Goal: Information Seeking & Learning: Check status

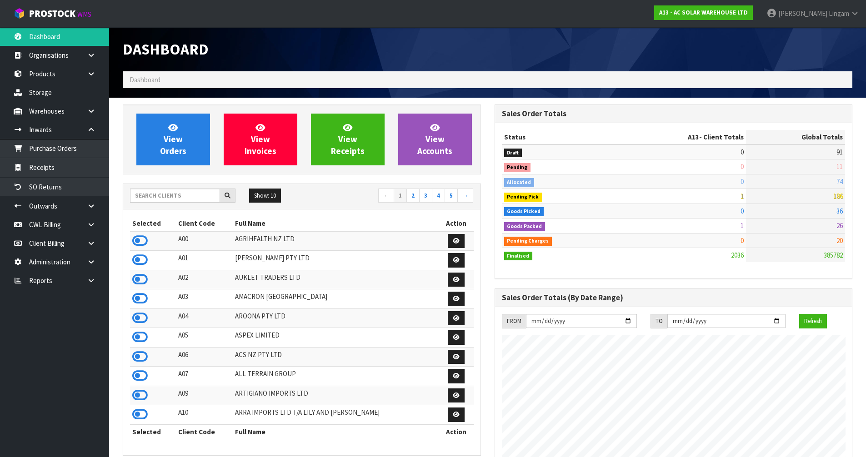
scroll to position [738, 372]
click at [177, 199] on input "text" at bounding box center [175, 196] width 90 height 14
click at [177, 201] on input "text" at bounding box center [175, 196] width 90 height 14
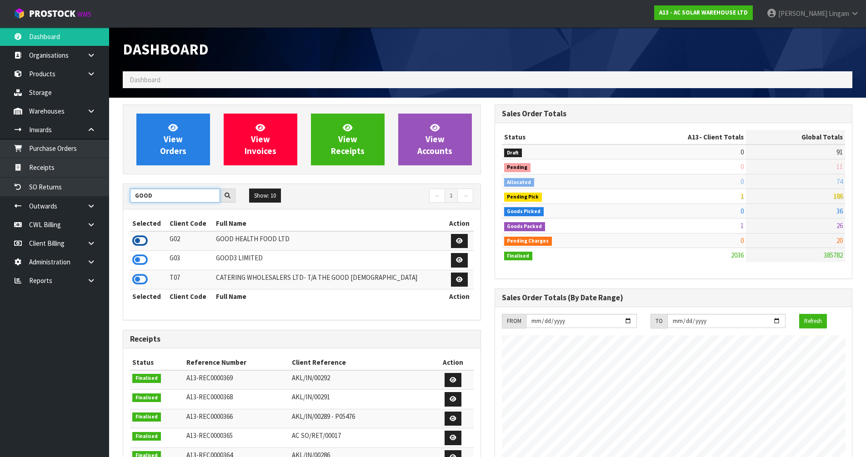
type input "GOOD"
click at [140, 245] on icon at bounding box center [139, 241] width 15 height 14
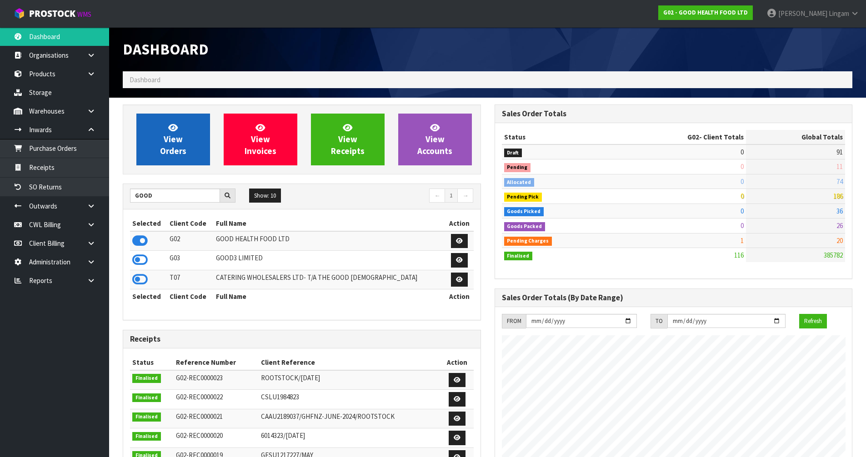
scroll to position [674, 372]
click at [175, 143] on span "View Orders" at bounding box center [173, 139] width 26 height 34
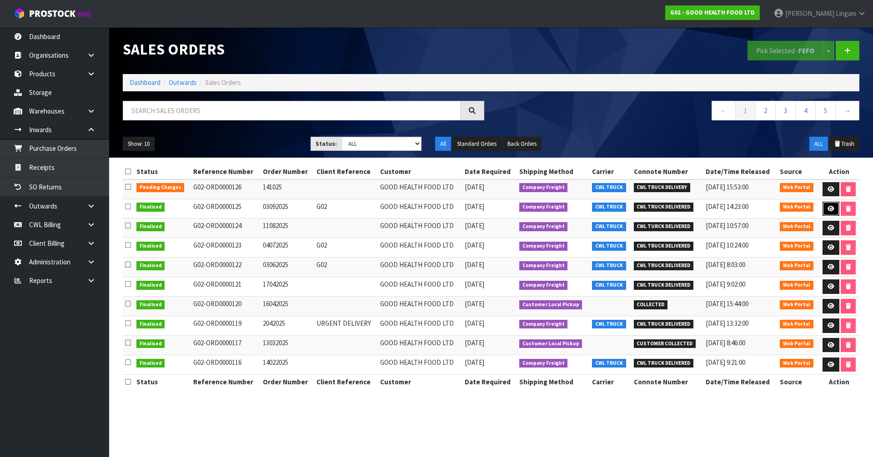
click at [834, 210] on link at bounding box center [831, 209] width 17 height 15
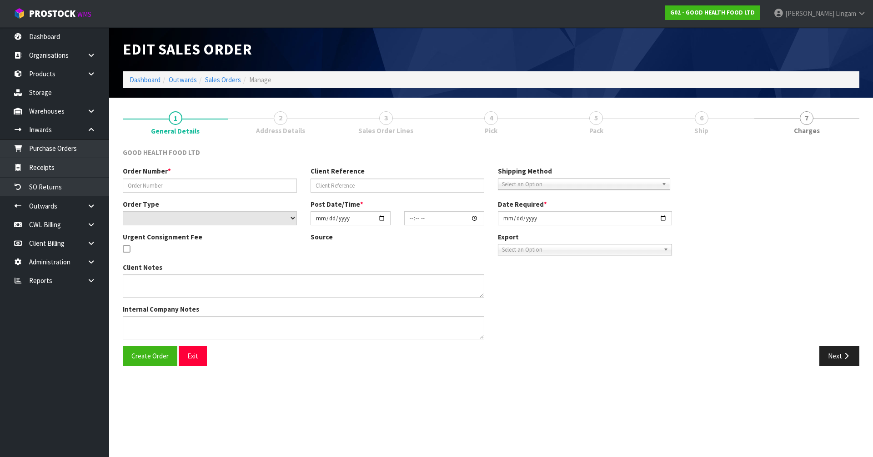
type input "03092025"
type input "G02"
select select "number:0"
type input "[DATE]"
type input "13:56:00.000"
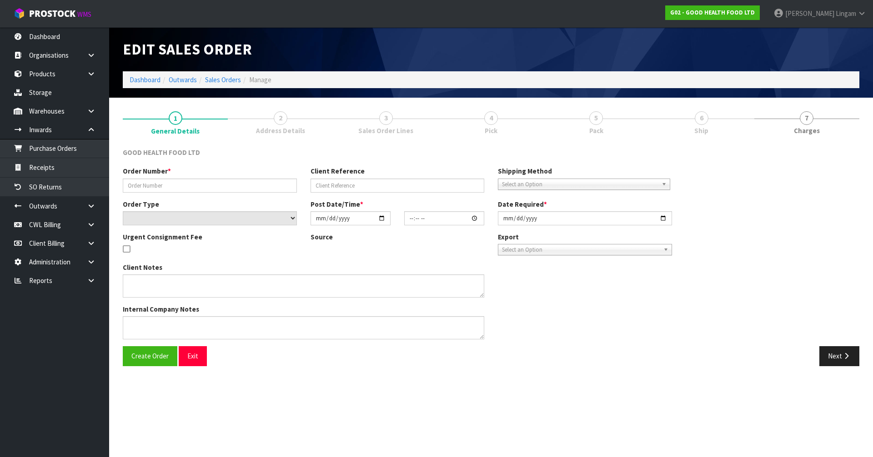
type input "[DATE]"
type textarea "DELIVERY INSTRUCTION FOR OUR ORDER: - OLD STOCK TO BE DELIVERED FIRST - DELIVER…"
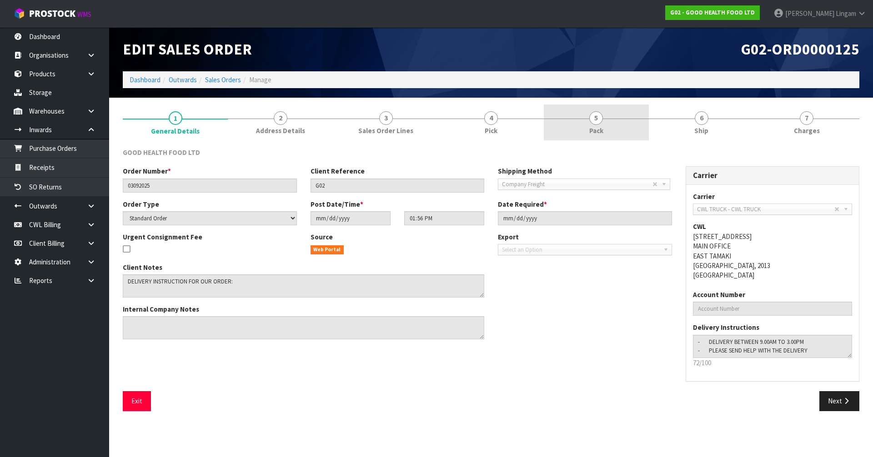
click at [611, 122] on link "5 Pack" at bounding box center [596, 123] width 105 height 36
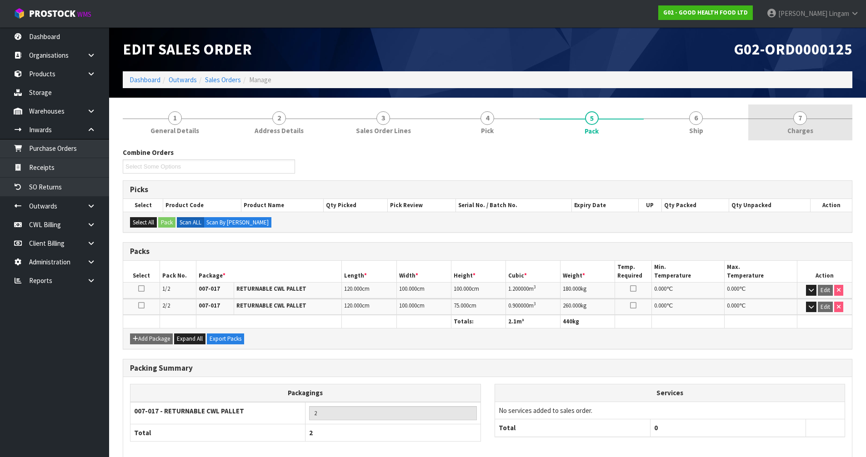
click at [801, 132] on span "Charges" at bounding box center [801, 131] width 26 height 10
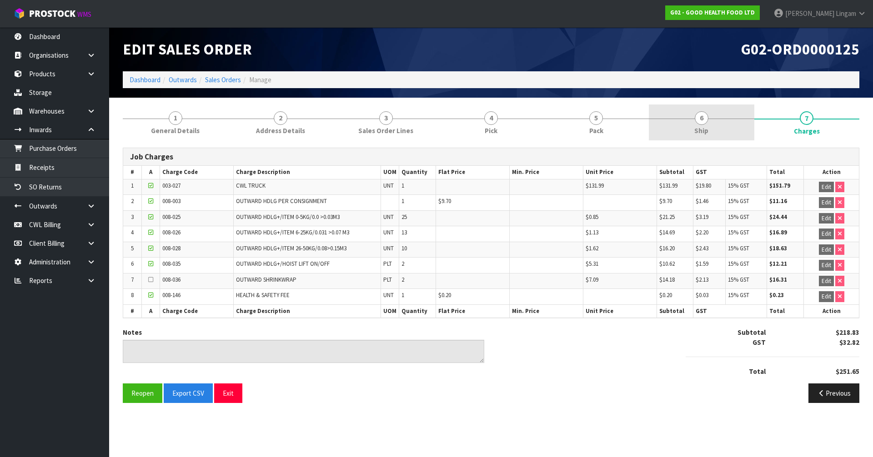
click at [708, 126] on span "Ship" at bounding box center [701, 131] width 14 height 10
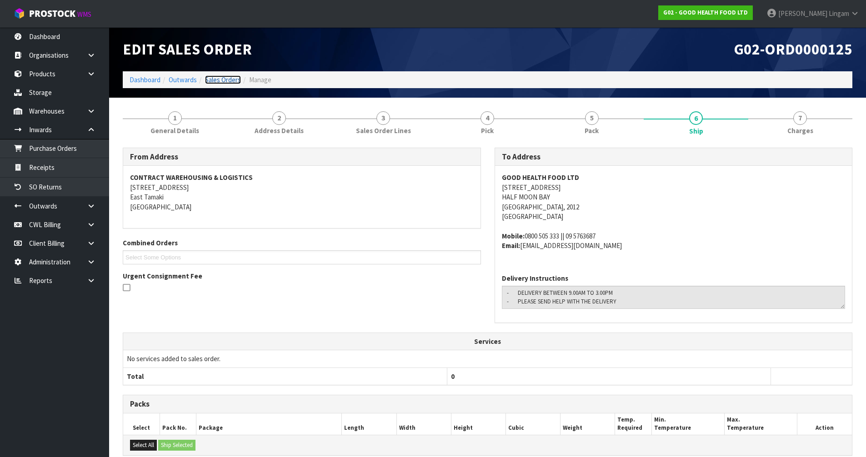
click at [229, 81] on link "Sales Orders" at bounding box center [223, 79] width 36 height 9
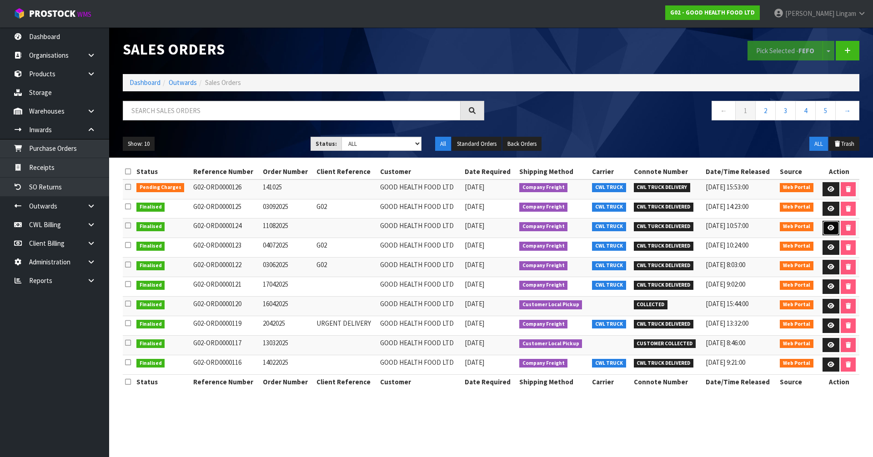
click at [828, 229] on icon at bounding box center [831, 228] width 7 height 6
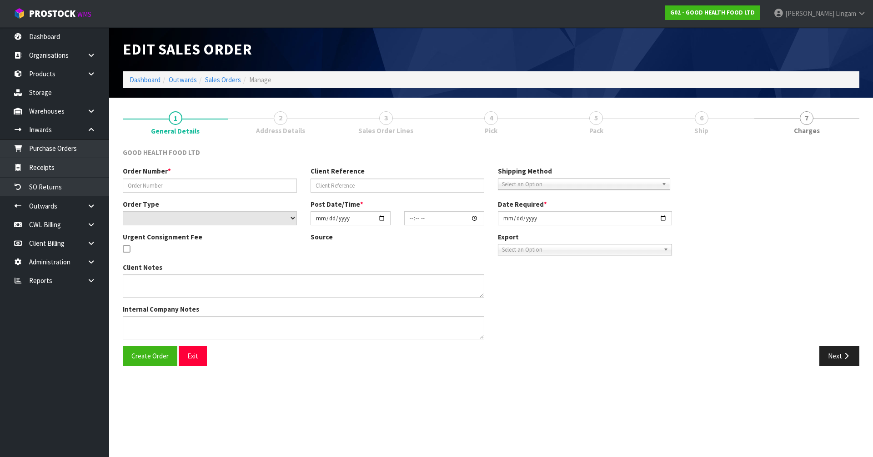
type input "11082025"
select select "number:0"
type input "[DATE]"
type input "15:09:00.000"
type input "[DATE]"
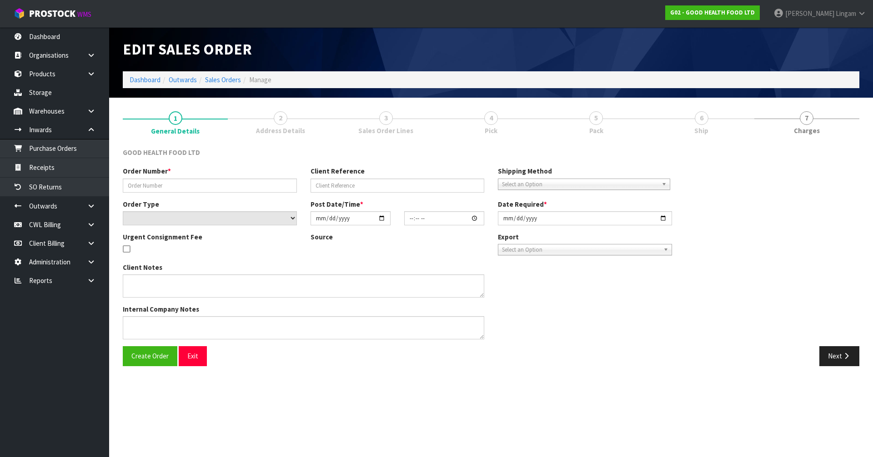
type textarea "DELIVERY INSTRUCTION FOR OUR ORDER: - OLD STOCK TO BE DELIVERED FIRST - DELIVER…"
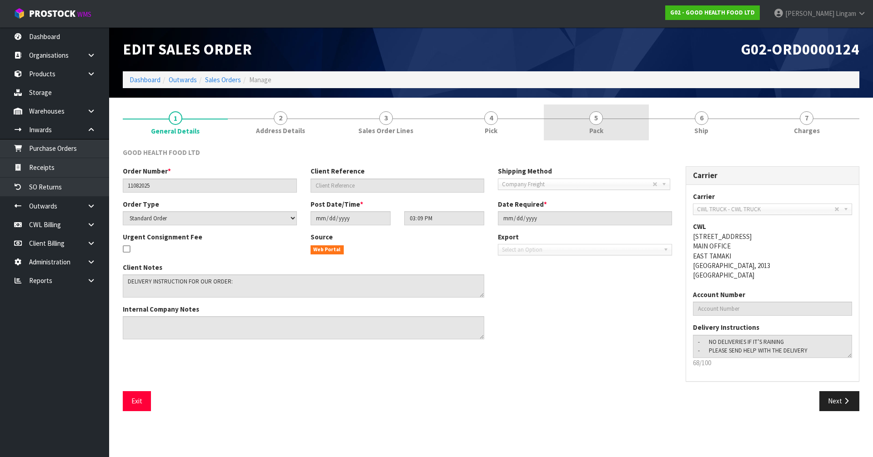
click at [625, 130] on link "5 Pack" at bounding box center [596, 123] width 105 height 36
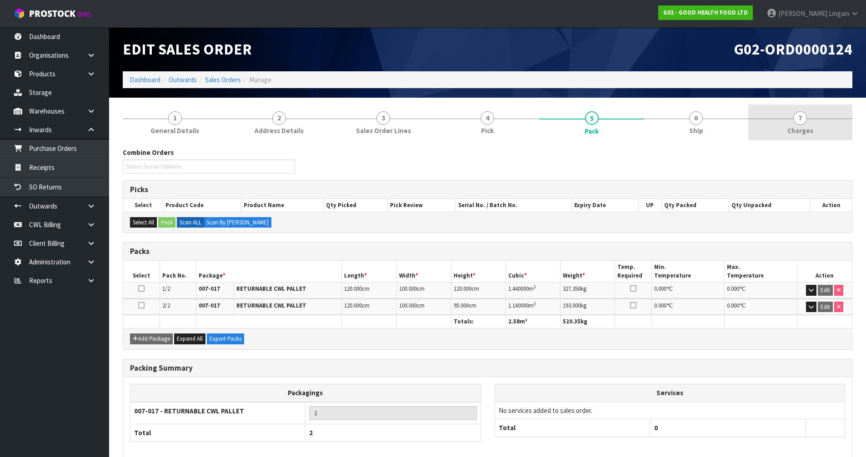
click at [793, 132] on span "Charges" at bounding box center [801, 131] width 26 height 10
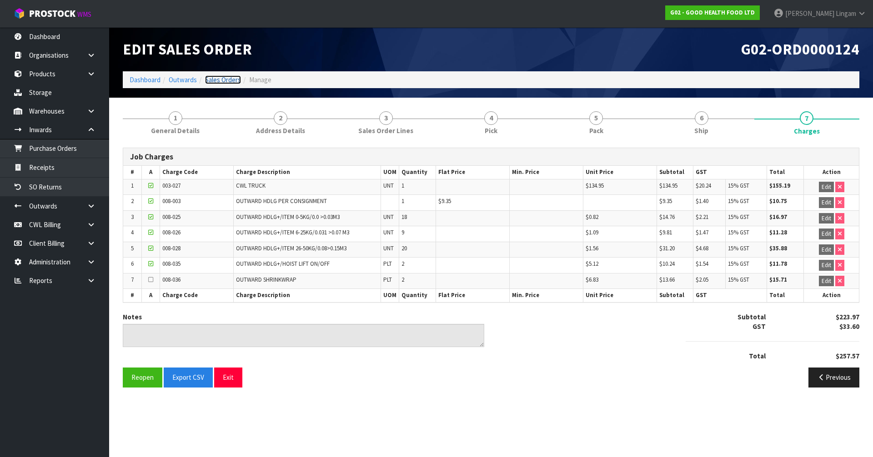
click at [227, 80] on link "Sales Orders" at bounding box center [223, 79] width 36 height 9
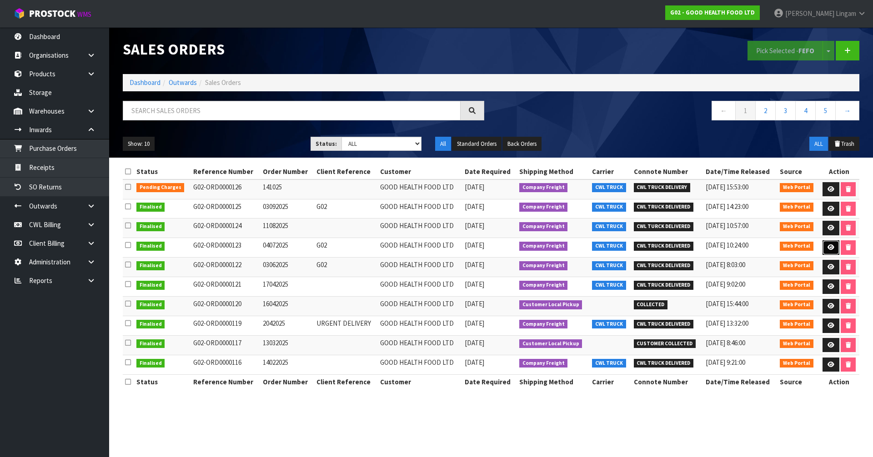
click at [823, 249] on link at bounding box center [831, 248] width 17 height 15
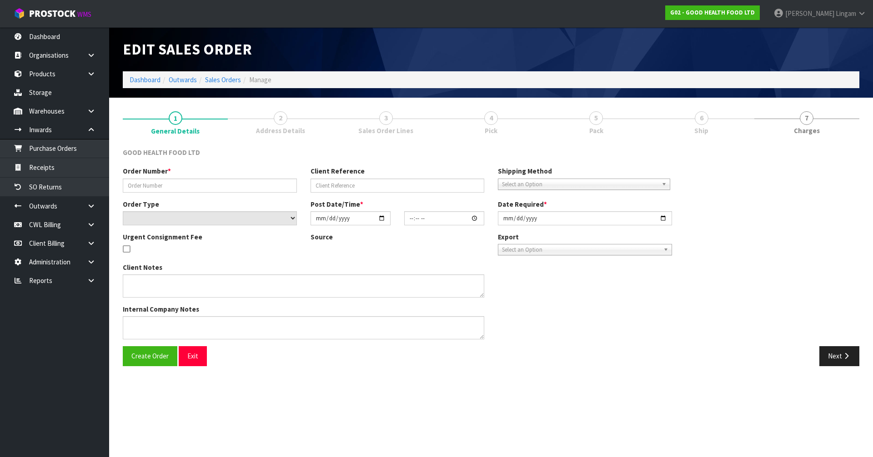
type input "04072025"
type input "G02"
select select "number:0"
type input "[DATE]"
type input "13:57:00.000"
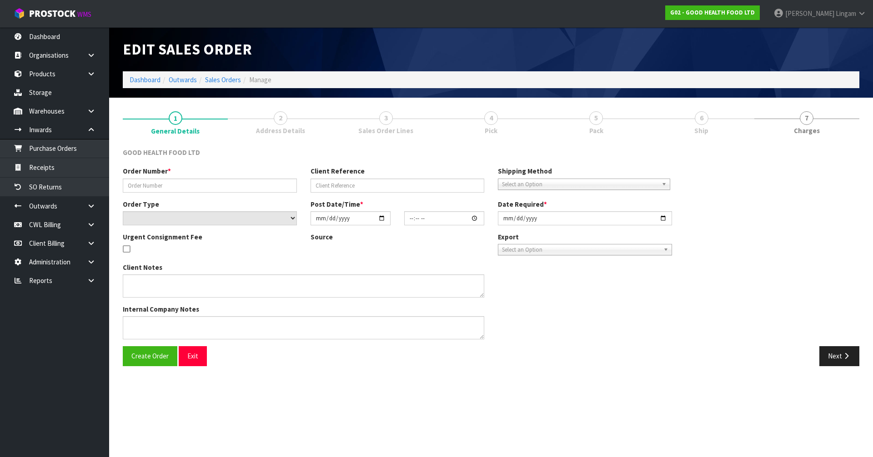
type input "[DATE]"
type textarea "DELIVERY INSTRUCTION FOR OUR ORDER: - OLD STOCK TO BE DELIVERED FIRST - DELIVER…"
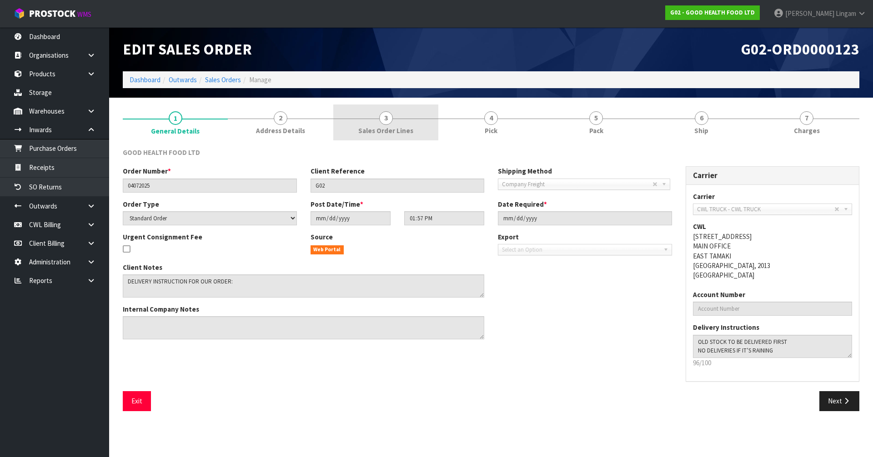
click at [425, 122] on link "3 Sales Order Lines" at bounding box center [385, 123] width 105 height 36
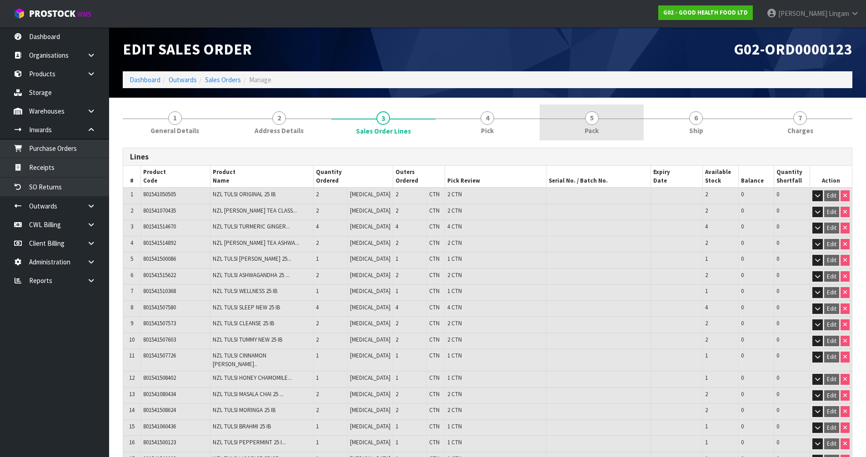
click at [592, 127] on span "Pack" at bounding box center [592, 131] width 14 height 10
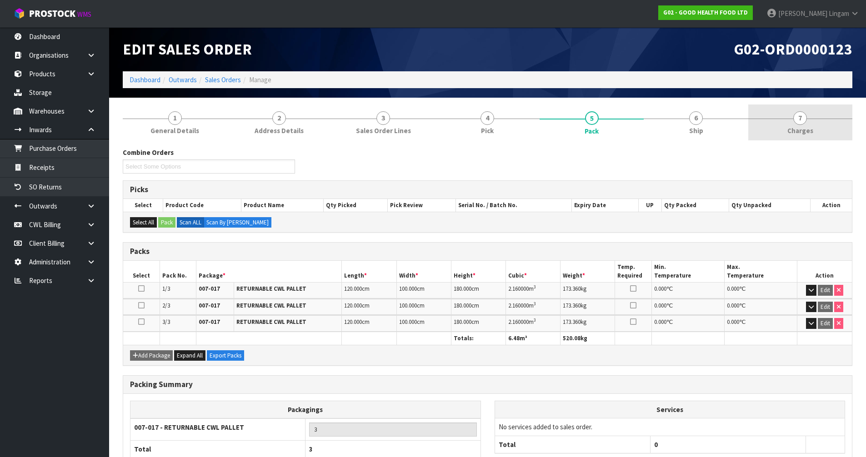
click at [777, 127] on link "7 [GEOGRAPHIC_DATA]" at bounding box center [801, 123] width 104 height 36
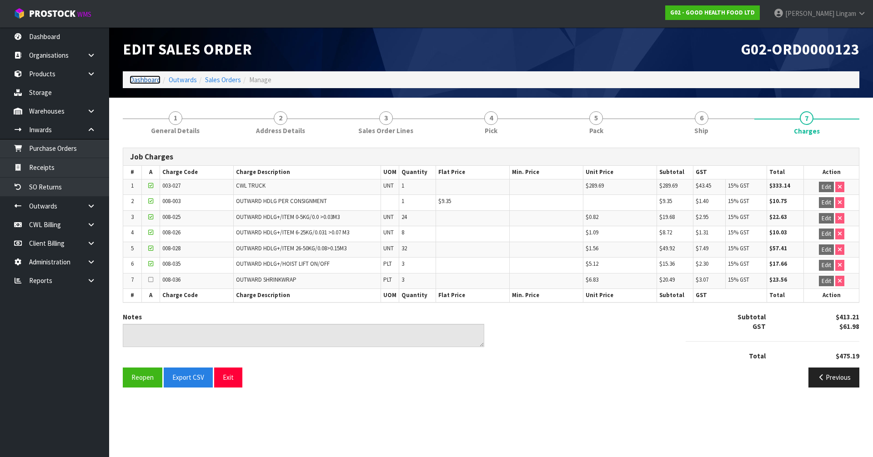
click at [150, 79] on link "Dashboard" at bounding box center [145, 79] width 31 height 9
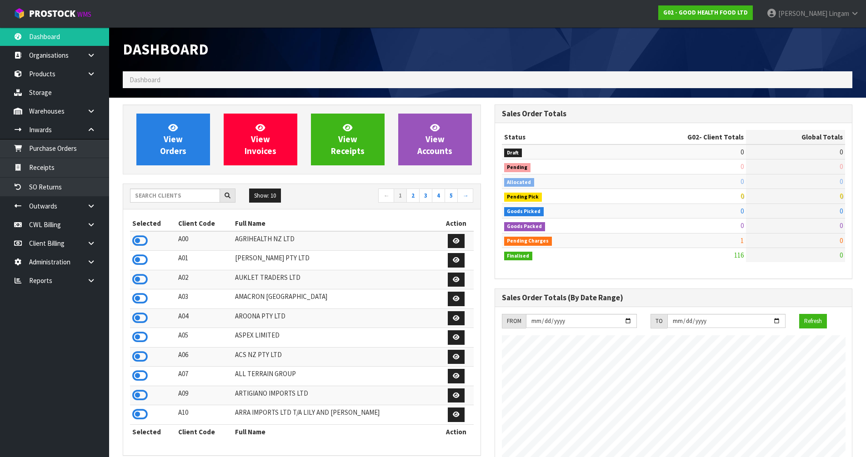
scroll to position [674, 372]
click at [160, 138] on link "View Orders" at bounding box center [173, 140] width 74 height 52
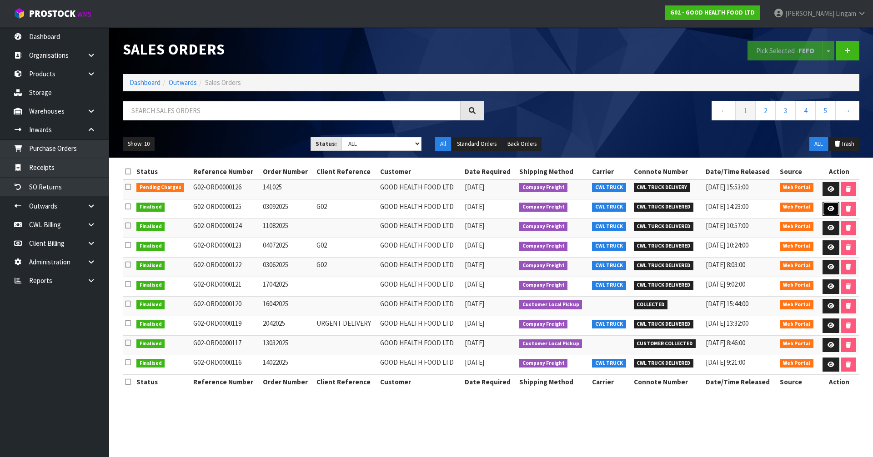
click at [829, 211] on icon at bounding box center [831, 209] width 7 height 6
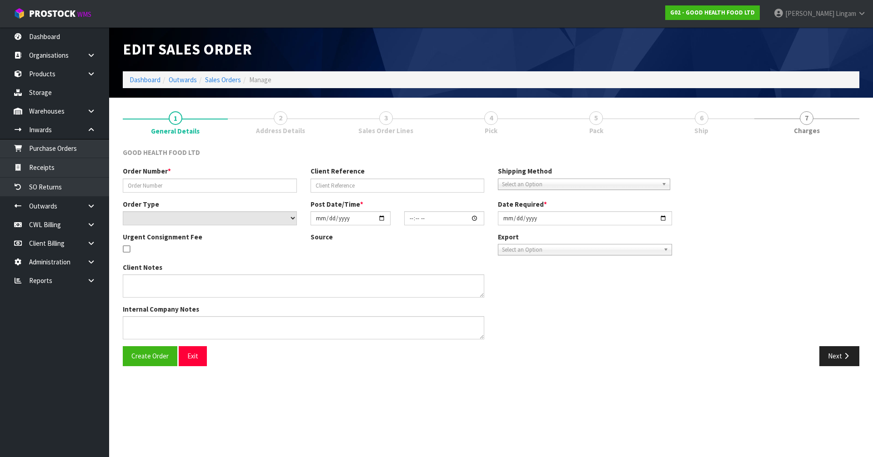
type input "03092025"
type input "G02"
select select "number:0"
type input "[DATE]"
type input "13:56:00.000"
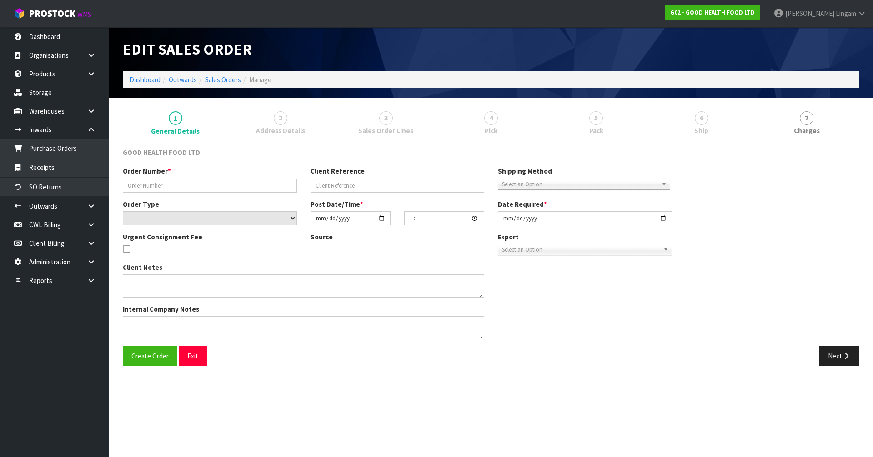
type input "[DATE]"
type textarea "DELIVERY INSTRUCTION FOR OUR ORDER: - OLD STOCK TO BE DELIVERED FIRST - DELIVER…"
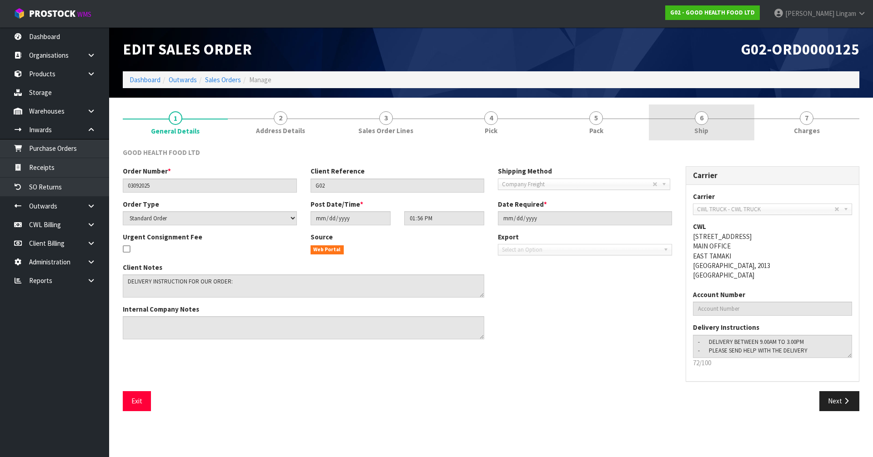
click at [693, 131] on link "6 Ship" at bounding box center [701, 123] width 105 height 36
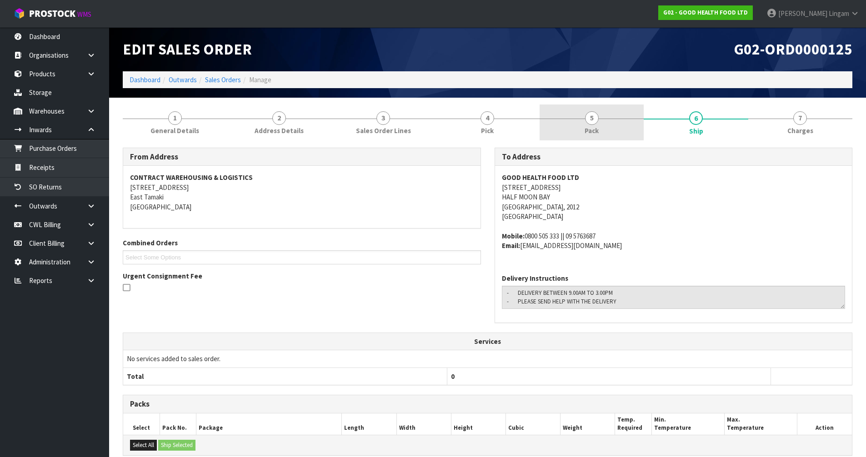
click at [624, 124] on link "5 Pack" at bounding box center [592, 123] width 104 height 36
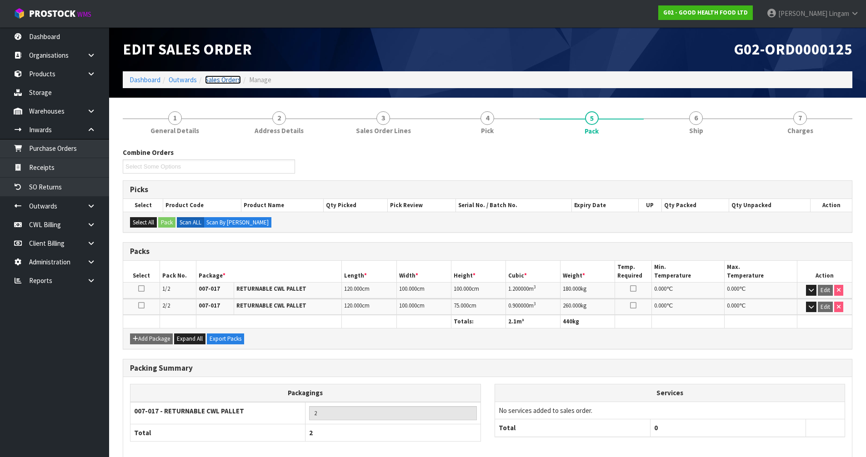
click at [218, 78] on link "Sales Orders" at bounding box center [223, 79] width 36 height 9
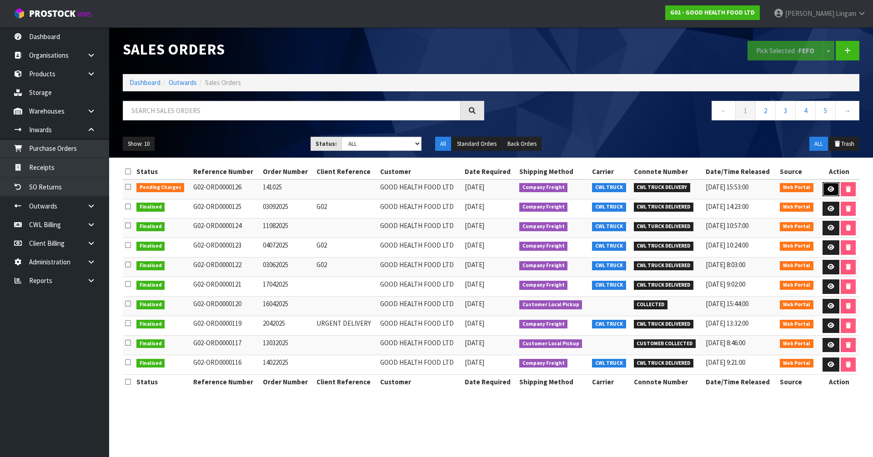
click at [832, 191] on icon at bounding box center [831, 189] width 7 height 6
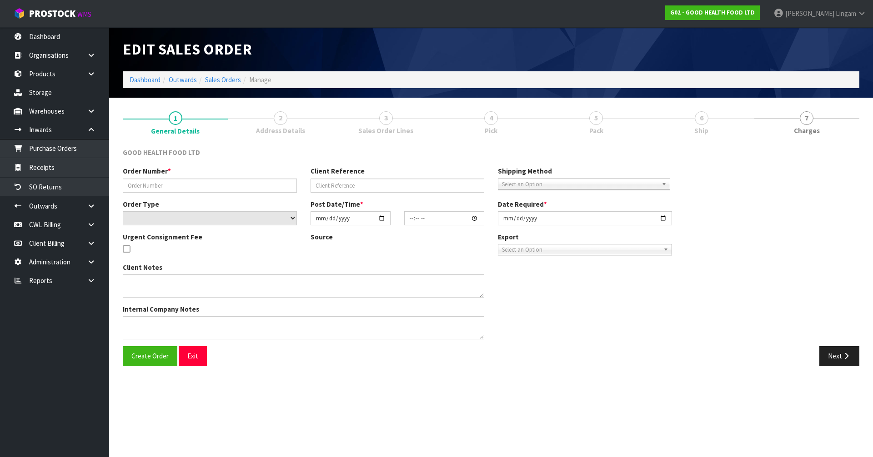
type input "141025"
select select "number:0"
type input "[DATE]"
type input "10:57:00.000"
type input "[DATE]"
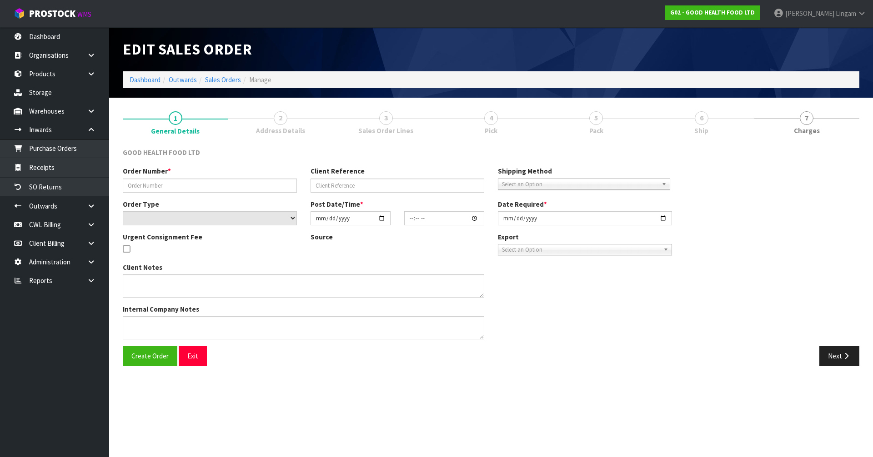
type textarea "DELIVERY INSTRUCTION FOR OUR ORDER: - OLD STOCK TO BE DELIVERED FIRST - DELIVER…"
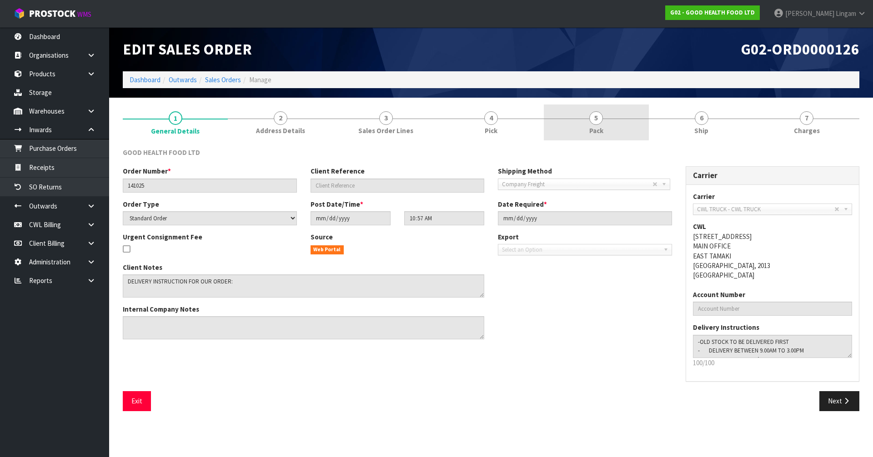
click at [614, 136] on link "5 Pack" at bounding box center [596, 123] width 105 height 36
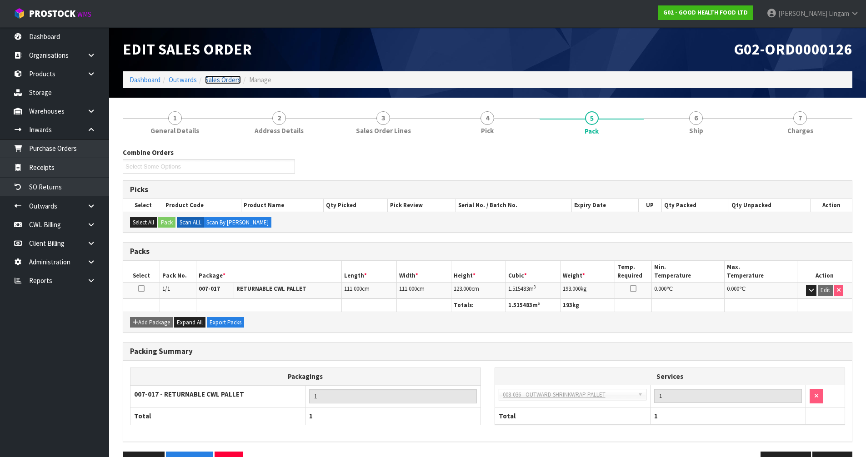
click at [223, 80] on link "Sales Orders" at bounding box center [223, 79] width 36 height 9
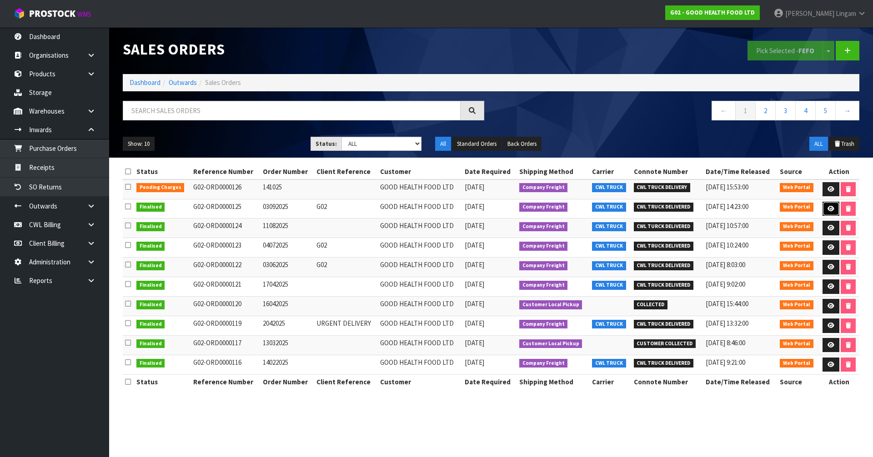
click at [823, 208] on link at bounding box center [831, 209] width 17 height 15
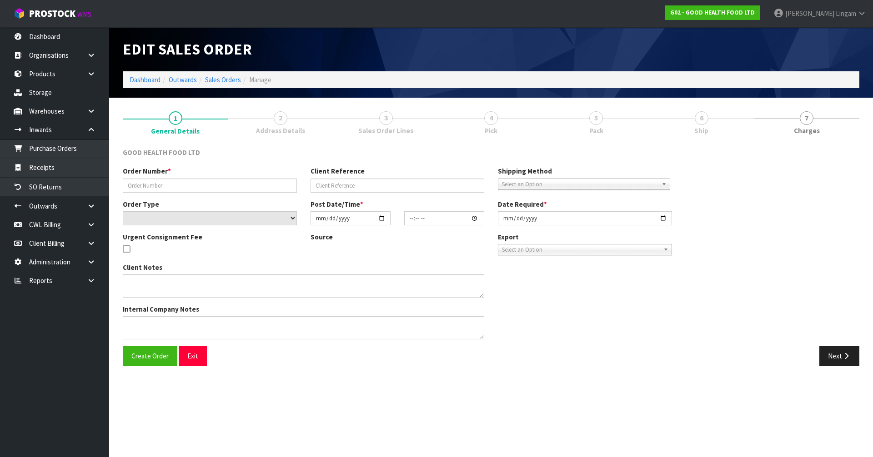
type input "03092025"
type input "G02"
select select "number:0"
type input "[DATE]"
type input "13:56:00.000"
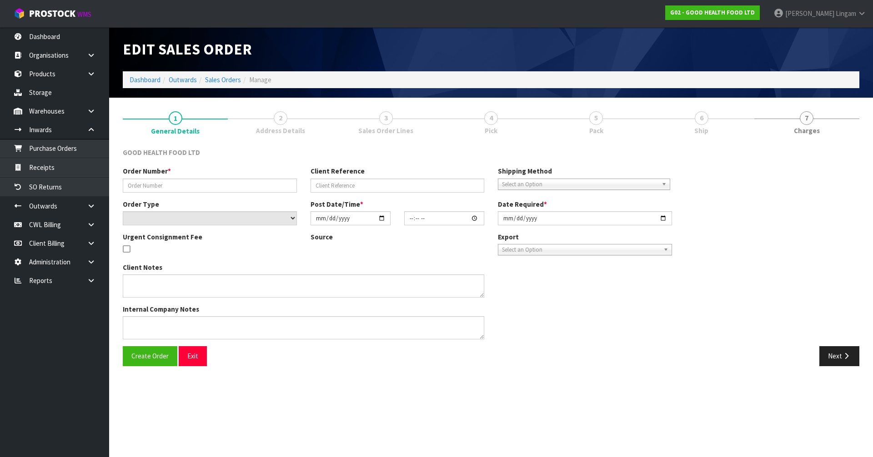
type input "[DATE]"
type textarea "DELIVERY INSTRUCTION FOR OUR ORDER: - OLD STOCK TO BE DELIVERED FIRST - DELIVER…"
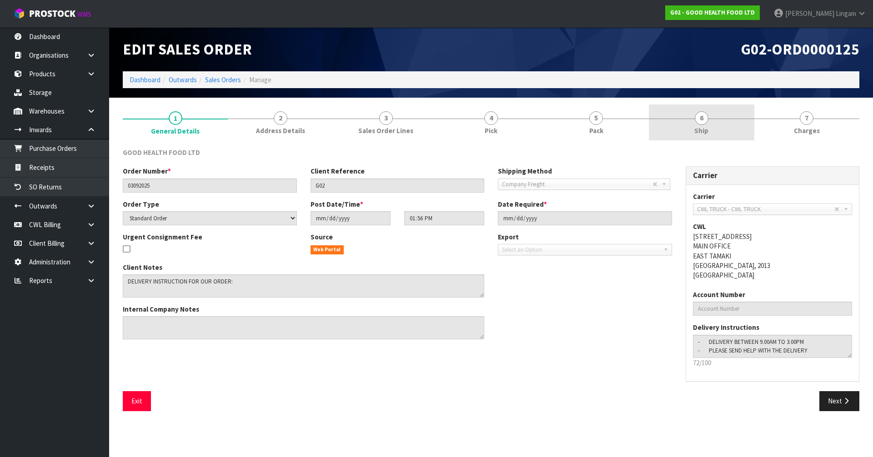
click at [717, 123] on link "6 Ship" at bounding box center [701, 123] width 105 height 36
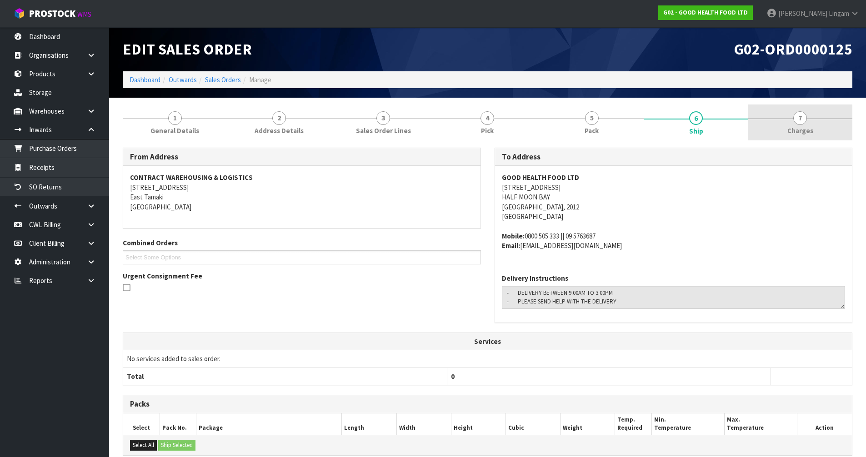
click at [819, 130] on link "7 [GEOGRAPHIC_DATA]" at bounding box center [801, 123] width 104 height 36
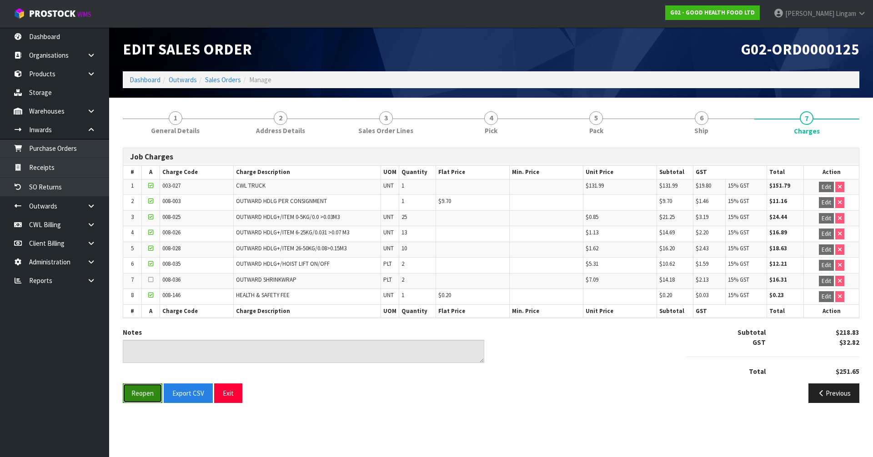
click at [141, 398] on button "Reopen" at bounding box center [143, 394] width 40 height 20
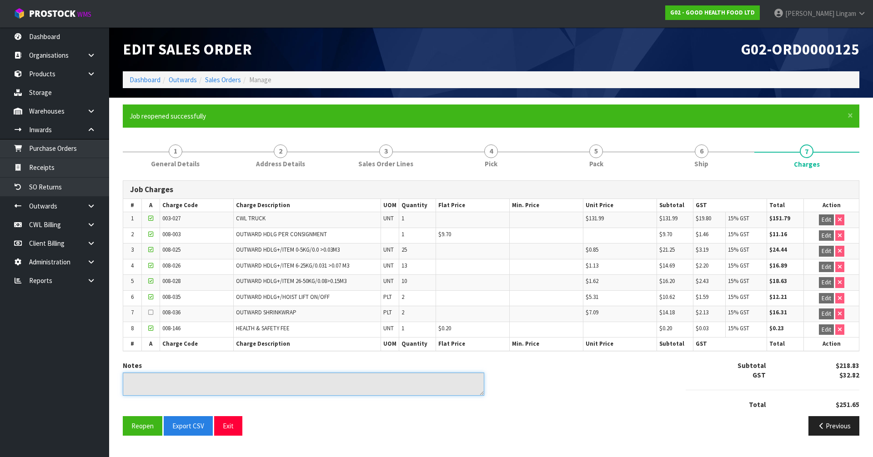
click at [176, 380] on textarea at bounding box center [304, 384] width 362 height 23
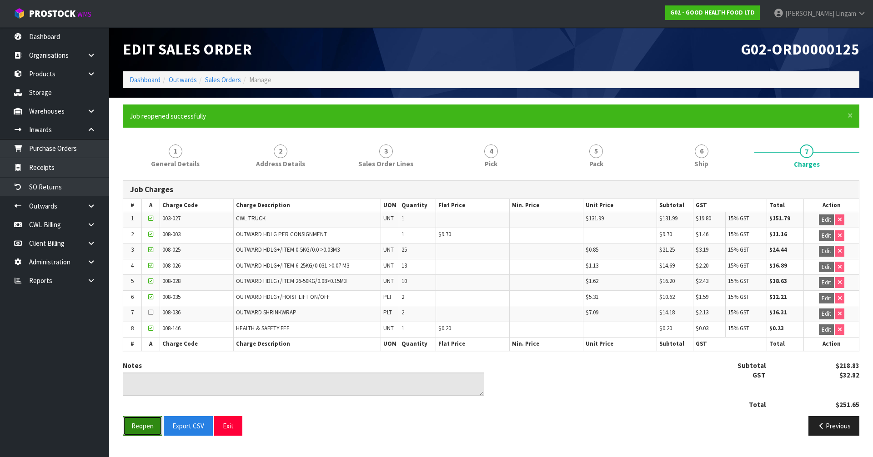
click at [146, 428] on button "Reopen" at bounding box center [143, 427] width 40 height 20
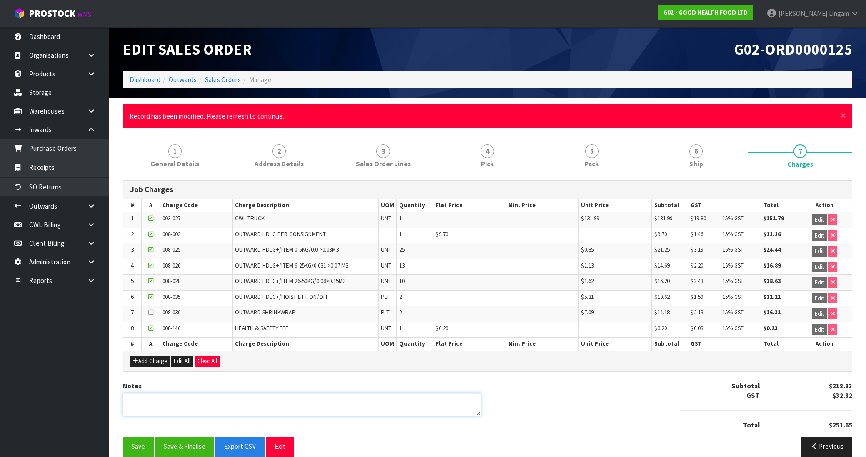
click at [176, 409] on textarea at bounding box center [302, 404] width 358 height 23
type textarea "CREDIT $35.22"
click at [188, 447] on button "Save & Finalise" at bounding box center [184, 447] width 59 height 20
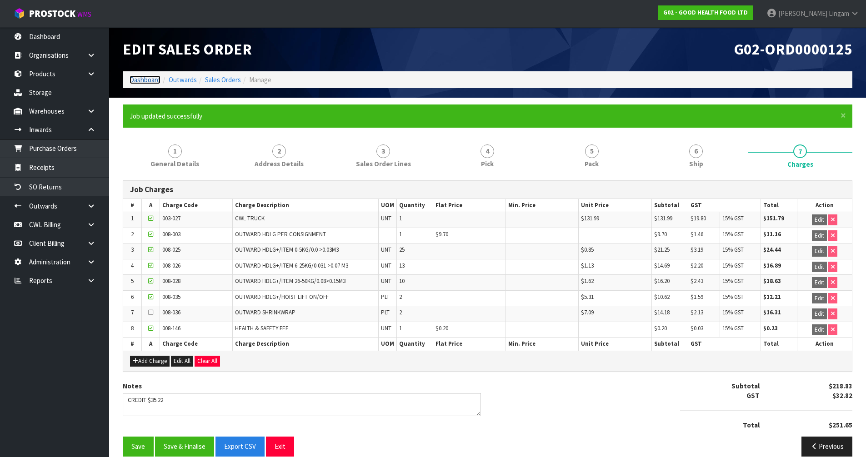
click at [146, 79] on link "Dashboard" at bounding box center [145, 79] width 31 height 9
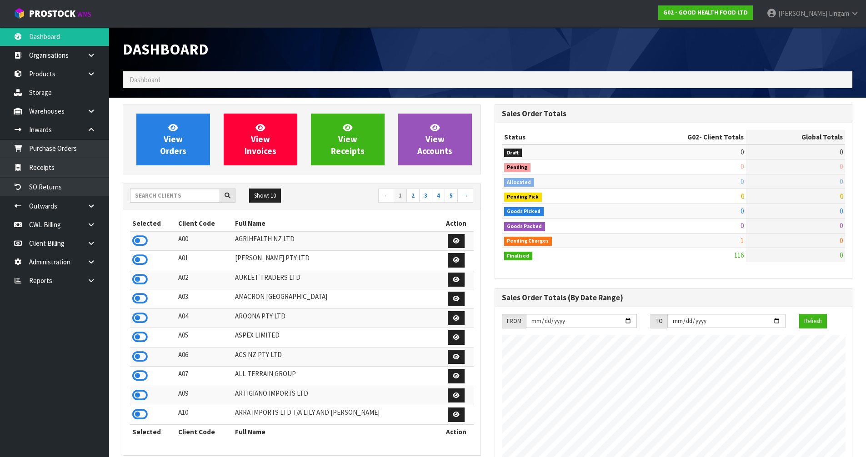
scroll to position [674, 372]
click at [195, 200] on input "text" at bounding box center [175, 196] width 90 height 14
click at [172, 197] on input "text" at bounding box center [175, 196] width 90 height 14
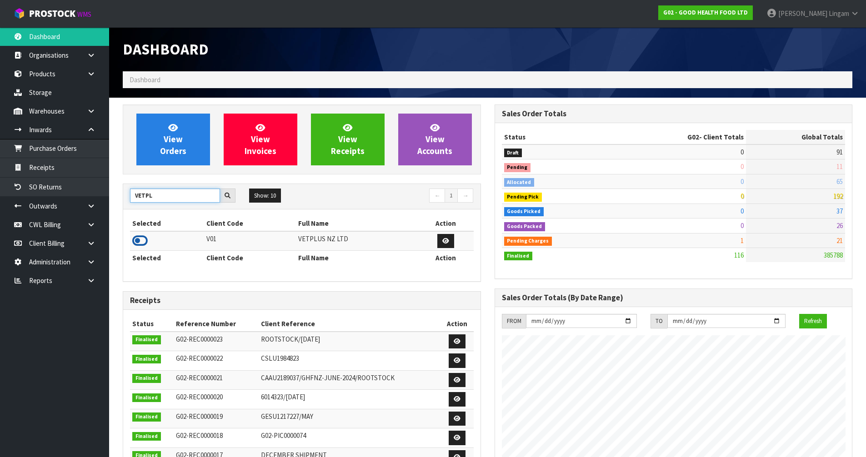
type input "VETPL"
click at [140, 243] on icon at bounding box center [139, 241] width 15 height 14
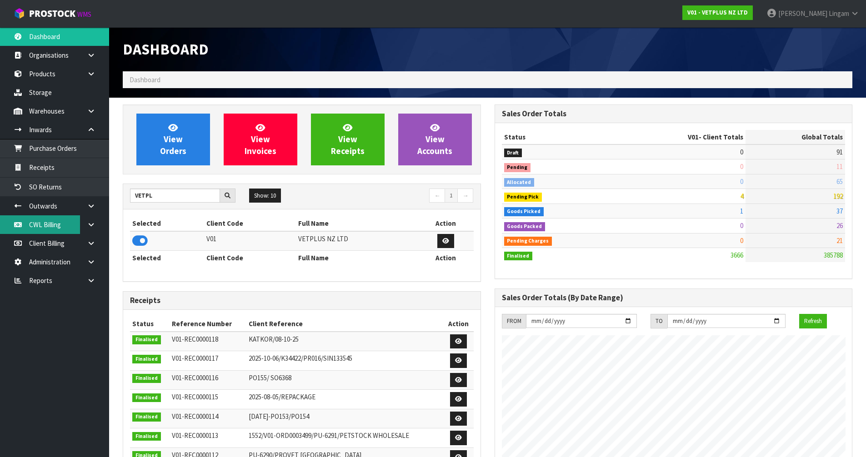
scroll to position [689, 372]
click at [166, 195] on input "VETPL" at bounding box center [175, 196] width 90 height 14
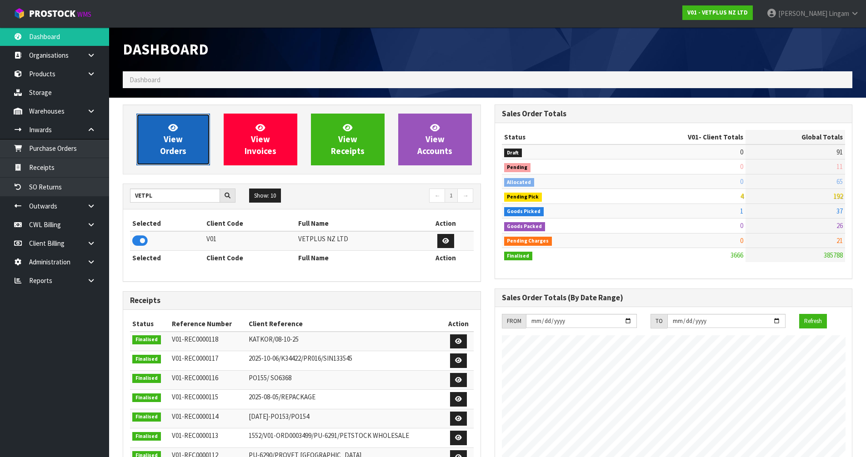
click at [173, 152] on span "View Orders" at bounding box center [173, 139] width 26 height 34
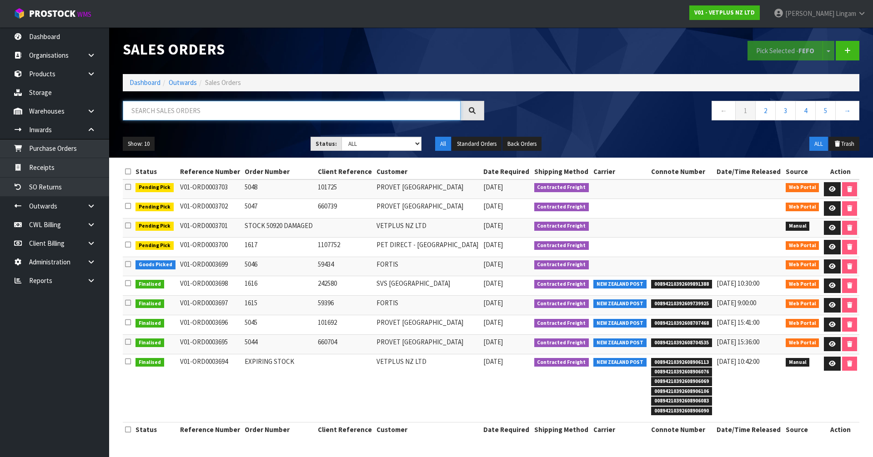
click at [293, 117] on input "text" at bounding box center [292, 111] width 338 height 20
paste input "ORD0003629"
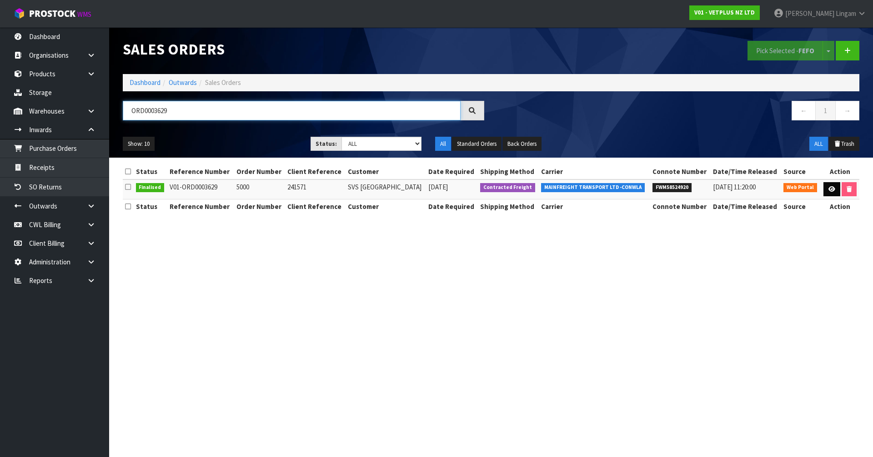
type input "ORD0003629"
click at [830, 188] on icon at bounding box center [832, 189] width 7 height 6
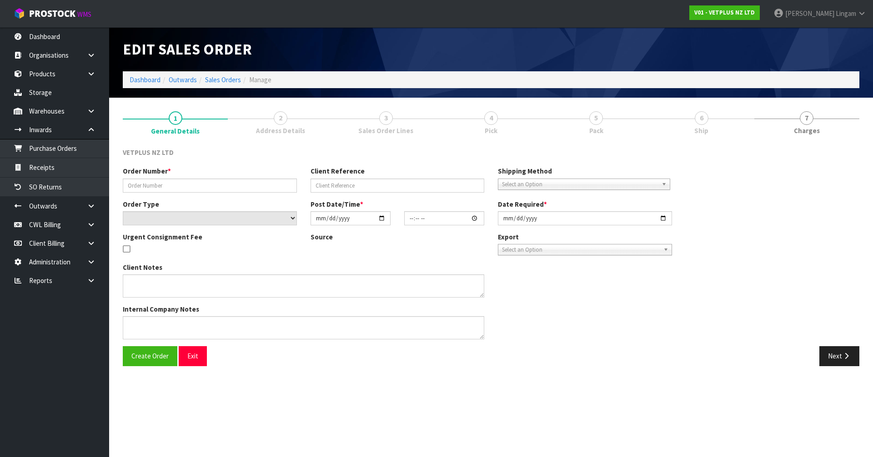
type input "5000"
type input "241571"
select select "number:0"
type input "[DATE]"
type input "14:19:00.000"
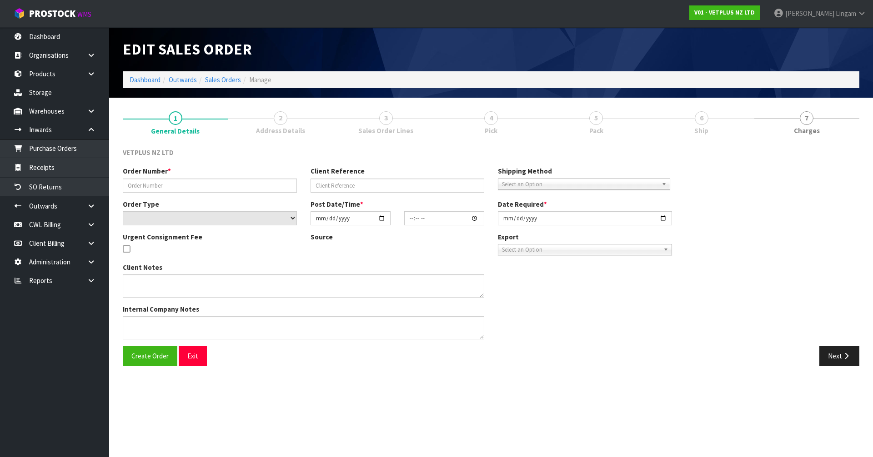
type input "[DATE]"
type textarea "BACK ORDER: 50107 AKTIVAIT MED & LGE BREED CAPS 60 X 24 50304 SYNOQUIN CAT CAPS…"
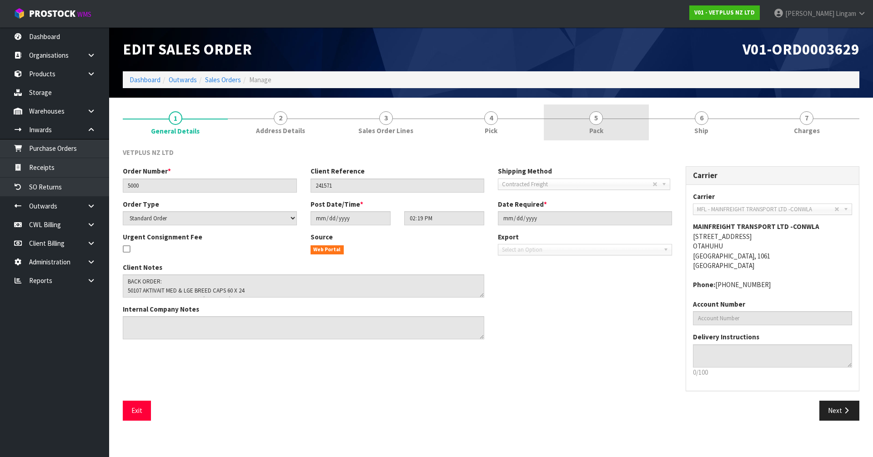
click at [585, 125] on link "5 Pack" at bounding box center [596, 123] width 105 height 36
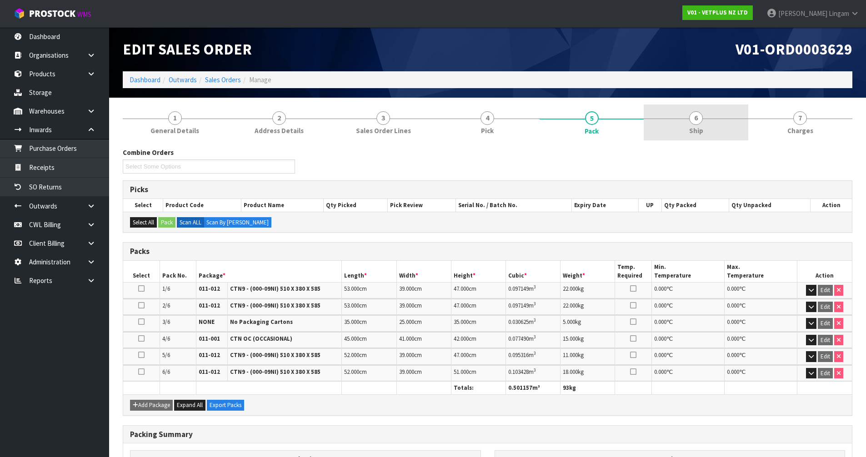
click at [687, 123] on link "6 Ship" at bounding box center [696, 123] width 104 height 36
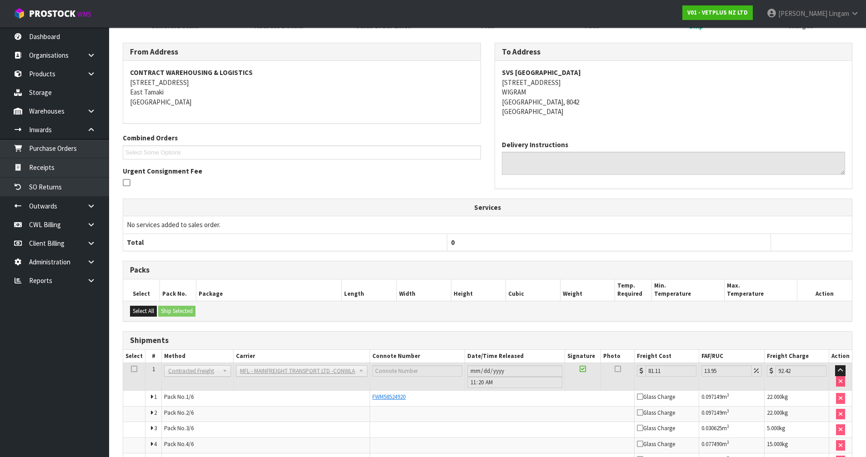
scroll to position [176, 0]
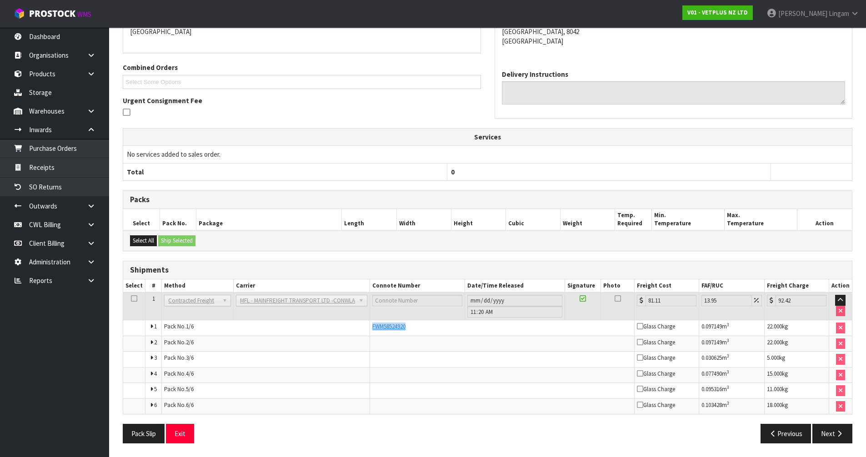
drag, startPoint x: 422, startPoint y: 323, endPoint x: 370, endPoint y: 327, distance: 52.9
click at [370, 327] on td "FWM58524920" at bounding box center [502, 329] width 265 height 16
copy span "FWM58524920"
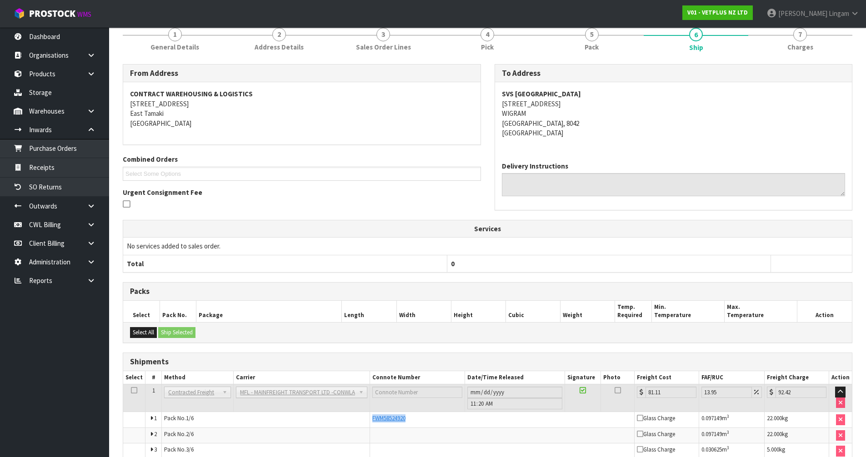
scroll to position [0, 0]
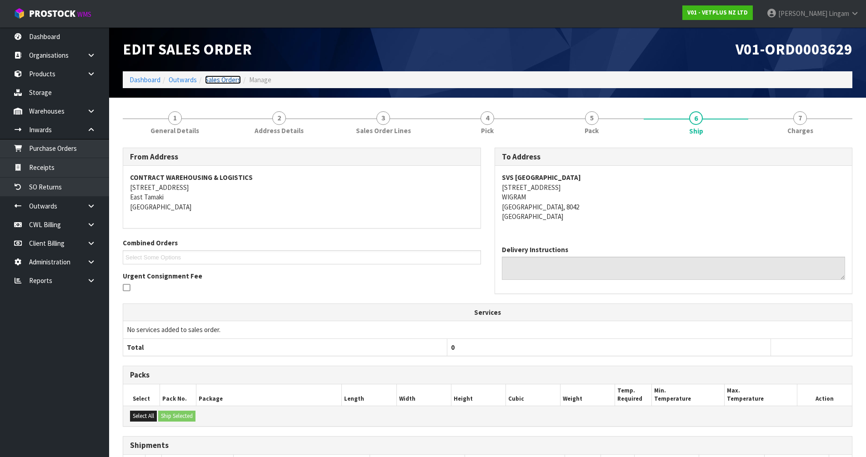
click at [220, 80] on link "Sales Orders" at bounding box center [223, 79] width 36 height 9
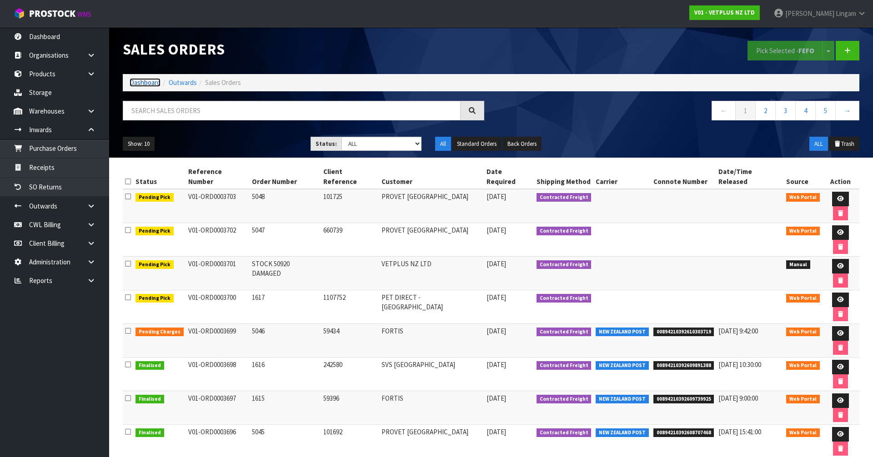
click at [145, 82] on link "Dashboard" at bounding box center [145, 82] width 31 height 9
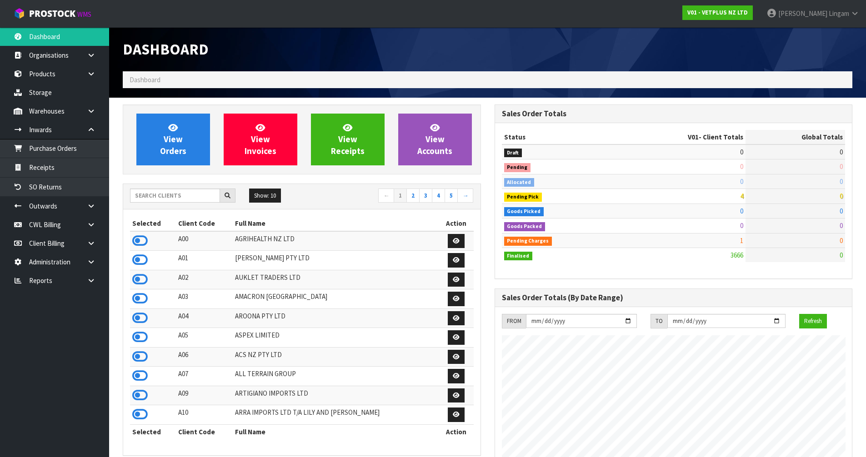
scroll to position [689, 372]
click at [173, 196] on input "text" at bounding box center [175, 196] width 90 height 14
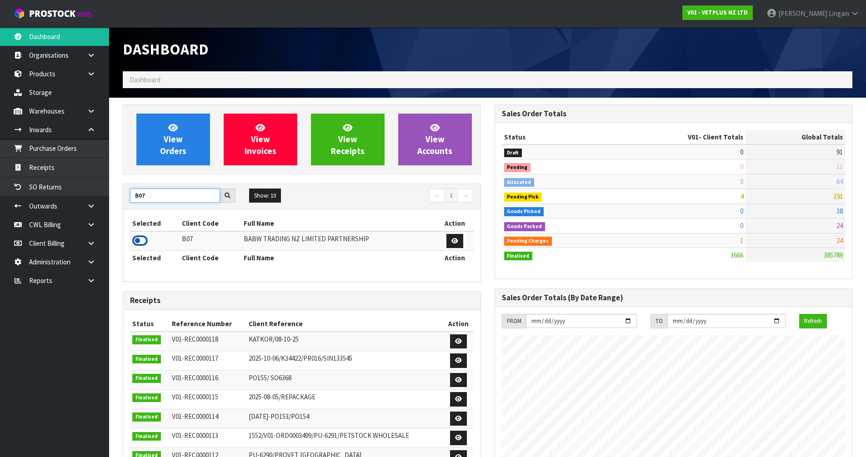
type input "B07"
click at [137, 240] on icon at bounding box center [139, 241] width 15 height 14
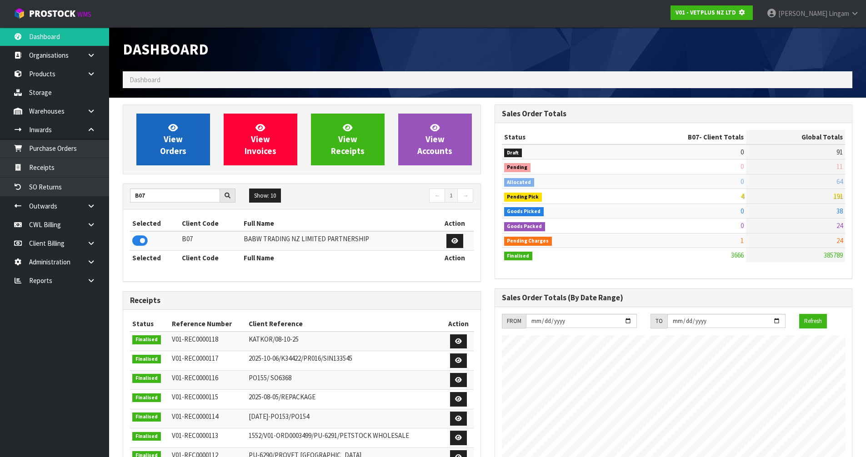
scroll to position [567, 372]
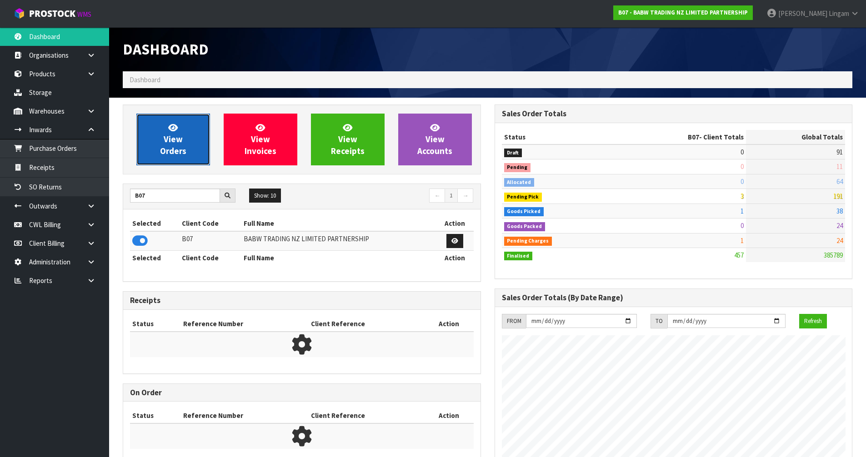
click at [183, 155] on span "View Orders" at bounding box center [173, 139] width 26 height 34
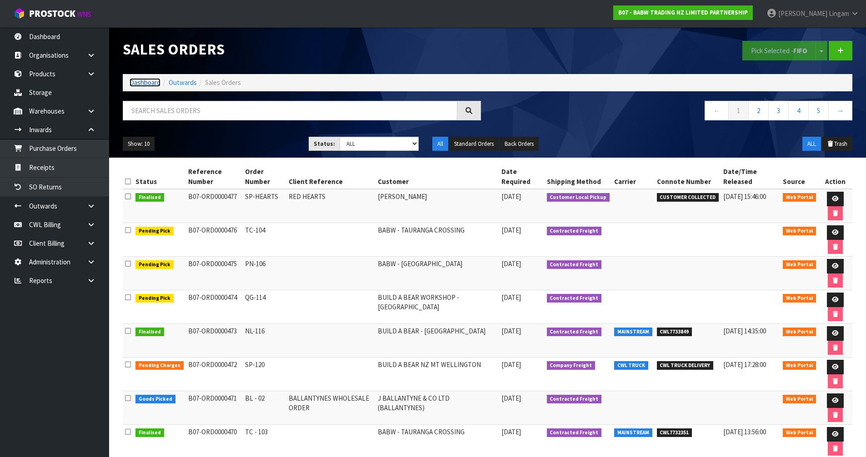
click at [144, 81] on link "Dashboard" at bounding box center [145, 82] width 31 height 9
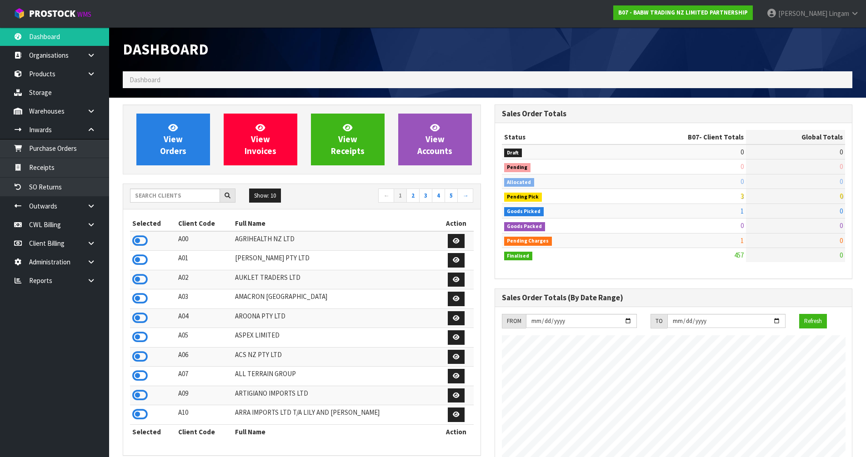
scroll to position [689, 372]
click at [177, 195] on input "text" at bounding box center [175, 196] width 90 height 14
click at [197, 197] on input "text" at bounding box center [175, 196] width 90 height 14
click at [181, 192] on input "text" at bounding box center [175, 196] width 90 height 14
click at [196, 196] on input "text" at bounding box center [175, 196] width 90 height 14
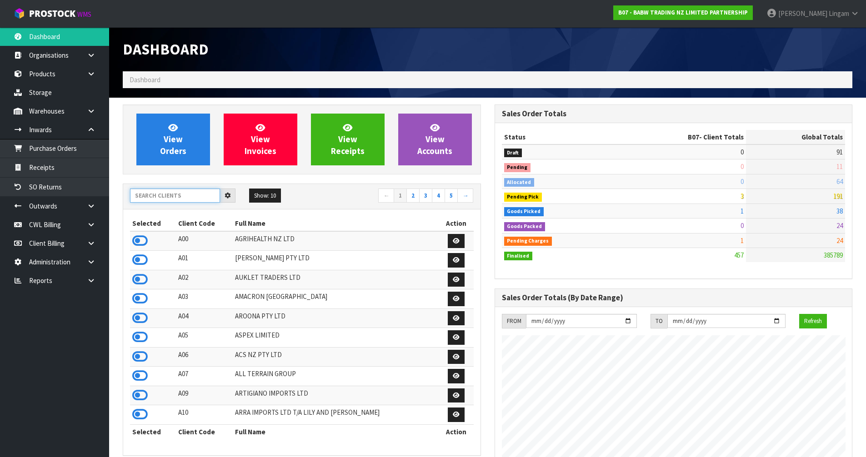
click at [149, 196] on input "text" at bounding box center [175, 196] width 90 height 14
click at [190, 197] on input "text" at bounding box center [175, 196] width 90 height 14
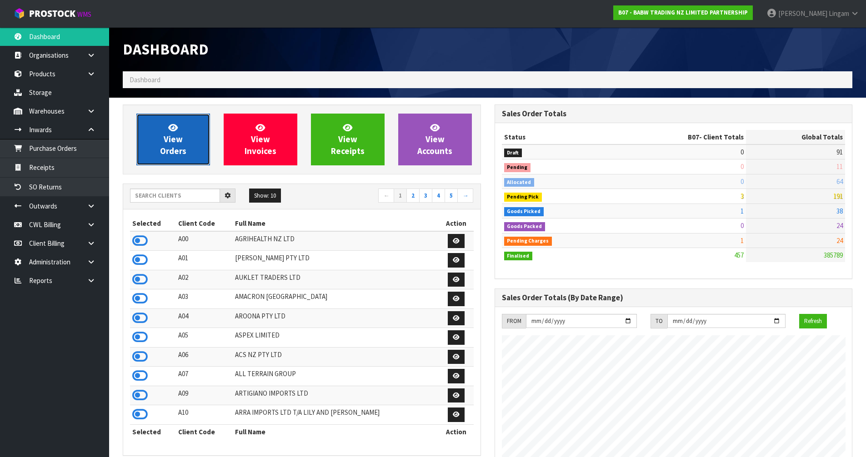
click at [180, 139] on span "View Orders" at bounding box center [173, 139] width 26 height 34
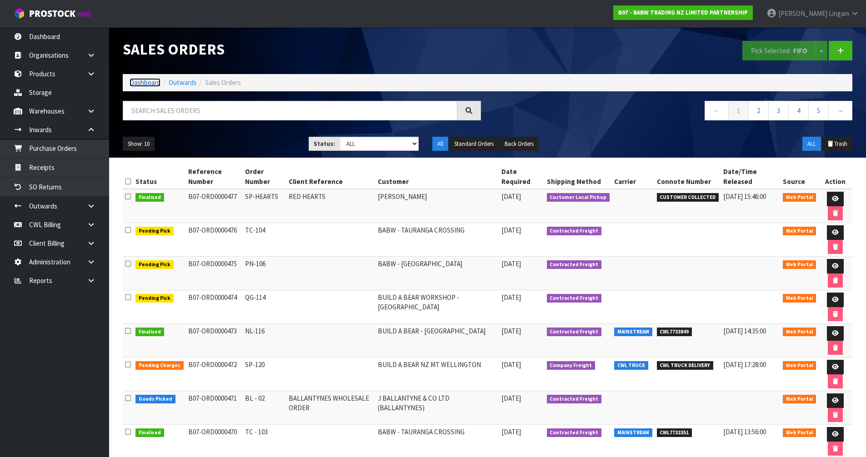
click at [137, 80] on link "Dashboard" at bounding box center [145, 82] width 31 height 9
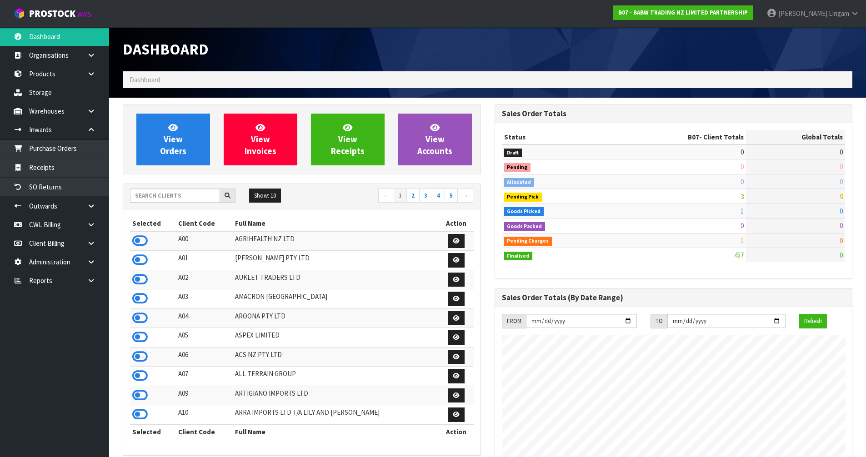
scroll to position [689, 372]
click at [154, 195] on input "text" at bounding box center [175, 196] width 90 height 14
click at [176, 201] on input "text" at bounding box center [175, 196] width 90 height 14
click at [134, 197] on input "text" at bounding box center [175, 196] width 90 height 14
click at [189, 196] on input "text" at bounding box center [175, 196] width 90 height 14
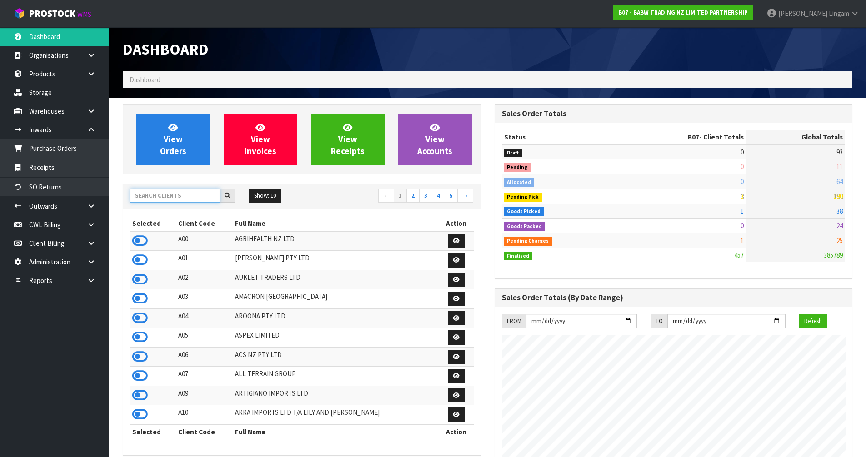
click at [189, 196] on input "text" at bounding box center [175, 196] width 90 height 14
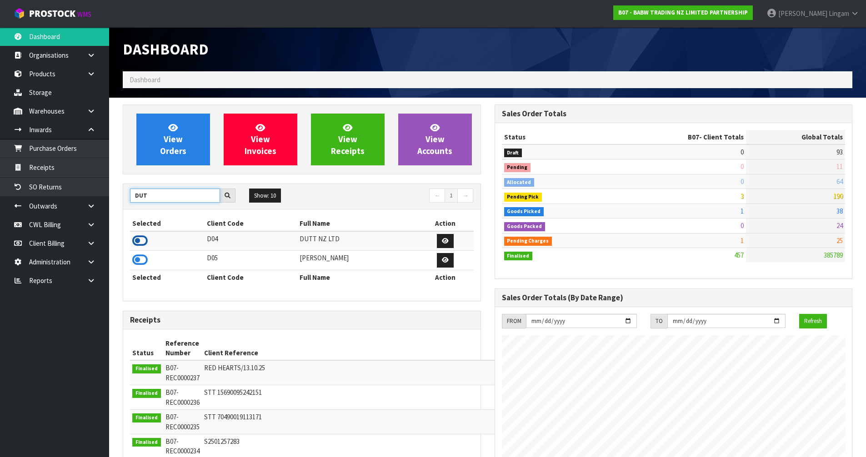
type input "DUT"
click at [136, 239] on icon at bounding box center [139, 241] width 15 height 14
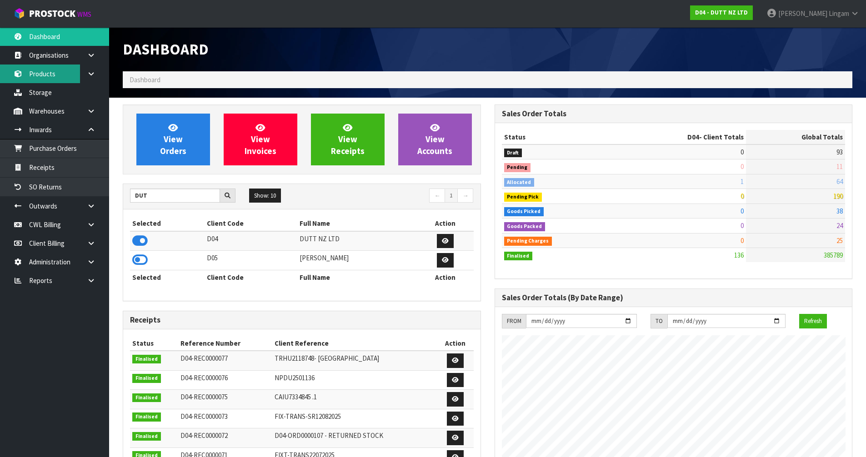
click at [44, 75] on link "Products" at bounding box center [54, 74] width 109 height 19
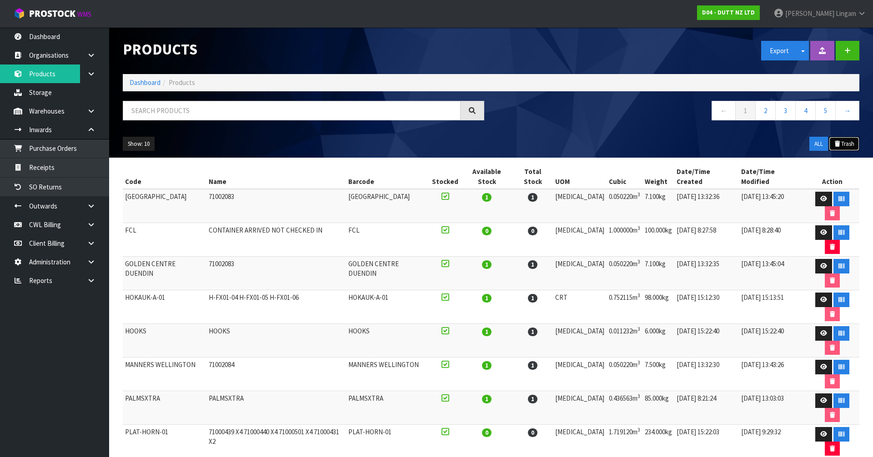
click at [849, 143] on button "Trash" at bounding box center [844, 144] width 30 height 15
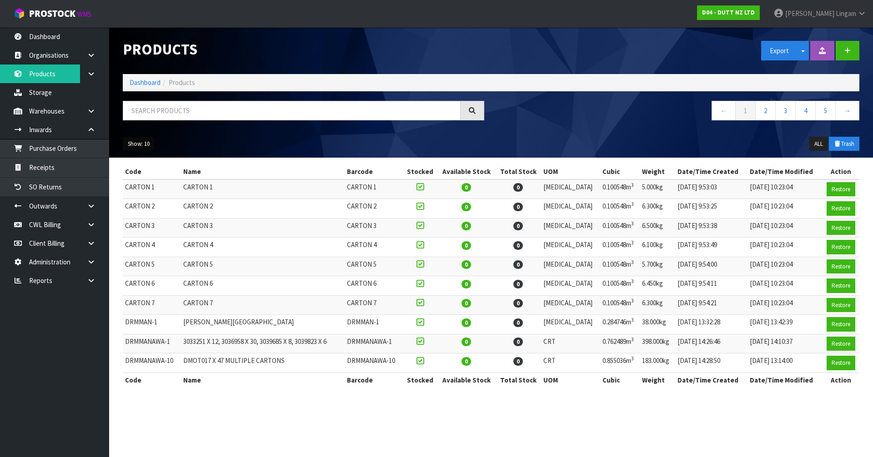
click at [140, 146] on button "Show: 10" at bounding box center [139, 144] width 32 height 15
click at [147, 199] on link "50" at bounding box center [159, 198] width 72 height 12
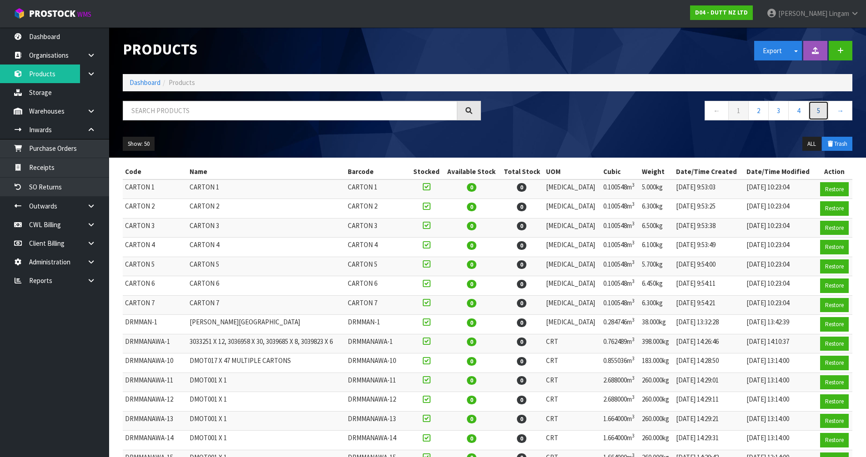
click at [820, 111] on link "5" at bounding box center [819, 111] width 20 height 20
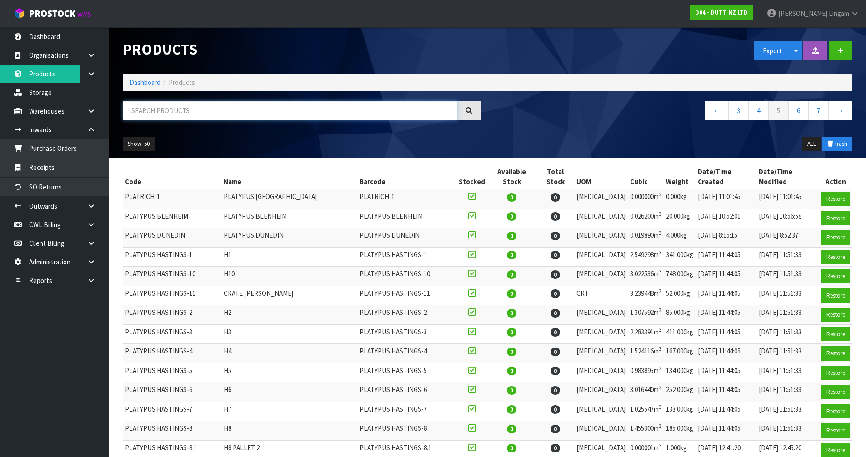
click at [203, 111] on input "text" at bounding box center [290, 111] width 335 height 20
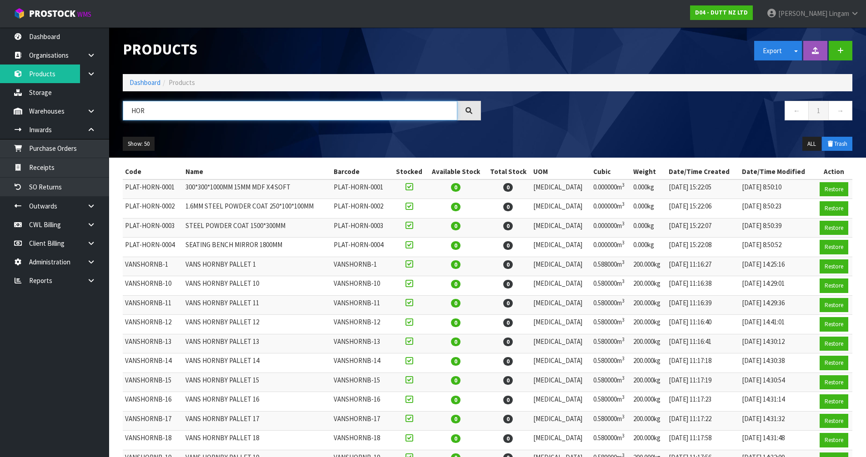
type input "HOR"
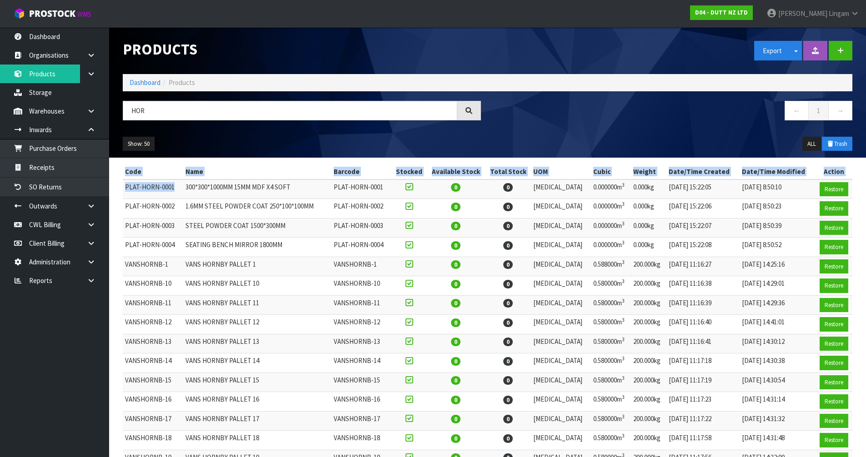
drag, startPoint x: 177, startPoint y: 188, endPoint x: 118, endPoint y: 186, distance: 59.1
click at [140, 198] on td "PLAT-HORN-0001" at bounding box center [153, 190] width 60 height 20
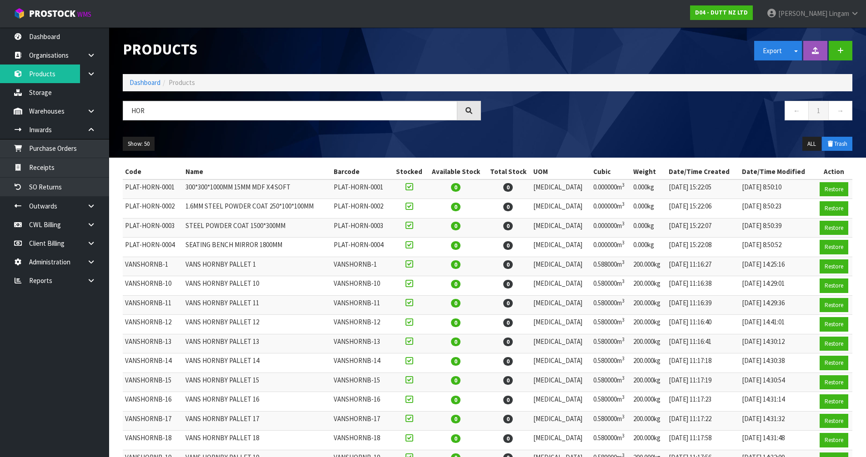
click at [261, 139] on ul "Show: 50 5 10 25 50" at bounding box center [209, 144] width 172 height 15
drag, startPoint x: 125, startPoint y: 189, endPoint x: 173, endPoint y: 188, distance: 48.2
click at [173, 188] on td "PLAT-HORN-0001" at bounding box center [153, 190] width 60 height 20
copy td "PLAT-HORN-0001"
click at [100, 112] on link at bounding box center [94, 111] width 29 height 19
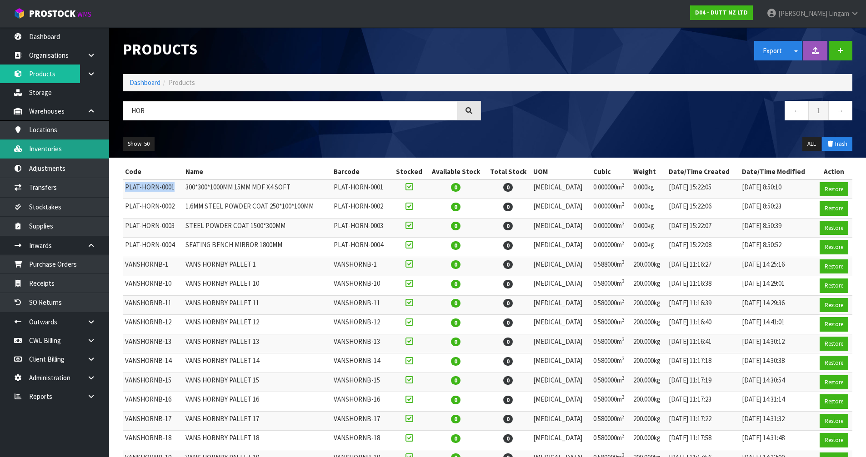
click at [59, 156] on link "Inventories" at bounding box center [54, 149] width 109 height 19
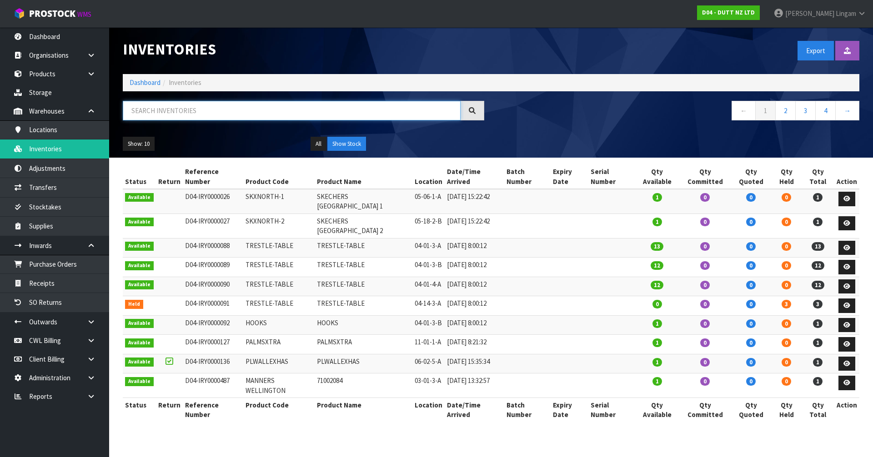
click at [216, 111] on input "text" at bounding box center [292, 111] width 338 height 20
paste input "PLAT-HORN-0001"
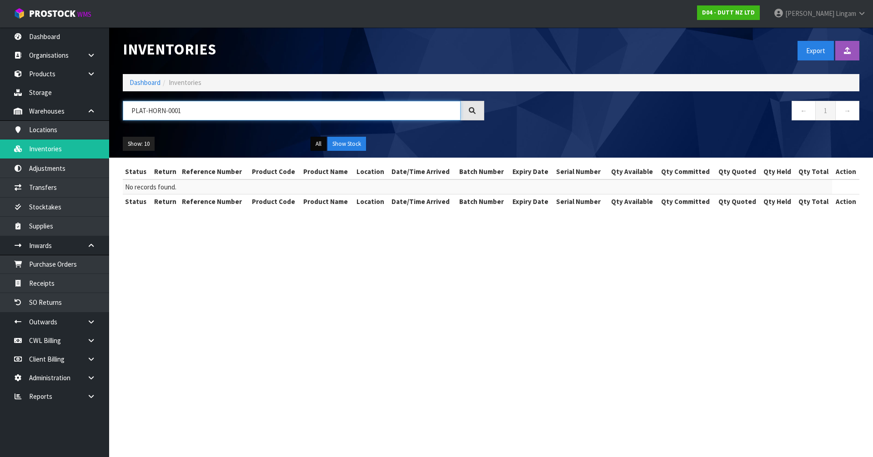
type input "PLAT-HORN-0001"
click at [316, 144] on button "All" at bounding box center [319, 144] width 16 height 15
click at [355, 141] on button "Show Stock" at bounding box center [346, 144] width 39 height 15
click at [319, 142] on button "All" at bounding box center [319, 144] width 16 height 15
click at [351, 141] on button "Show Stock" at bounding box center [346, 144] width 39 height 15
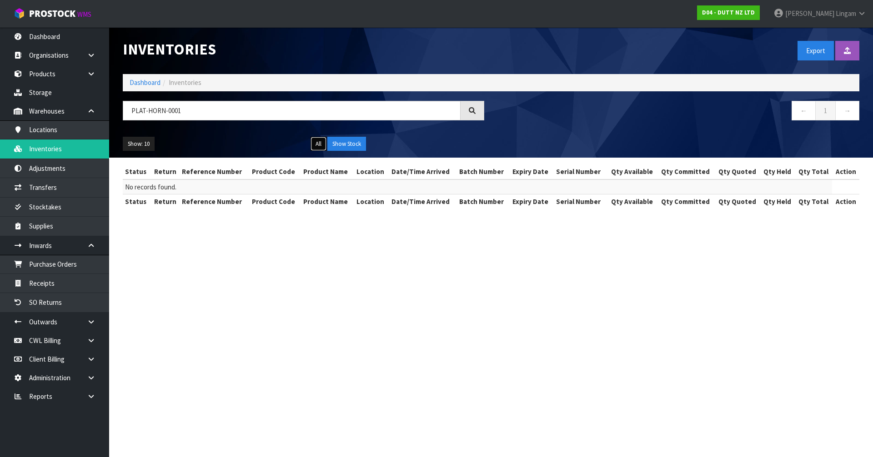
click at [319, 142] on button "All" at bounding box center [319, 144] width 16 height 15
click at [352, 141] on button "Show Stock" at bounding box center [346, 144] width 39 height 15
click at [41, 76] on link "Products" at bounding box center [54, 74] width 109 height 19
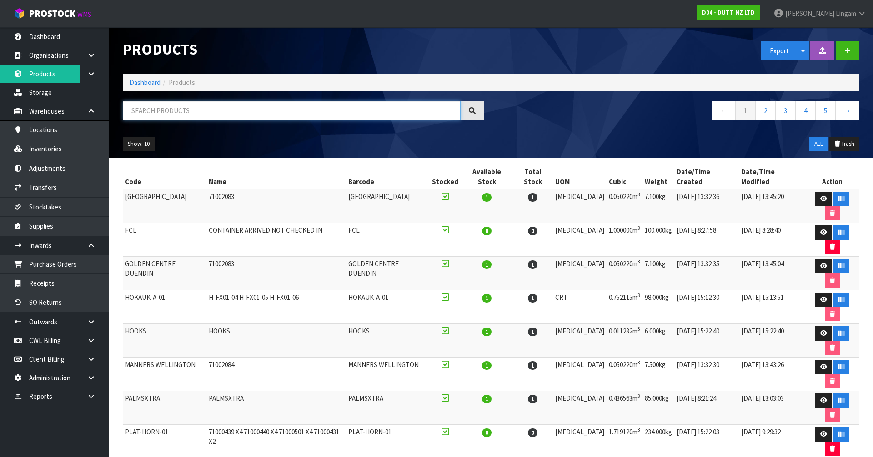
click at [190, 109] on input "text" at bounding box center [292, 111] width 338 height 20
paste input "PLAT-HORN-0001"
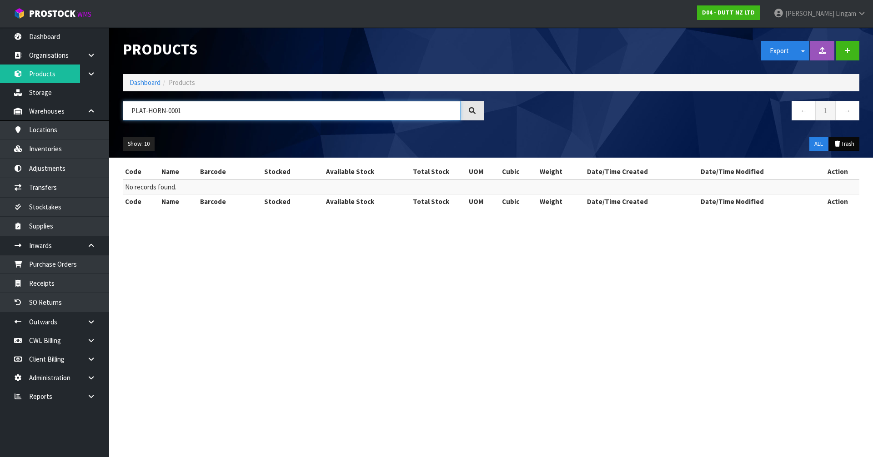
type input "PLAT-HORN-0001"
click at [843, 142] on button "Trash" at bounding box center [844, 144] width 30 height 15
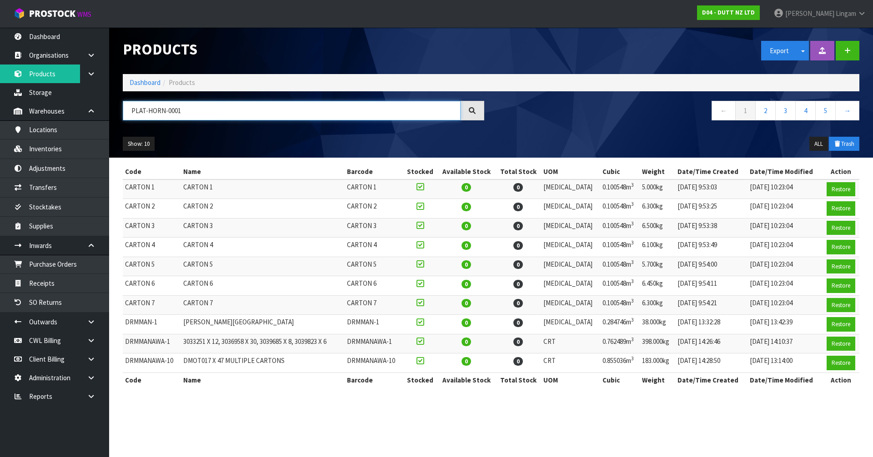
click at [205, 111] on input "PLAT-HORN-0001" at bounding box center [292, 111] width 338 height 20
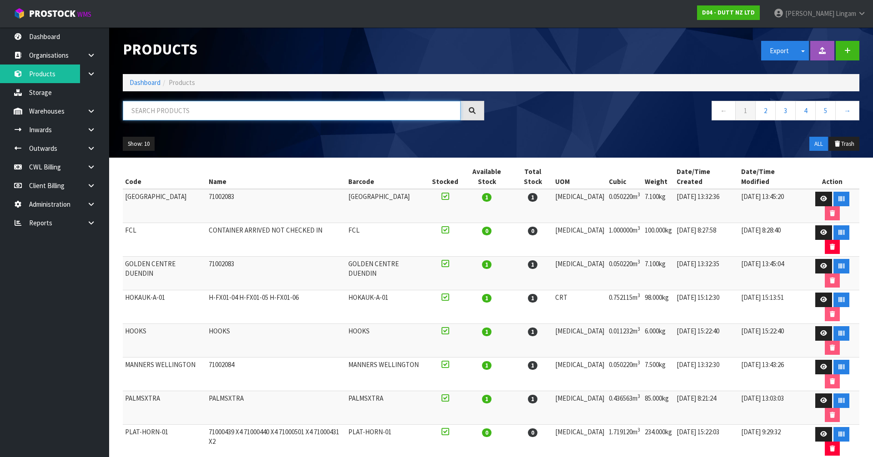
click at [354, 115] on input "text" at bounding box center [292, 111] width 338 height 20
paste input "PLAT-HORN-0001"
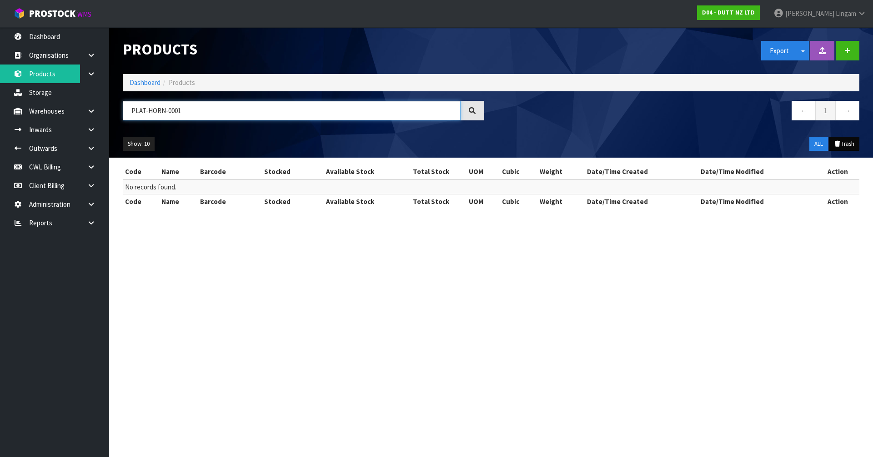
type input "PLAT-HORN-0001"
click at [848, 145] on button "Trash" at bounding box center [844, 144] width 30 height 15
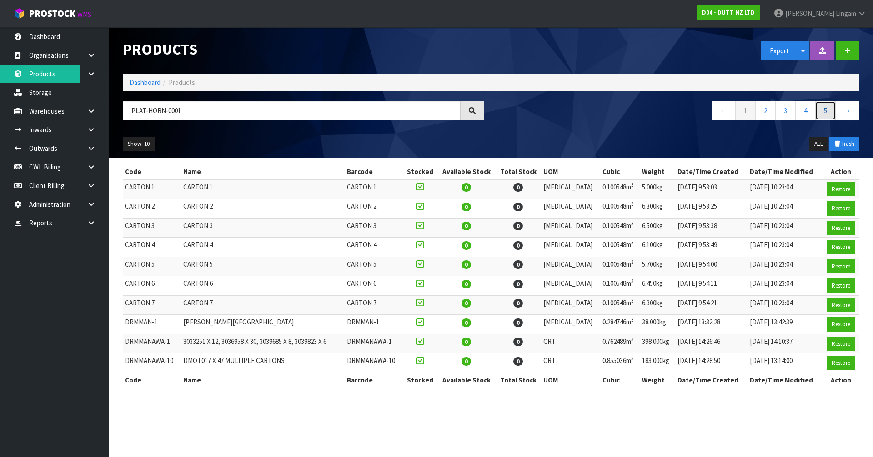
click at [826, 112] on link "5" at bounding box center [825, 111] width 20 height 20
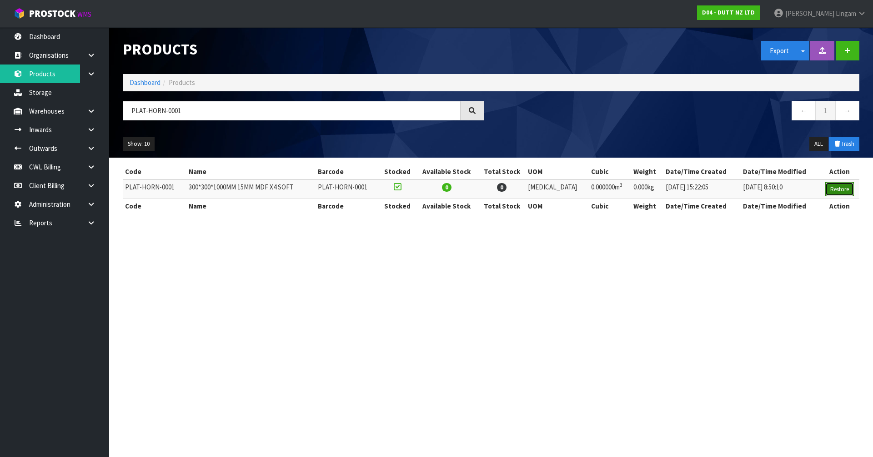
click at [839, 187] on button "Restore" at bounding box center [839, 189] width 29 height 15
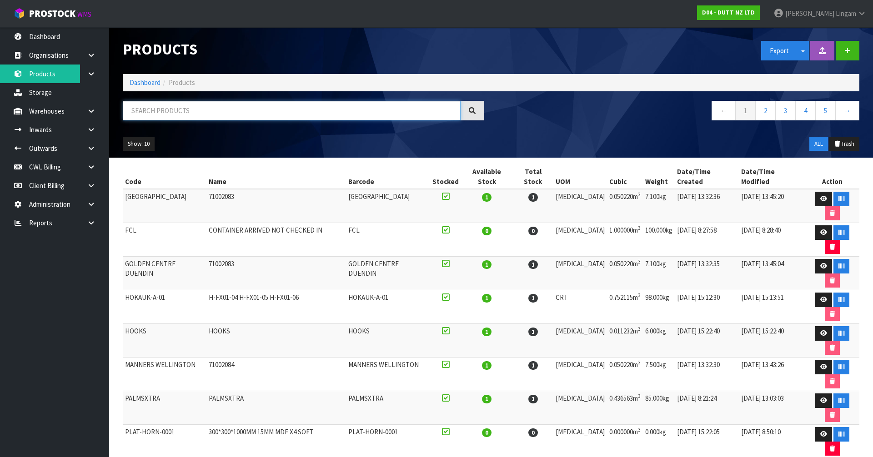
click at [246, 109] on input "text" at bounding box center [292, 111] width 338 height 20
paste input "PLAT-HORN-0001"
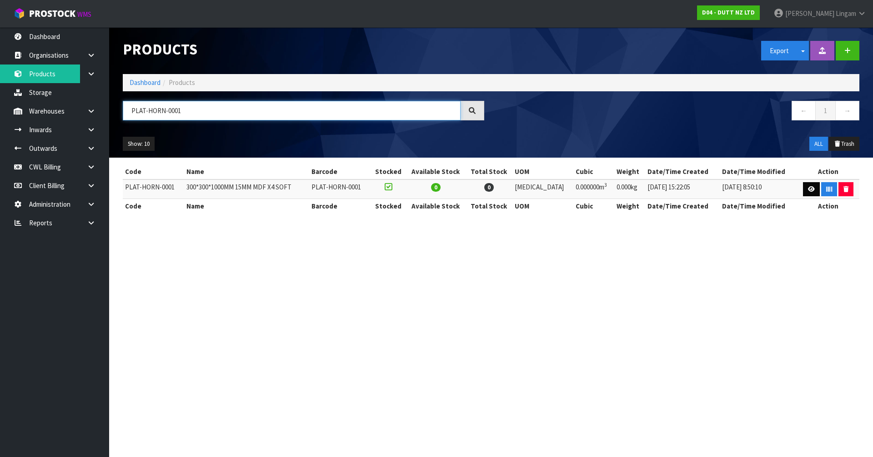
type input "PLAT-HORN-0001"
click at [809, 187] on icon at bounding box center [811, 189] width 7 height 6
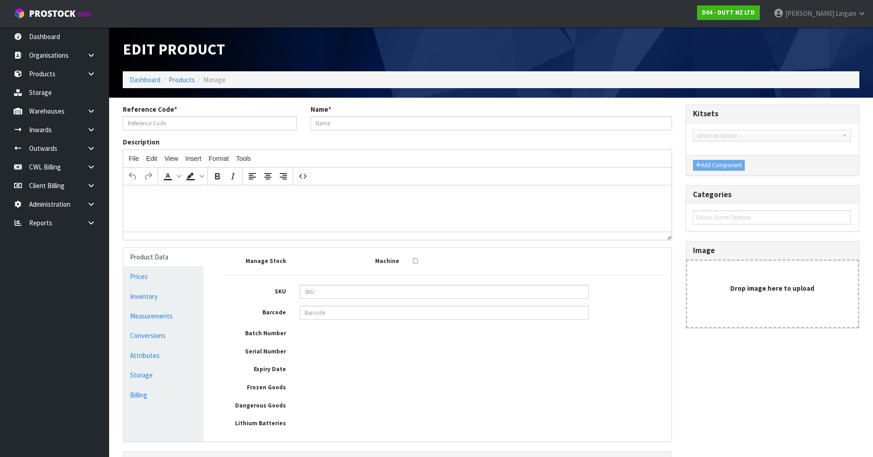
type input "PLAT-HORN-0001"
type input "300*300*1000MM 15MM MDF X4 SOFT"
type input "0"
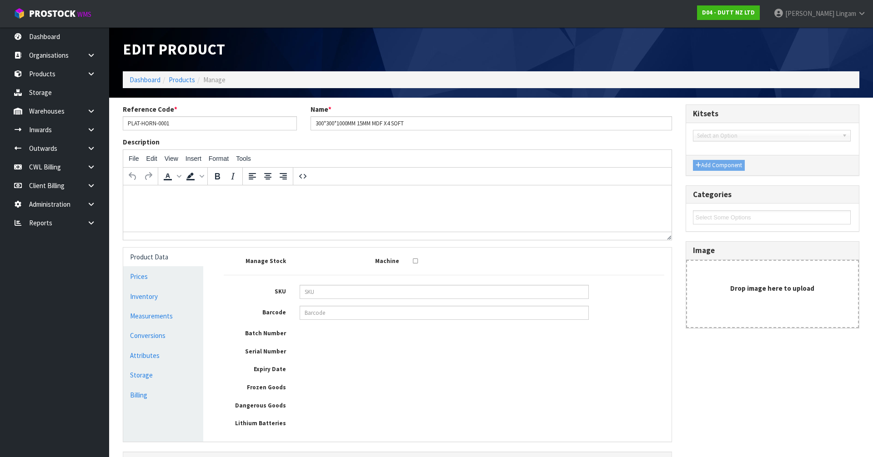
type input "0"
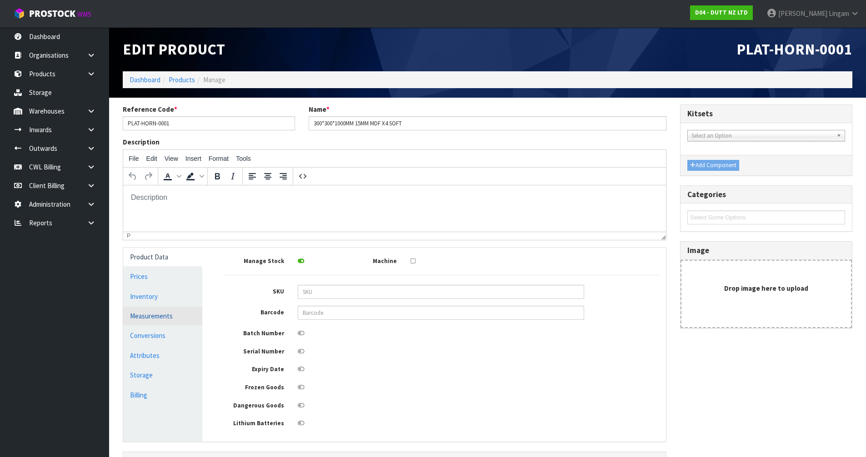
click at [161, 313] on link "Measurements" at bounding box center [162, 316] width 79 height 19
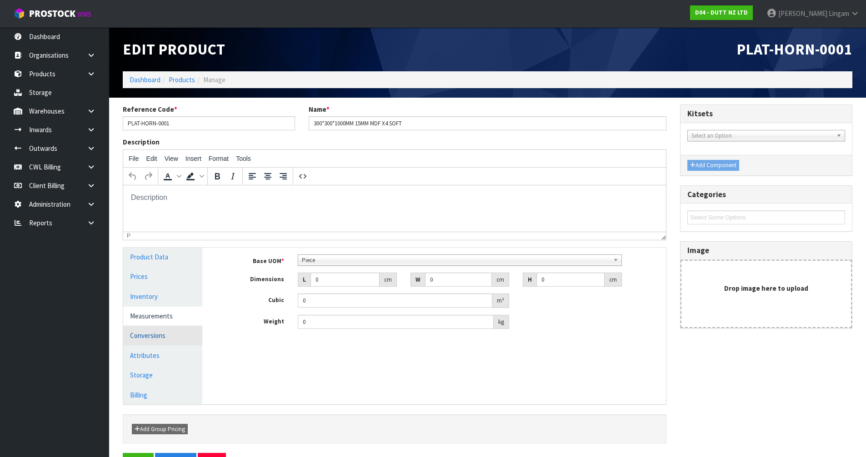
click at [161, 337] on link "Conversions" at bounding box center [162, 336] width 79 height 19
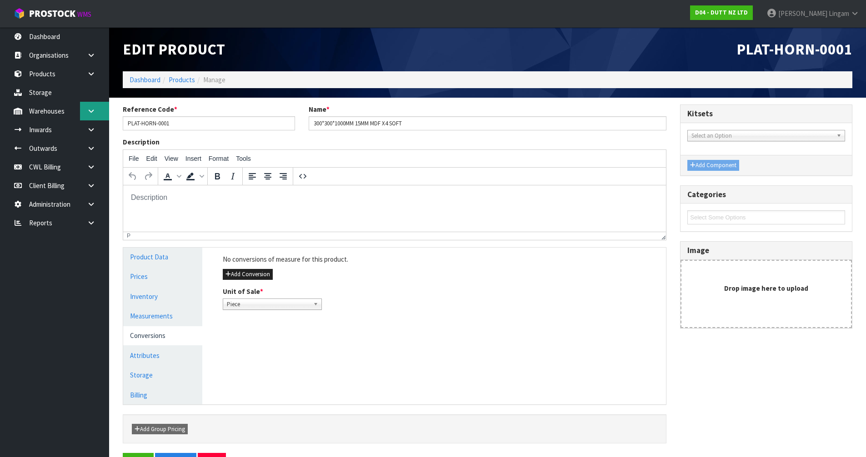
click at [88, 111] on icon at bounding box center [91, 111] width 9 height 7
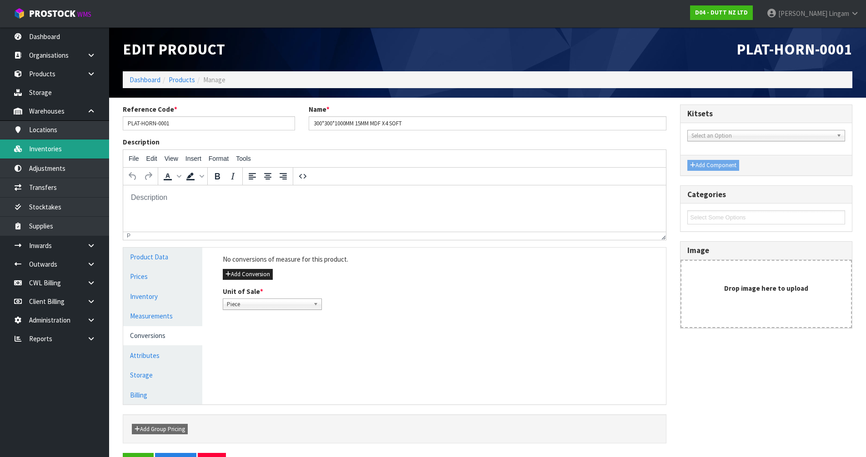
click at [51, 150] on link "Inventories" at bounding box center [54, 149] width 109 height 19
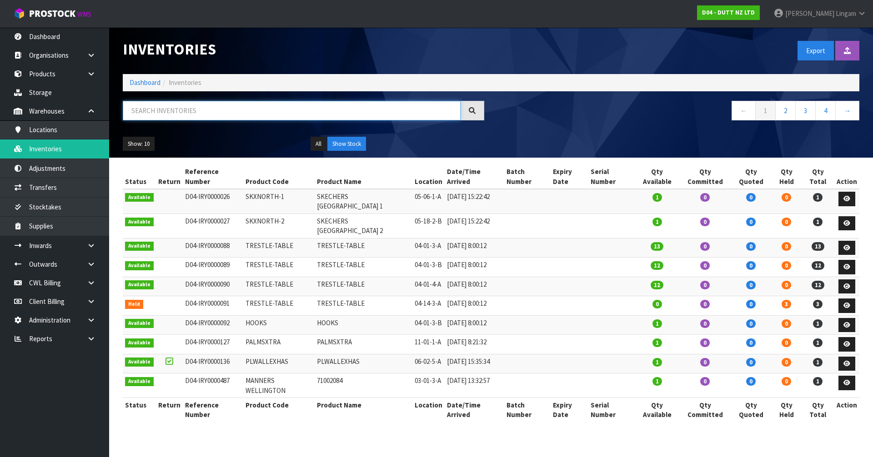
click at [214, 115] on input "text" at bounding box center [292, 111] width 338 height 20
paste input "PLAT-HORN-0001"
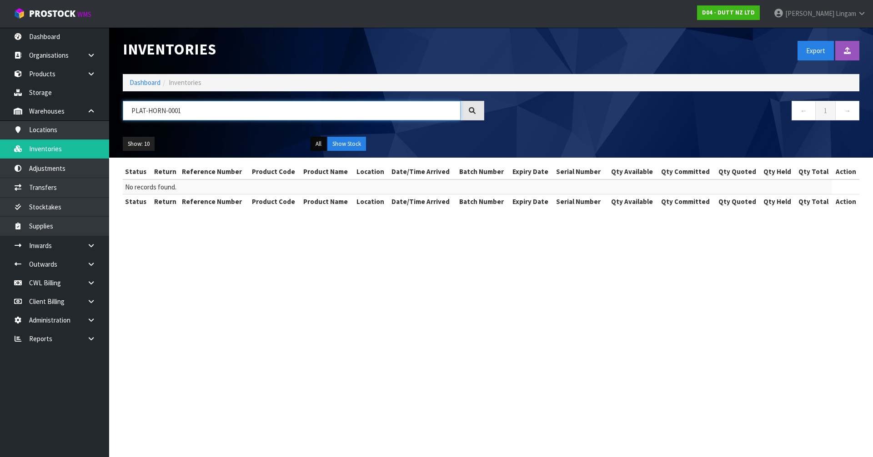
type input "PLAT-HORN-0001"
click at [312, 145] on button "All" at bounding box center [319, 144] width 16 height 15
click at [336, 144] on button "Show Stock" at bounding box center [346, 144] width 39 height 15
click at [365, 292] on section "Inventories Export Import Inventory Drop file here to import csv template Dashb…" at bounding box center [436, 228] width 873 height 457
click at [147, 83] on link "Dashboard" at bounding box center [145, 82] width 31 height 9
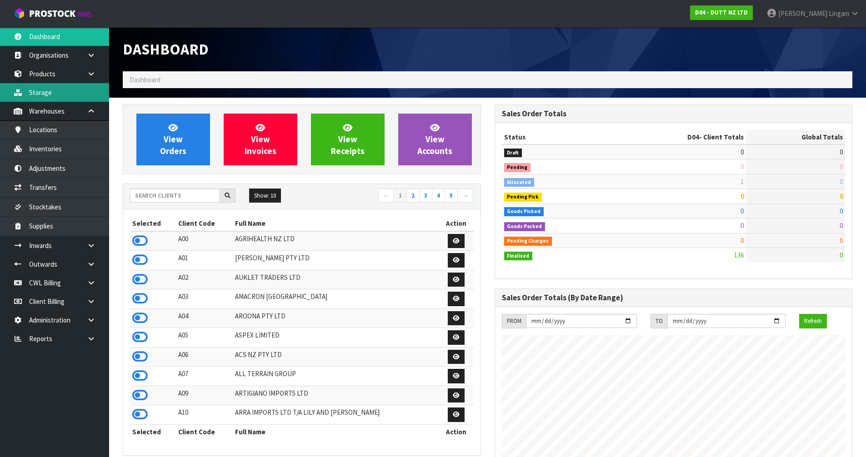
scroll to position [689, 372]
click at [55, 77] on link "Products" at bounding box center [54, 74] width 109 height 19
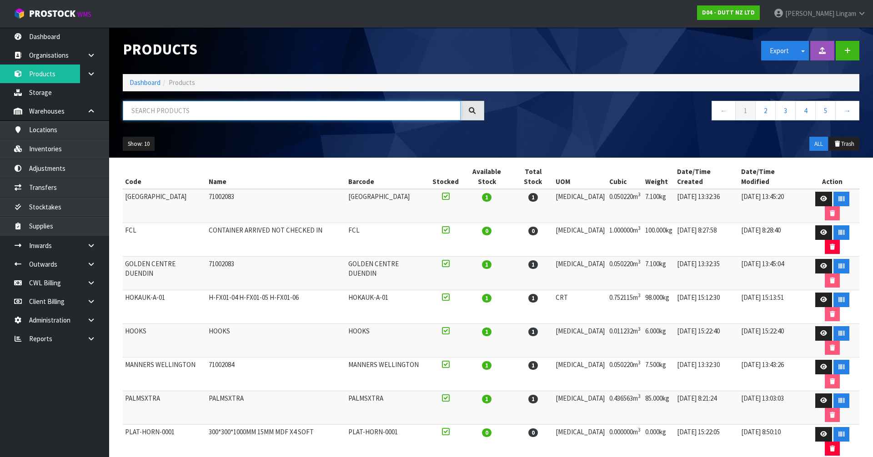
click at [233, 108] on input "text" at bounding box center [292, 111] width 338 height 20
paste input "PLAT-HORN-0001"
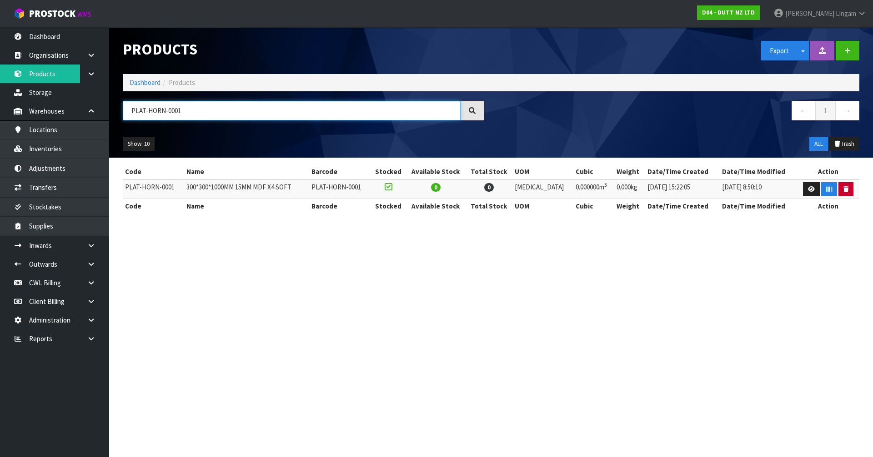
type input "PLAT-HORN-0001"
click at [841, 185] on button "button" at bounding box center [846, 189] width 15 height 15
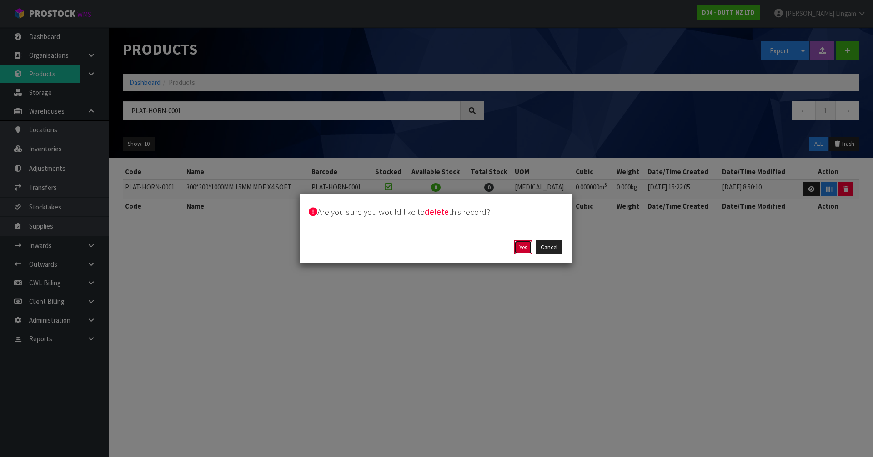
click at [524, 251] on button "Yes" at bounding box center [523, 248] width 18 height 15
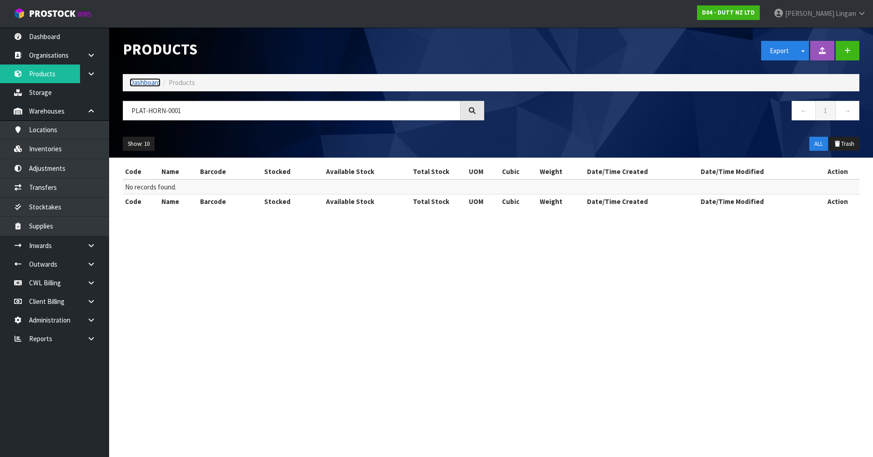
click at [144, 81] on link "Dashboard" at bounding box center [145, 82] width 31 height 9
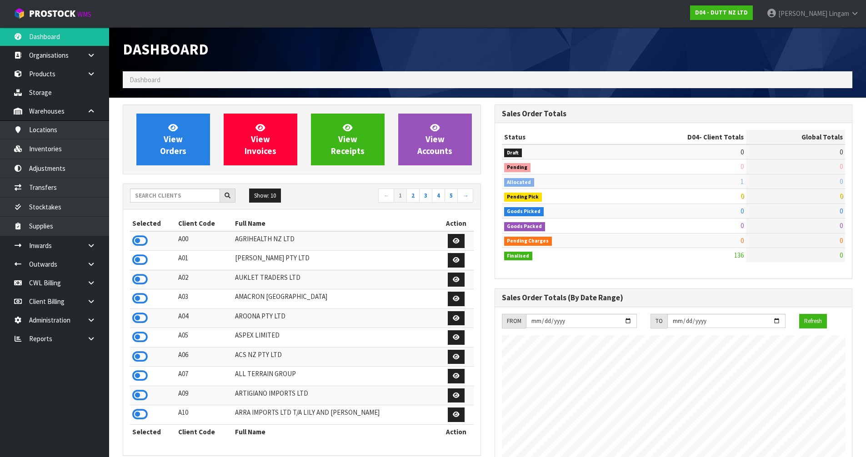
scroll to position [689, 372]
click at [162, 200] on input "text" at bounding box center [175, 196] width 90 height 14
click at [182, 197] on input "text" at bounding box center [175, 196] width 90 height 14
click at [197, 201] on input "text" at bounding box center [175, 196] width 90 height 14
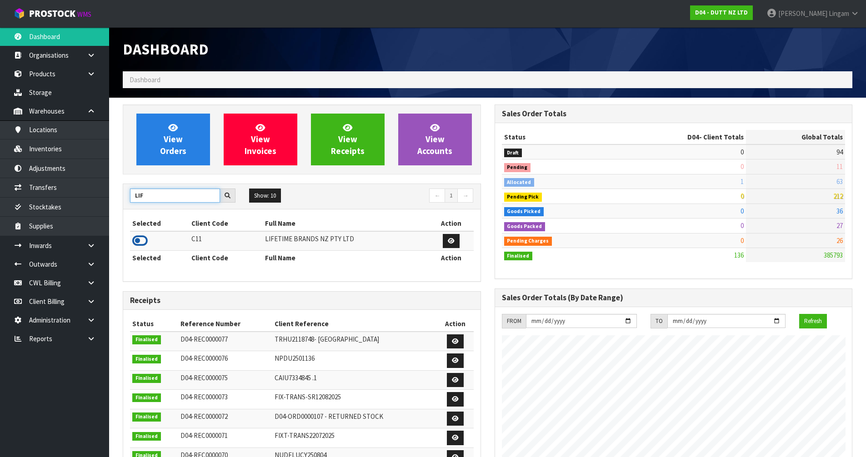
type input "LIF"
click at [136, 240] on icon at bounding box center [139, 241] width 15 height 14
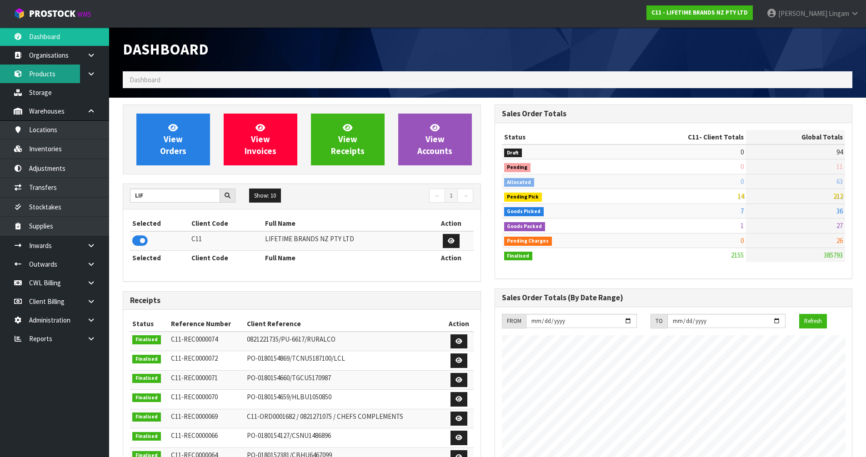
click at [33, 75] on link "Products" at bounding box center [54, 74] width 109 height 19
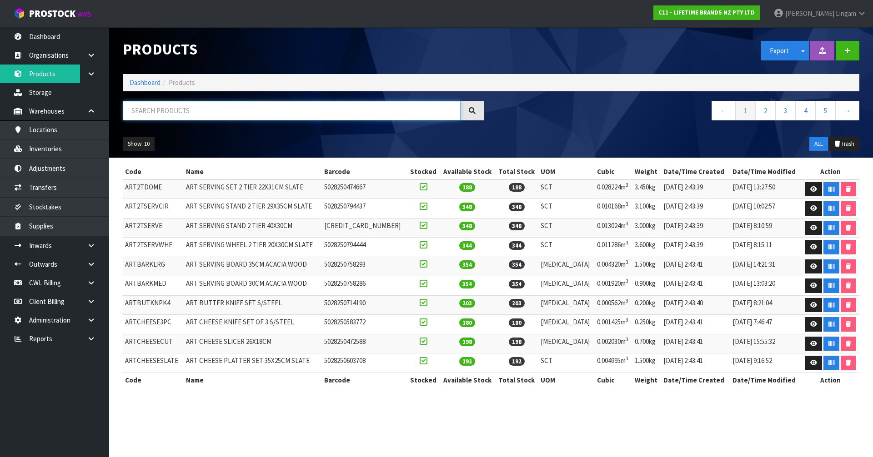
click at [211, 115] on input "text" at bounding box center [292, 111] width 338 height 20
paste input "HGMCSNPBEECH12"
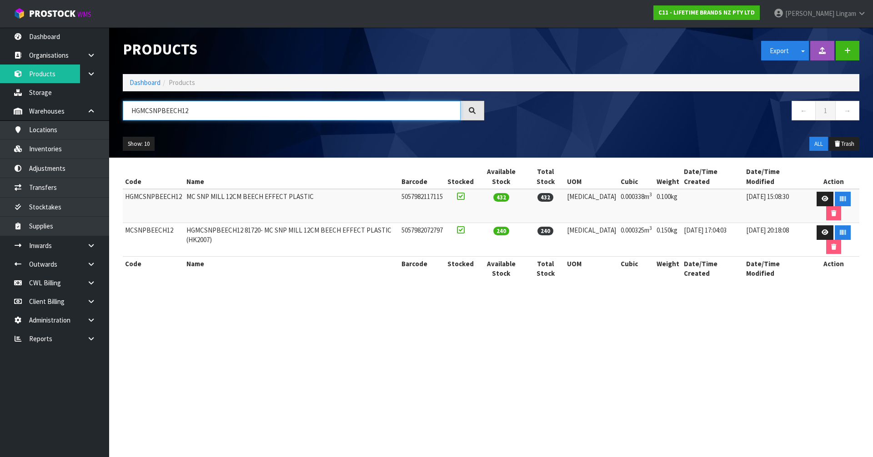
type input "HGMCSNPBEECH12"
click at [822, 230] on icon at bounding box center [825, 233] width 7 height 6
click at [609, 53] on div "Export Split button! SOH Summary Measurements Dangerous Goods" at bounding box center [678, 50] width 375 height 47
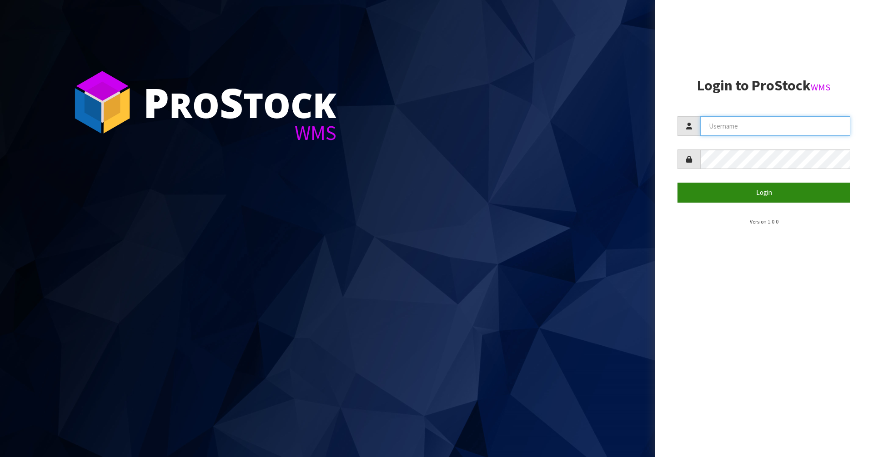
type input "vineeta@cwl.co.nz"
click at [788, 190] on button "Login" at bounding box center [764, 193] width 173 height 20
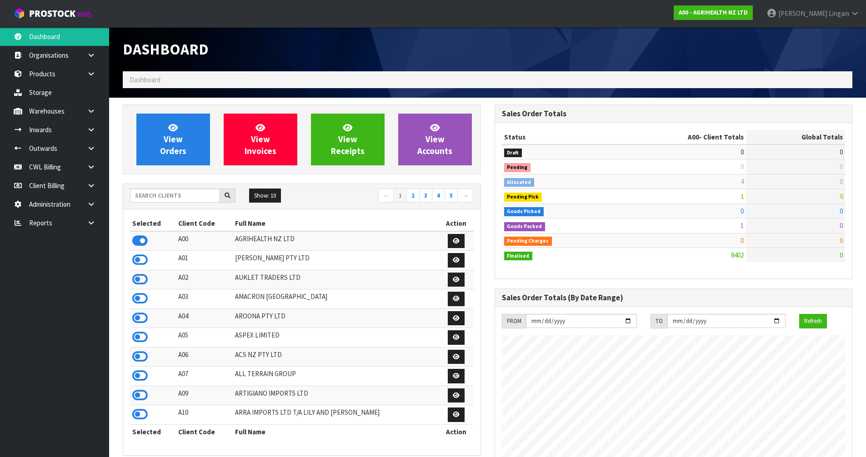
scroll to position [689, 372]
click at [206, 199] on input "text" at bounding box center [175, 196] width 90 height 14
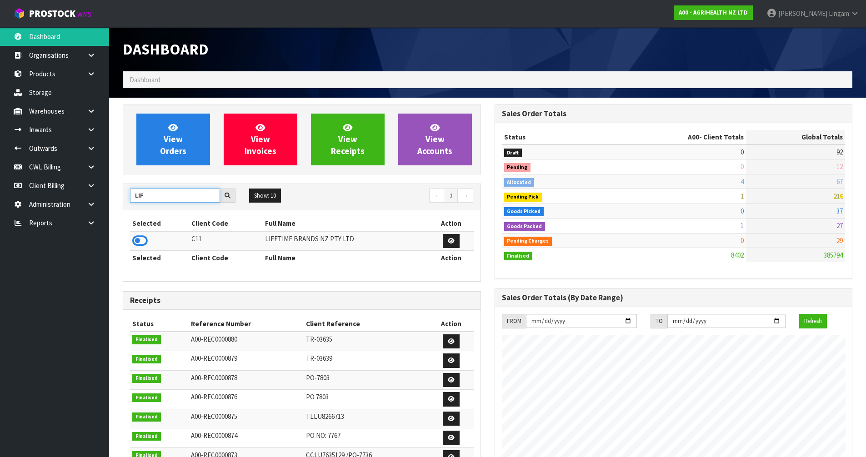
type input "LIF"
click at [141, 243] on icon at bounding box center [139, 241] width 15 height 14
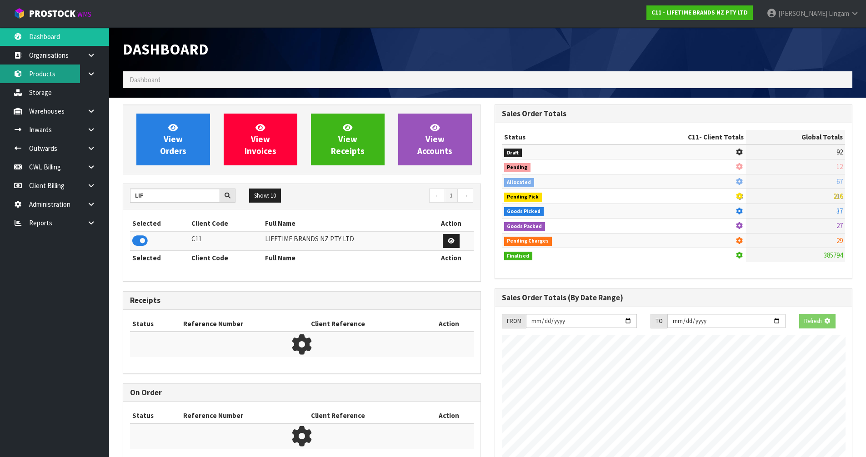
click at [39, 73] on link "Products" at bounding box center [54, 74] width 109 height 19
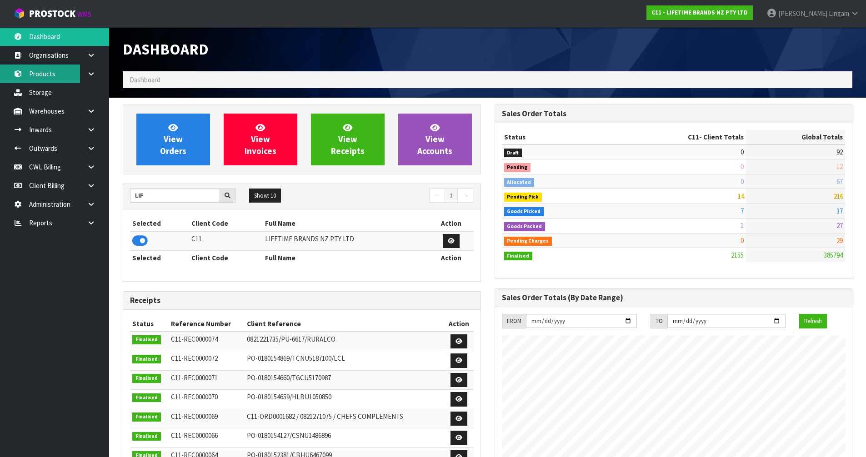
scroll to position [689, 372]
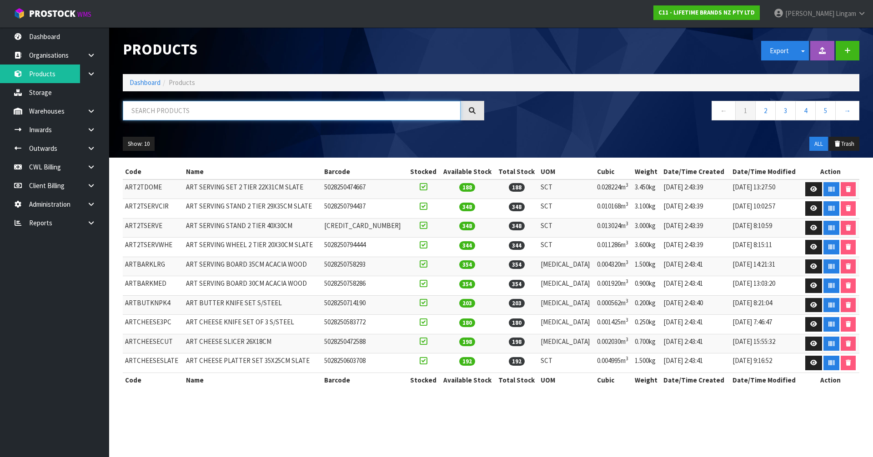
click at [211, 111] on input "text" at bounding box center [292, 111] width 338 height 20
click at [186, 113] on input "text" at bounding box center [292, 111] width 338 height 20
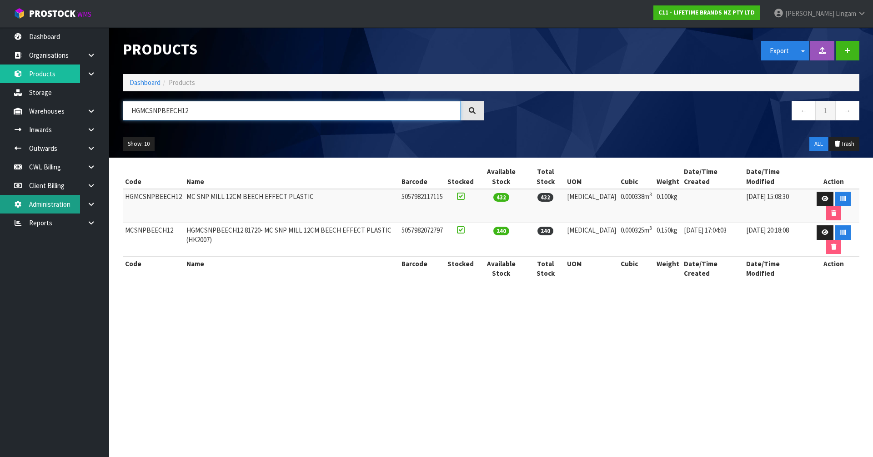
type input "HGMCSNPBEECH12"
click at [158, 189] on td "HGMCSNPBEECH12" at bounding box center [153, 206] width 61 height 34
copy td "HGMCSNPBEECH12"
click at [94, 115] on link at bounding box center [94, 111] width 29 height 19
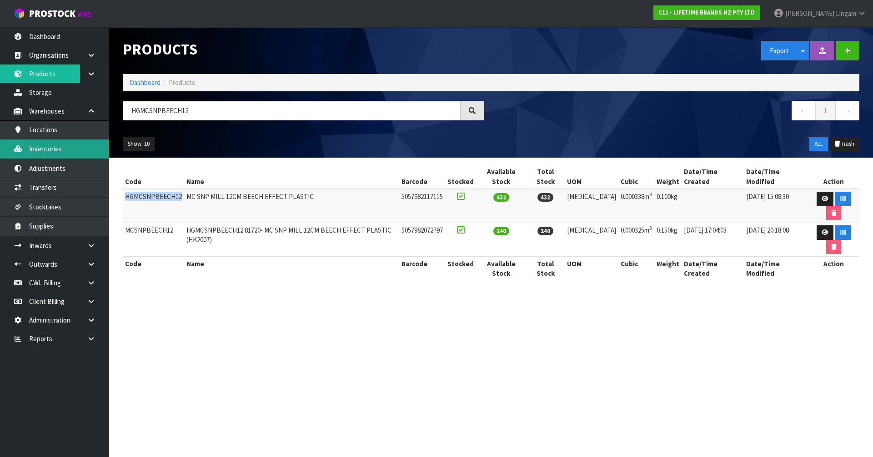
click at [60, 148] on link "Inventories" at bounding box center [54, 149] width 109 height 19
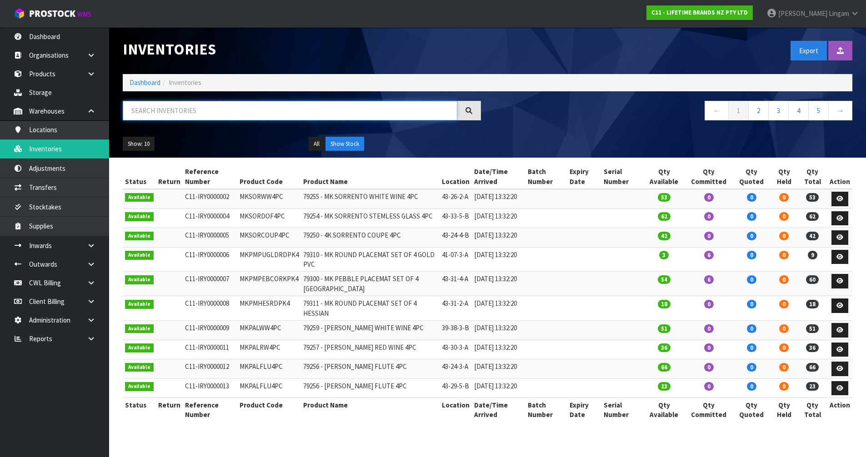
click at [260, 114] on input "text" at bounding box center [290, 111] width 335 height 20
paste input "HGMCSNPBEECH12"
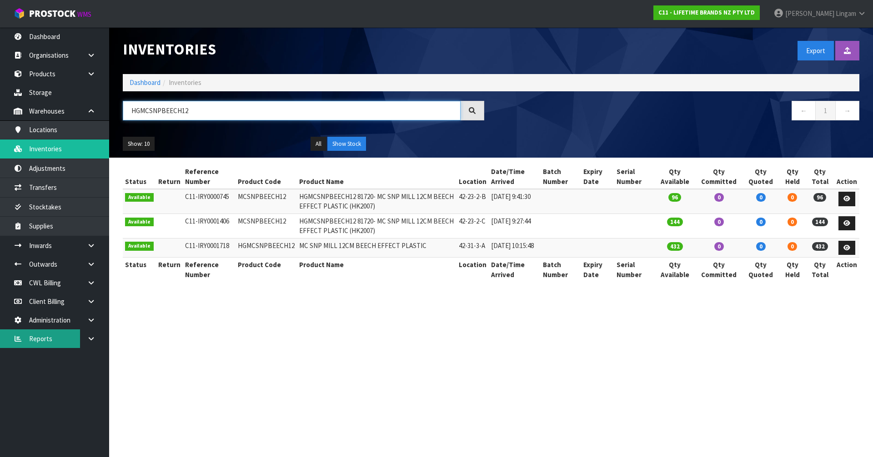
type input "HGMCSNPBEECH12"
click at [349, 333] on section "Inventories Export Import Inventory Drop file here to import csv template Dashb…" at bounding box center [436, 228] width 873 height 457
click at [259, 198] on td "MCSNPBEECH12" at bounding box center [266, 201] width 61 height 25
copy td "MCSNPBEECH12"
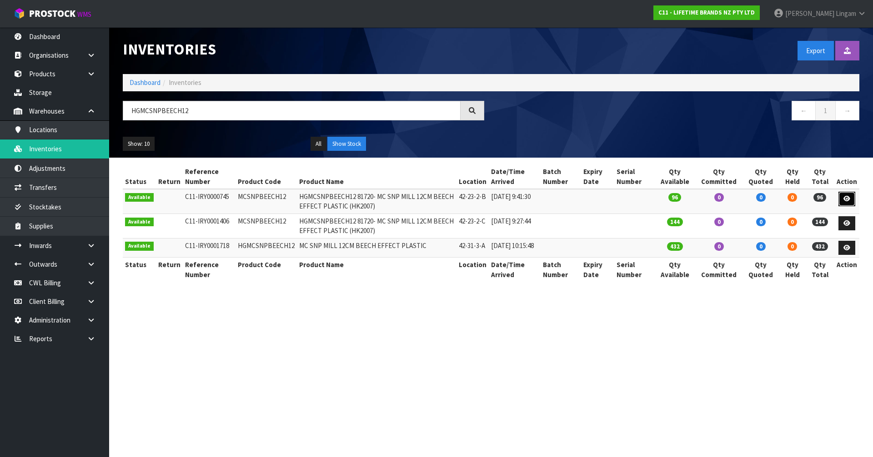
click at [850, 201] on icon at bounding box center [847, 199] width 7 height 6
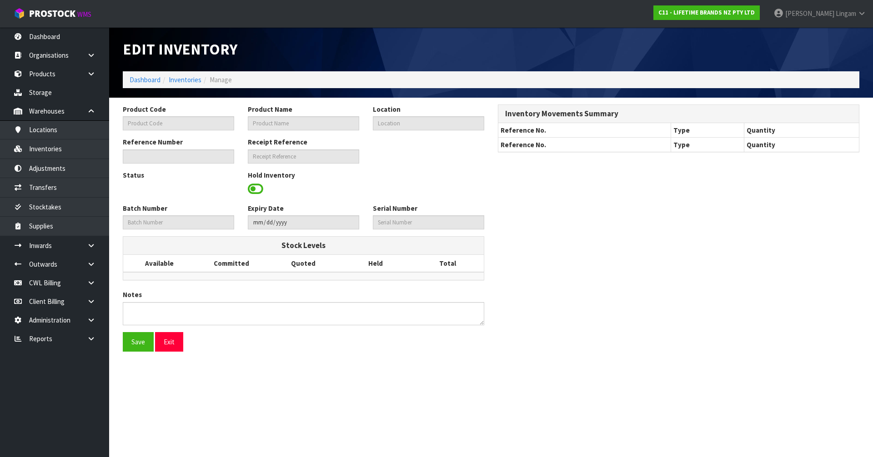
type input "MCSNPBEECH12"
type input "HGMCSNPBEECH12 81720- MC SNP MILL 12CM BEECH EFFECT PLASTIC (HK2007)"
type input "42-23-2-B"
type input "C11-IRY0000745"
type input "C11-REC0000006"
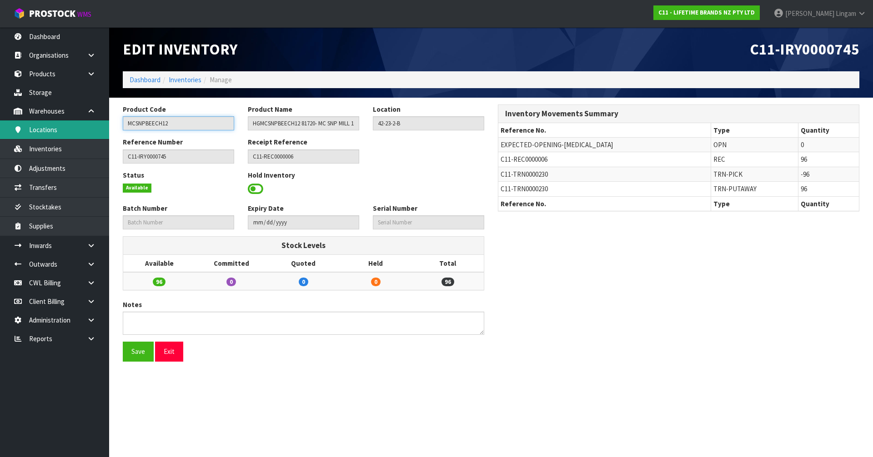
drag, startPoint x: 160, startPoint y: 122, endPoint x: 98, endPoint y: 128, distance: 62.6
click at [98, 128] on body "Toggle navigation ProStock WMS C11 - LIFETIME BRANDS NZ PTY LTD Vineeta Lingam …" at bounding box center [436, 228] width 873 height 457
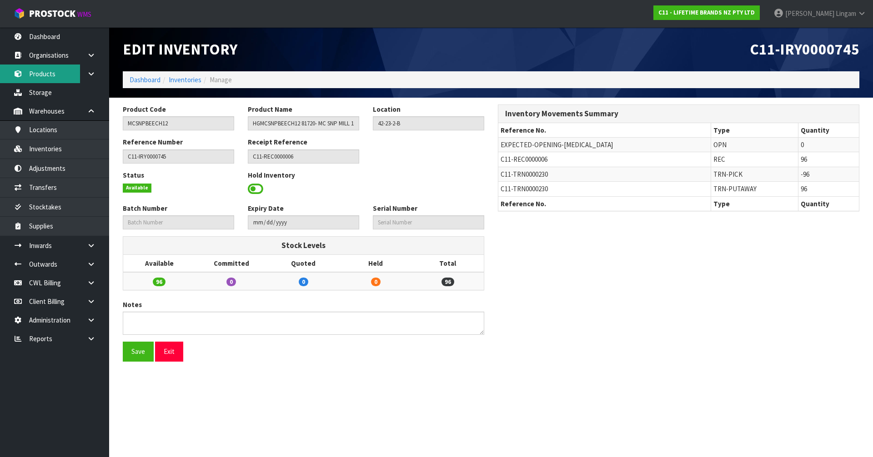
click at [51, 75] on link "Products" at bounding box center [54, 74] width 109 height 19
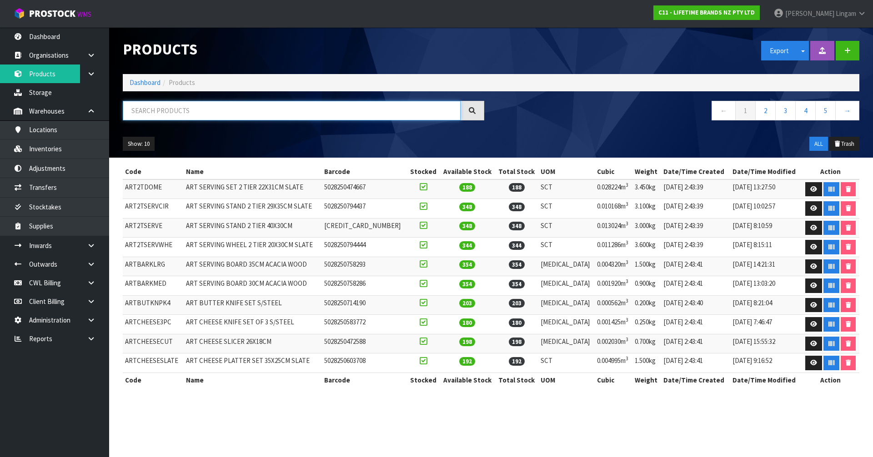
click at [190, 104] on input "text" at bounding box center [292, 111] width 338 height 20
paste input "MCSNPBEECH12"
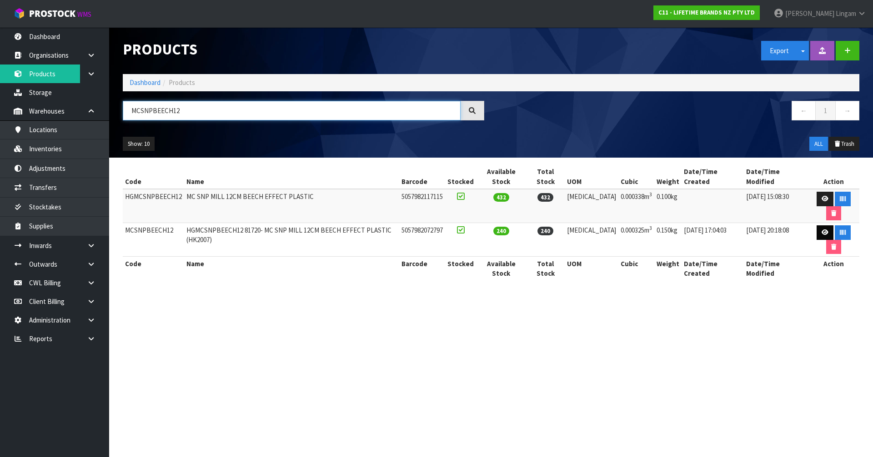
type input "MCSNPBEECH12"
click at [822, 230] on icon at bounding box center [825, 233] width 7 height 6
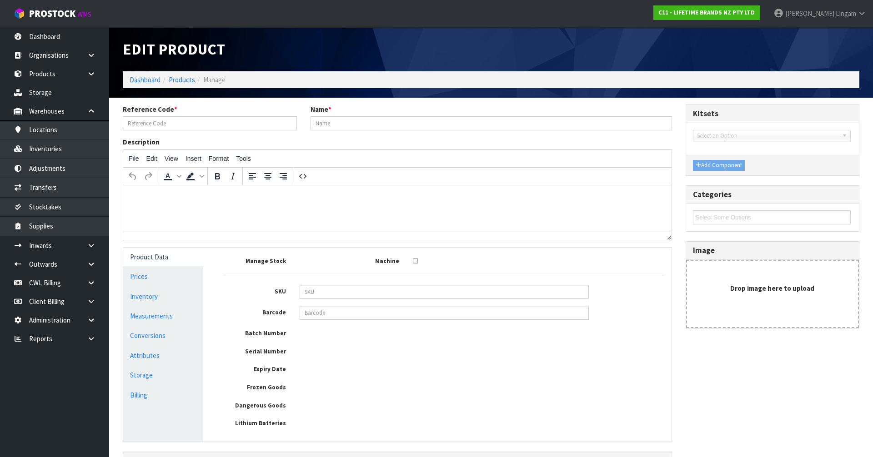
type input "MCSNPBEECH12"
type input "HGMCSNPBEECH12 81720- MC SNP MILL 12CM BEECH EFFECT PLASTIC (HK2007)"
type input "5057982072797"
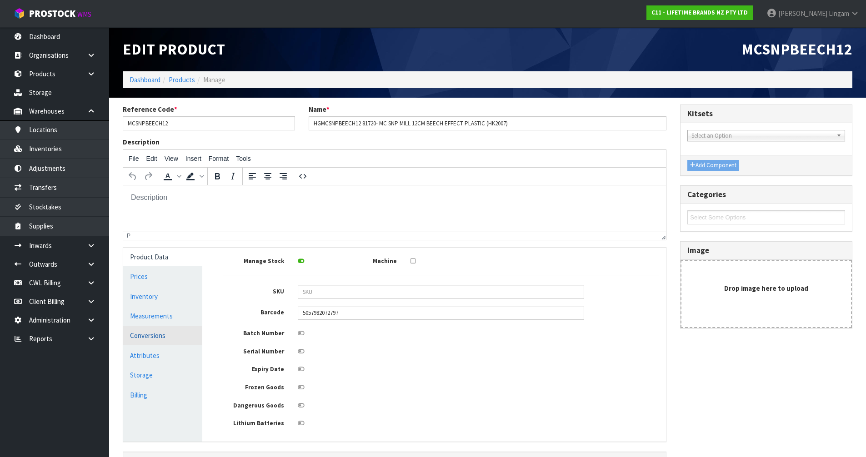
click at [169, 340] on link "Conversions" at bounding box center [162, 336] width 79 height 19
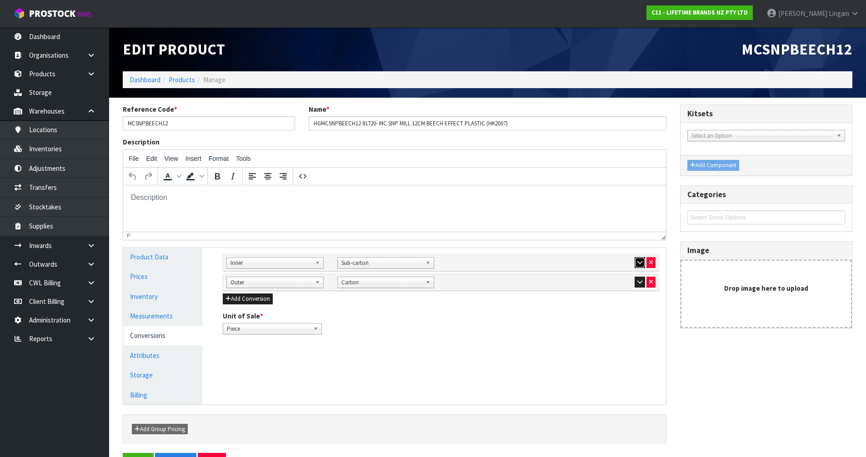
click at [635, 261] on button "button" at bounding box center [640, 262] width 10 height 11
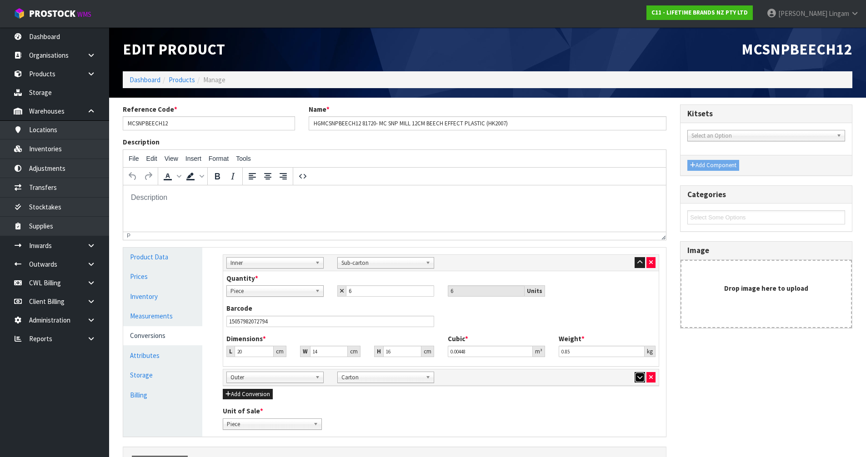
click at [639, 377] on icon "button" at bounding box center [640, 378] width 5 height 6
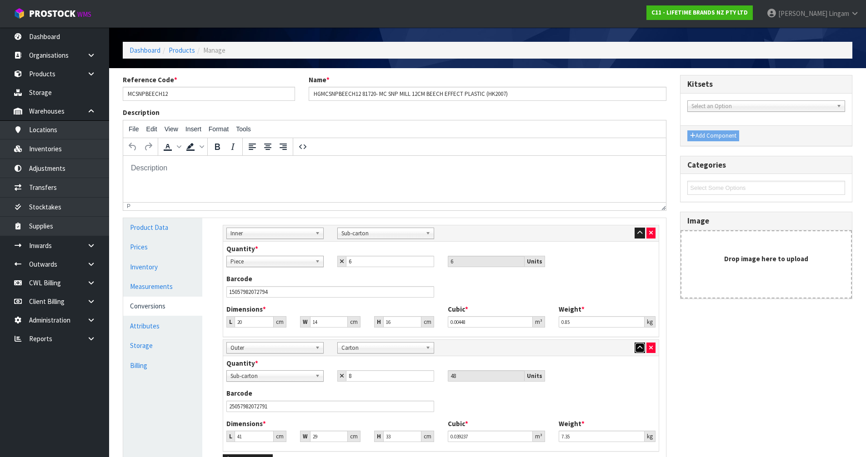
scroll to position [91, 0]
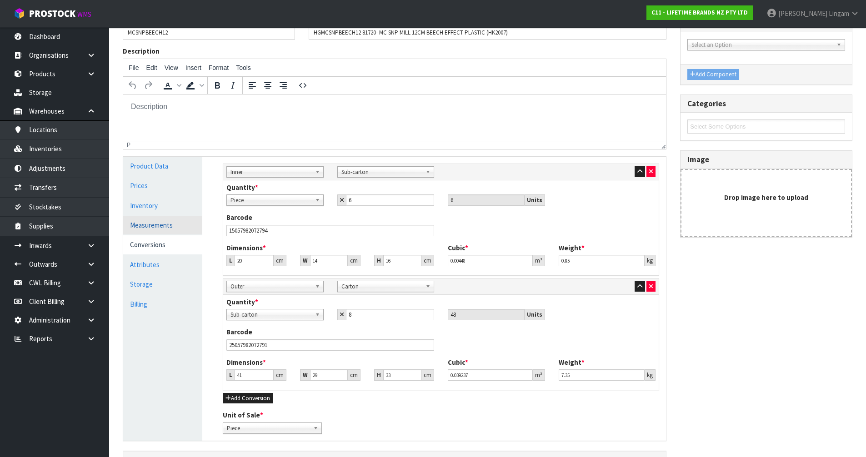
click at [174, 229] on link "Measurements" at bounding box center [162, 225] width 79 height 19
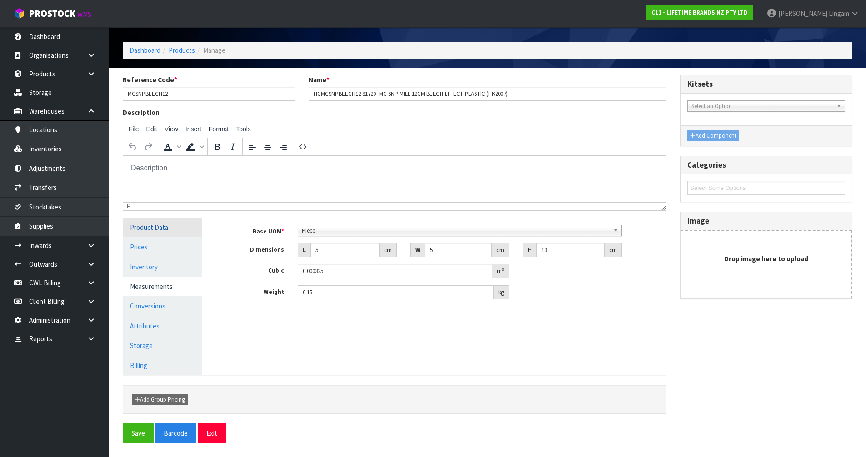
click at [175, 229] on link "Product Data" at bounding box center [162, 227] width 79 height 19
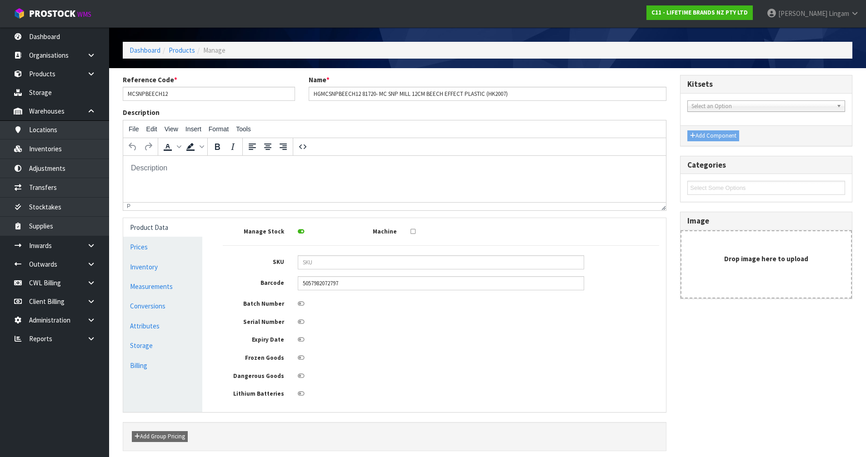
scroll to position [66, 0]
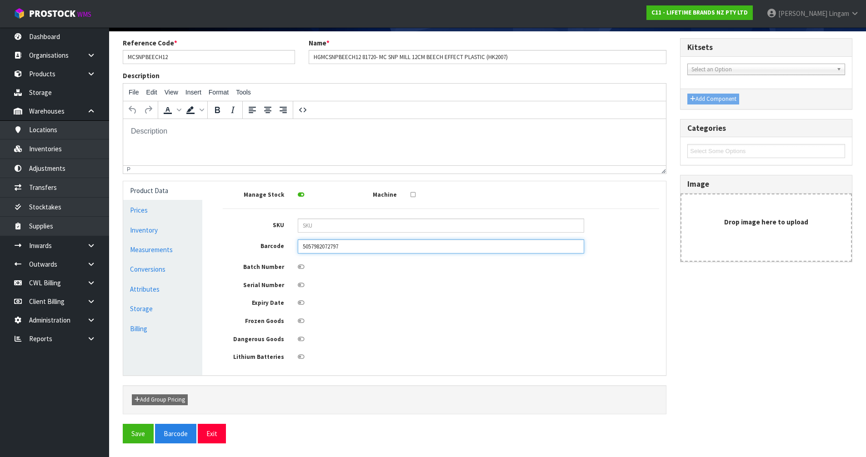
drag, startPoint x: 352, startPoint y: 249, endPoint x: 302, endPoint y: 252, distance: 50.1
click at [304, 251] on input "5057982072797" at bounding box center [441, 247] width 286 height 14
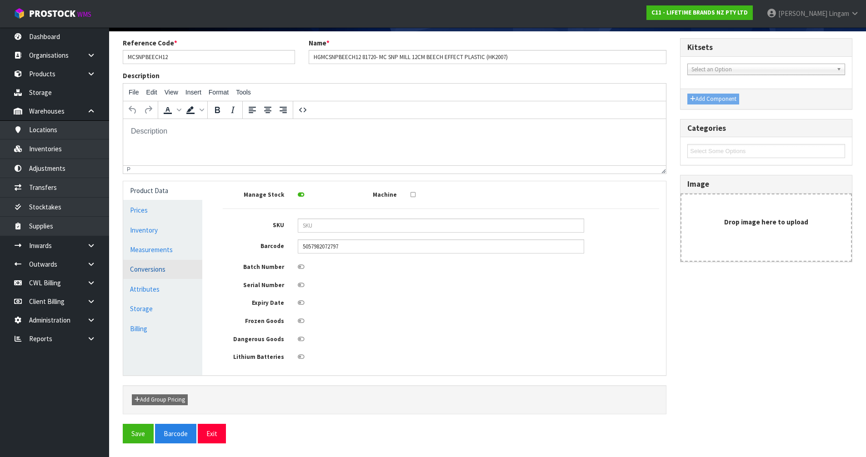
click at [160, 272] on link "Conversions" at bounding box center [162, 269] width 79 height 19
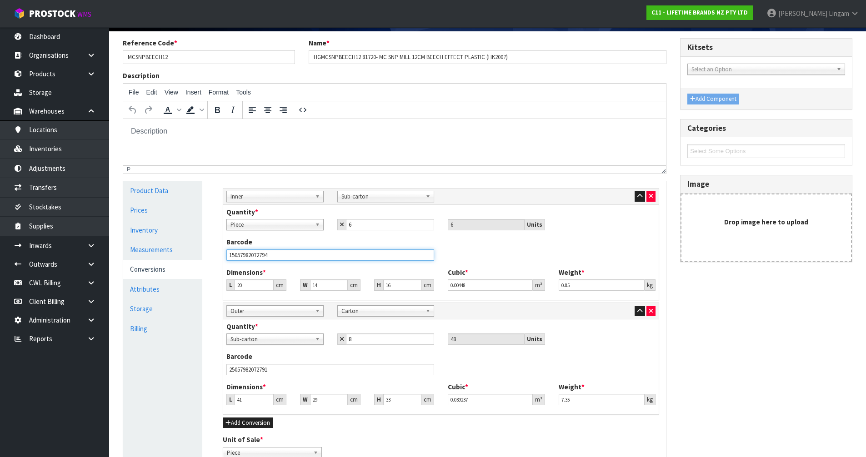
drag, startPoint x: 286, startPoint y: 256, endPoint x: 227, endPoint y: 256, distance: 59.1
click at [227, 256] on input "15057982072794" at bounding box center [330, 255] width 208 height 11
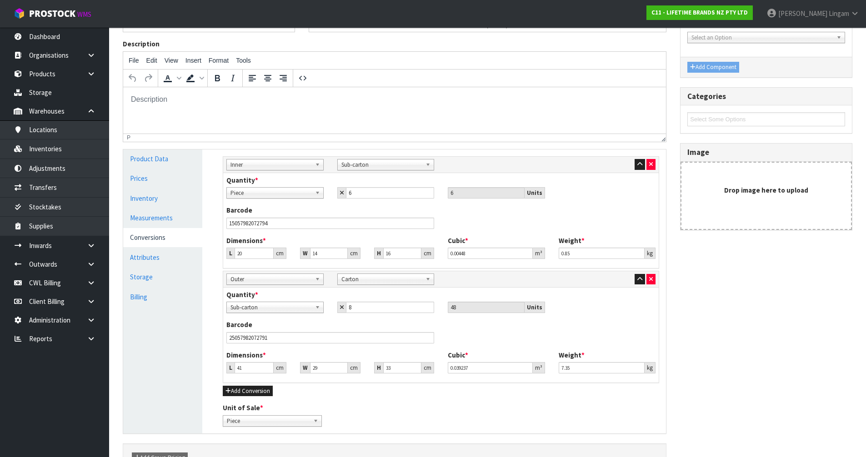
scroll to position [112, 0]
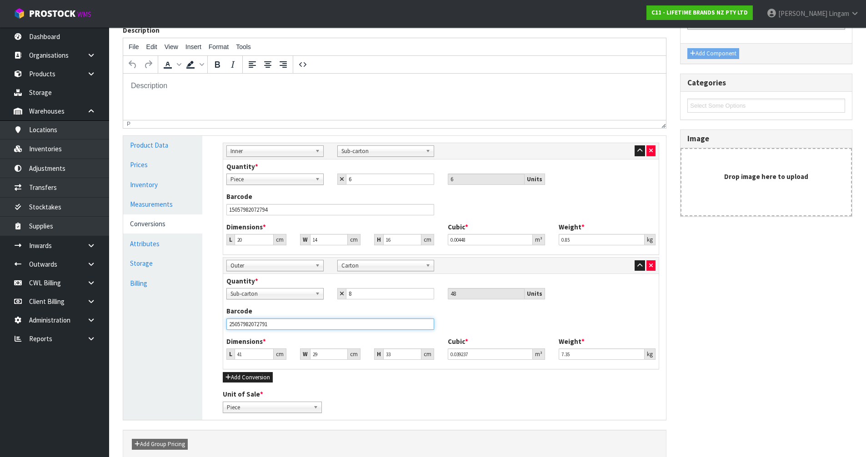
drag, startPoint x: 283, startPoint y: 325, endPoint x: 226, endPoint y: 325, distance: 57.3
click at [227, 325] on input "25057982072791" at bounding box center [330, 324] width 208 height 11
click at [720, 284] on div "Reference Code * MCSNPBEECH12 Name * HGMCSNPBEECH12 81720- MC SNP MILL 12CM BEE…" at bounding box center [488, 231] width 744 height 476
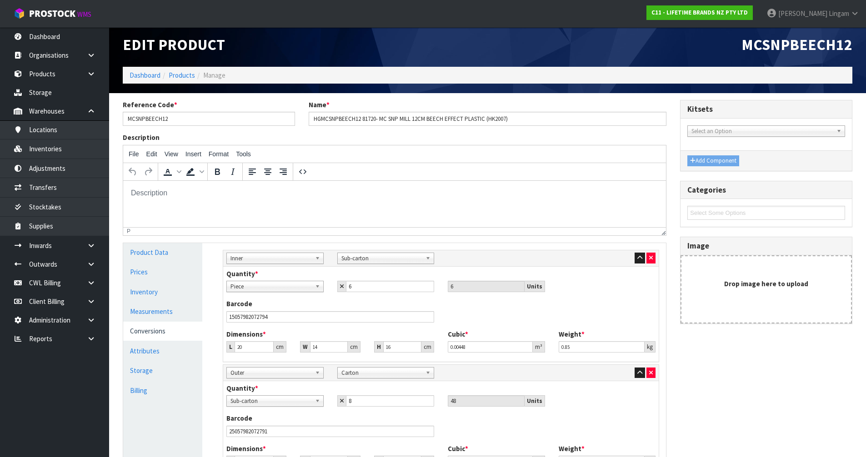
scroll to position [0, 0]
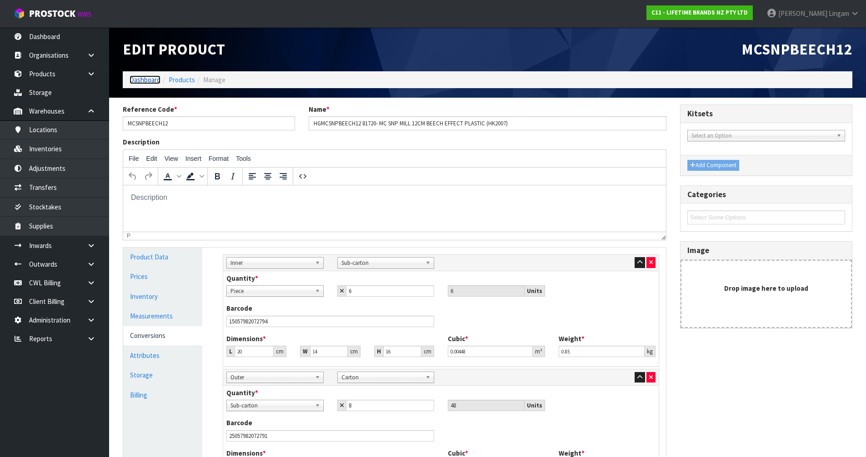
click at [143, 79] on link "Dashboard" at bounding box center [145, 79] width 31 height 9
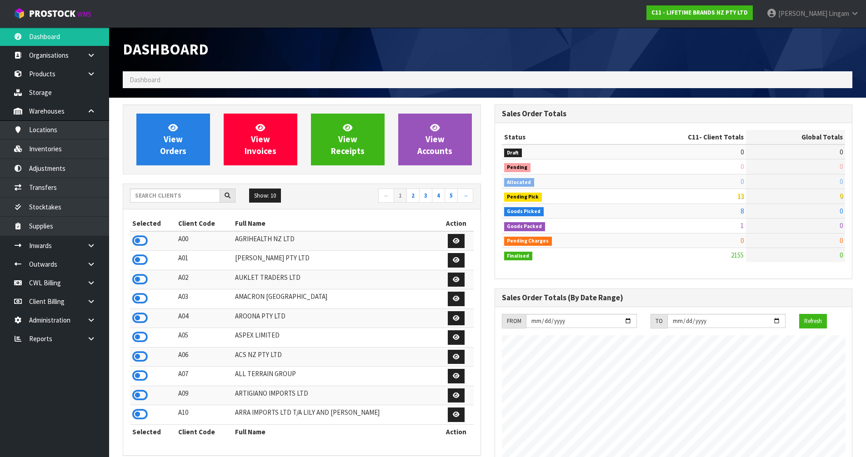
scroll to position [689, 372]
click at [180, 199] on input "text" at bounding box center [175, 196] width 90 height 14
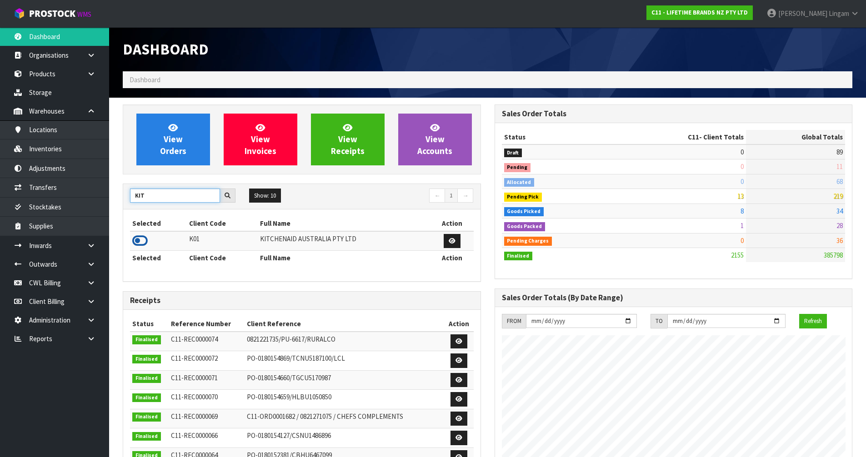
type input "KIT"
click at [144, 240] on icon at bounding box center [139, 241] width 15 height 14
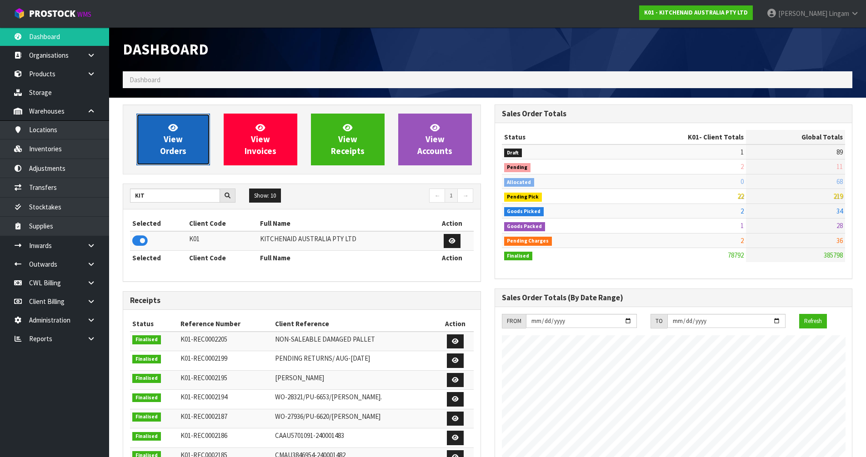
click at [189, 155] on link "View Orders" at bounding box center [173, 140] width 74 height 52
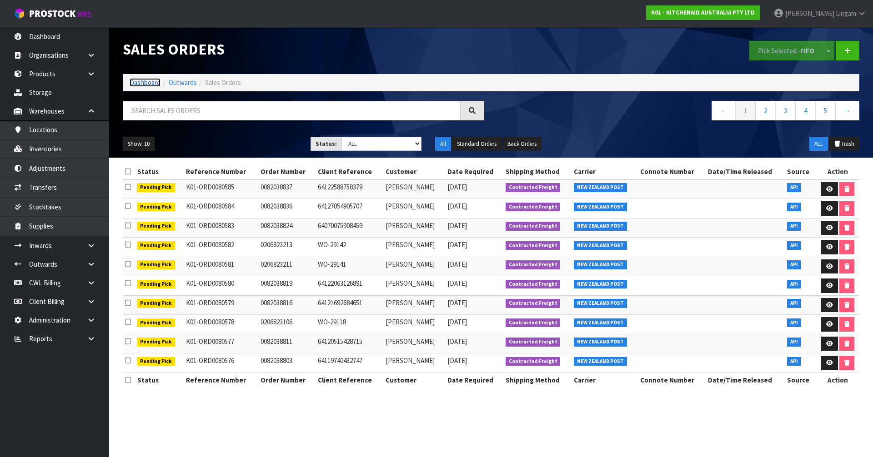
click at [145, 81] on link "Dashboard" at bounding box center [145, 82] width 31 height 9
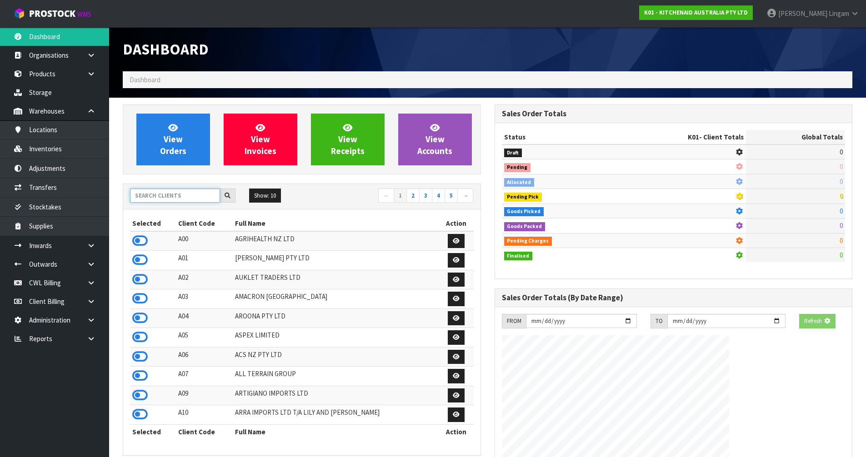
click at [158, 198] on input "text" at bounding box center [175, 196] width 90 height 14
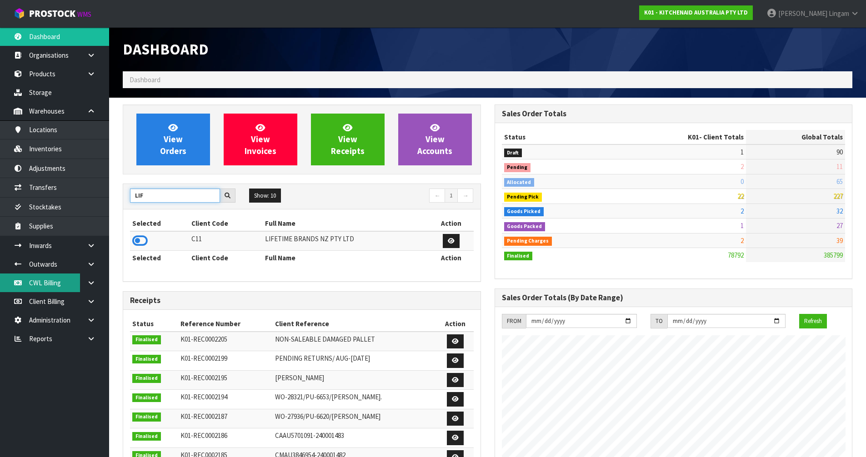
type input "LIF"
click at [141, 242] on icon at bounding box center [139, 241] width 15 height 14
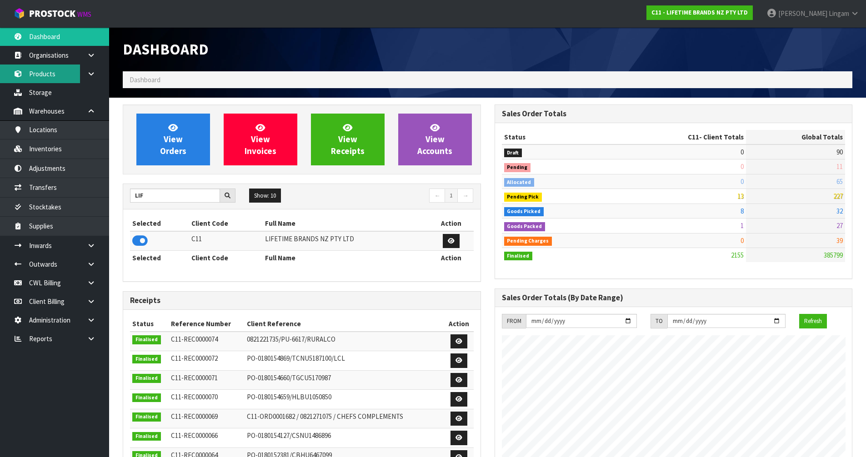
click at [45, 76] on link "Products" at bounding box center [54, 74] width 109 height 19
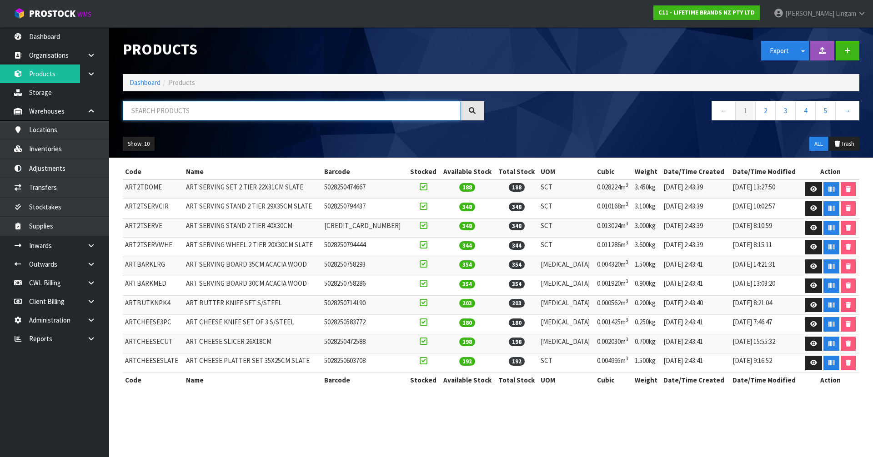
click at [200, 114] on input "text" at bounding box center [292, 111] width 338 height 20
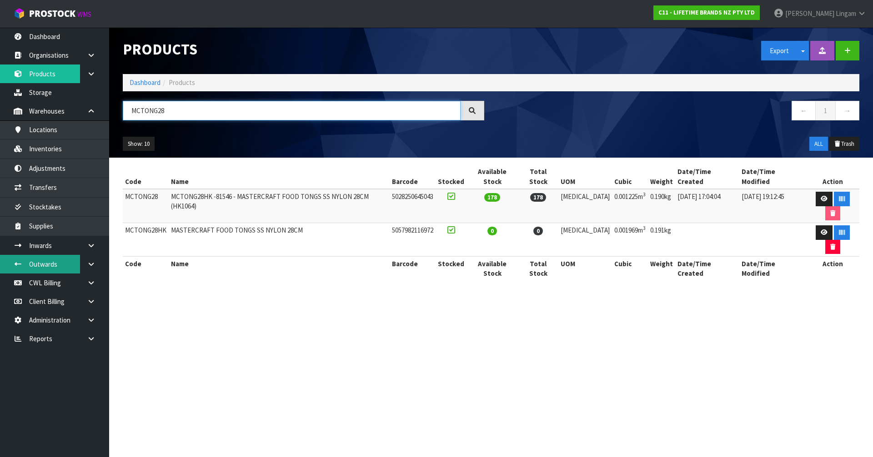
type input "MCTONG28"
click at [401, 334] on section "Products Export Split button! SOH Summary Measurements Dangerous Goods Import P…" at bounding box center [436, 228] width 873 height 457
click at [553, 330] on section "Products Export Split button! SOH Summary Measurements Dangerous Goods Import P…" at bounding box center [436, 228] width 873 height 457
drag, startPoint x: 160, startPoint y: 191, endPoint x: 127, endPoint y: 192, distance: 33.2
click at [127, 192] on td "MCTONG28" at bounding box center [146, 206] width 46 height 34
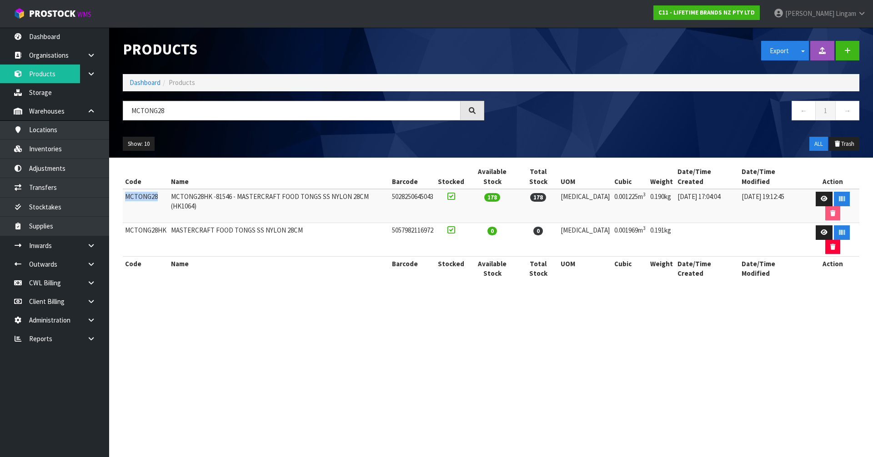
copy td "MCTONG28"
click at [92, 340] on icon at bounding box center [91, 339] width 9 height 7
click at [71, 362] on link "Client" at bounding box center [54, 357] width 109 height 19
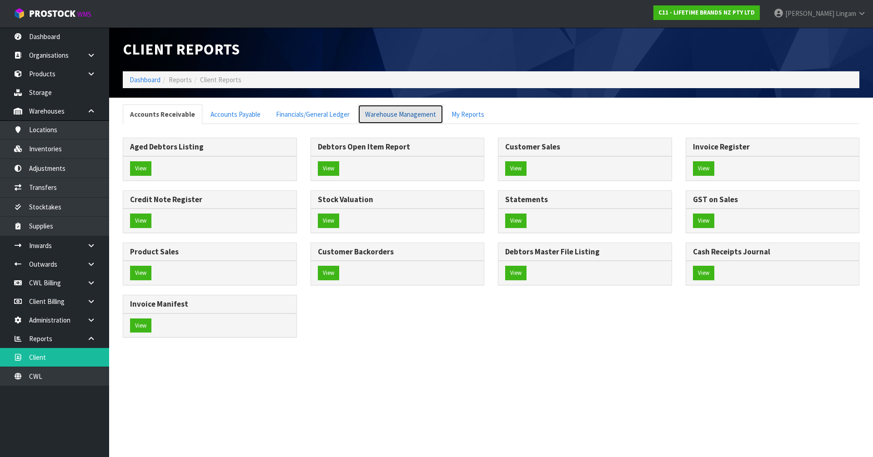
click at [407, 114] on link "Warehouse Management" at bounding box center [400, 115] width 85 height 20
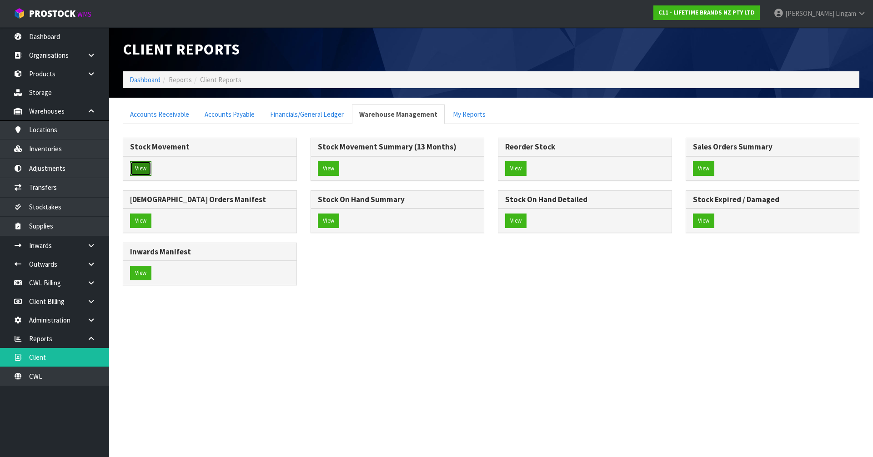
click at [139, 173] on button "View" at bounding box center [140, 168] width 21 height 15
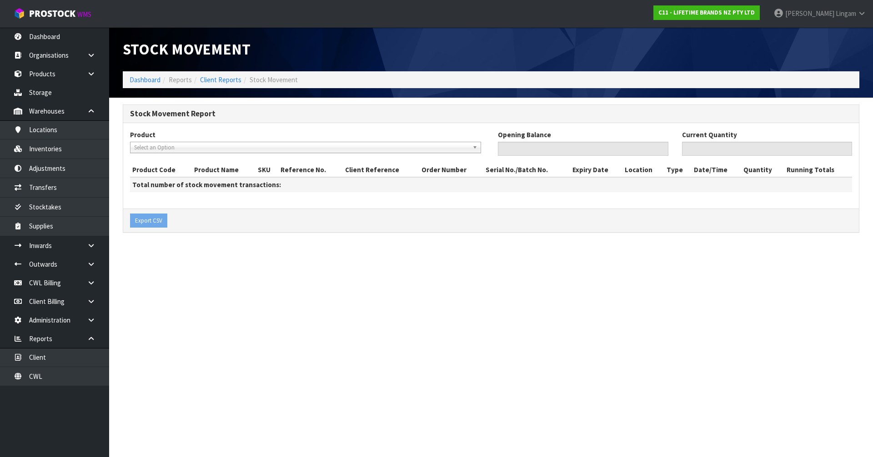
click at [151, 150] on span "Select an Option" at bounding box center [301, 147] width 335 height 11
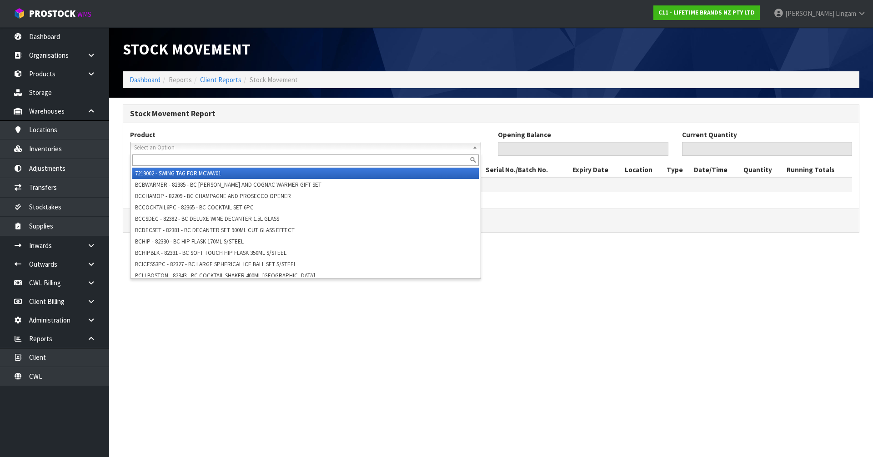
click at [153, 161] on input "text" at bounding box center [305, 160] width 347 height 11
paste input "MCTONG28"
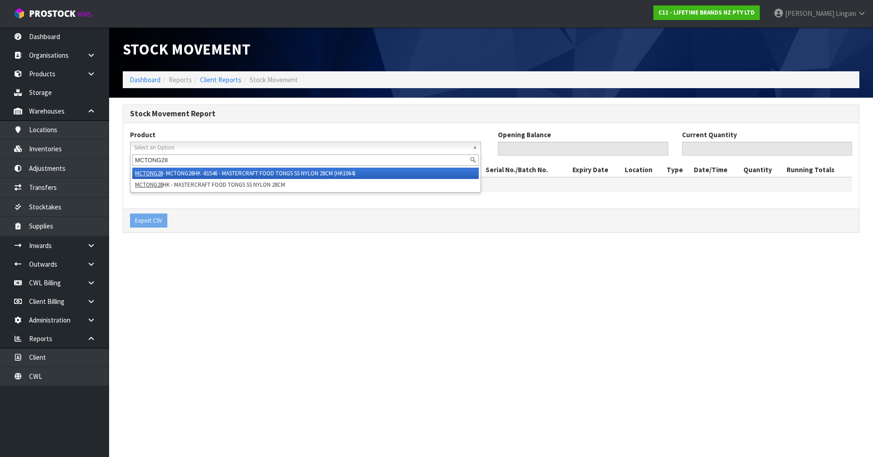
type input "MCTONG28"
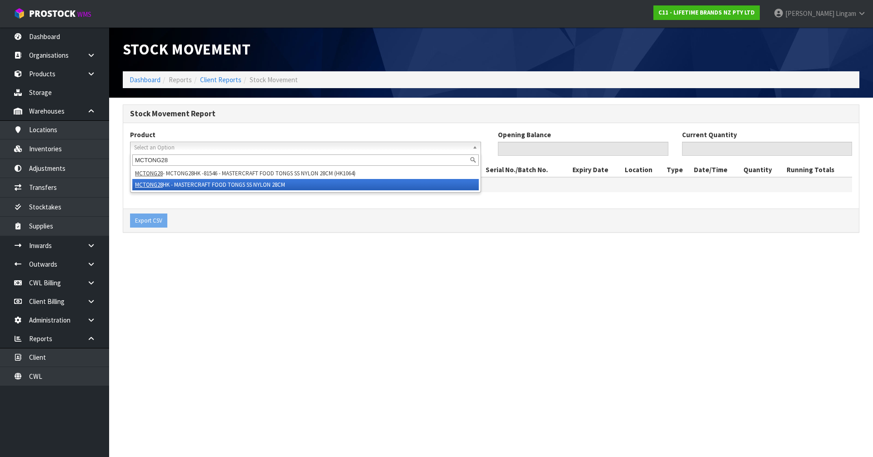
drag, startPoint x: 238, startPoint y: 174, endPoint x: 237, endPoint y: 182, distance: 8.7
click at [237, 182] on ul "MCTONG28 - MCTONG28HK -81546 - MASTERCRAFT FOOD TONGS SS NYLON 28CM (HK1064) MC…" at bounding box center [305, 179] width 348 height 23
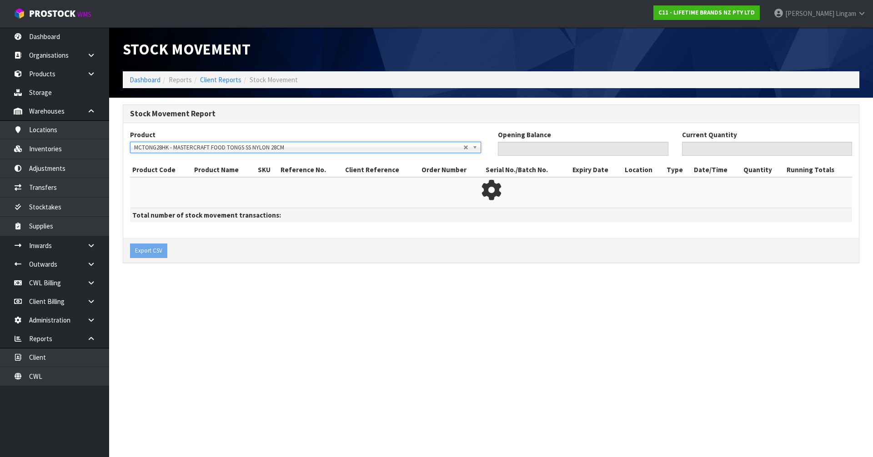
type input "0"
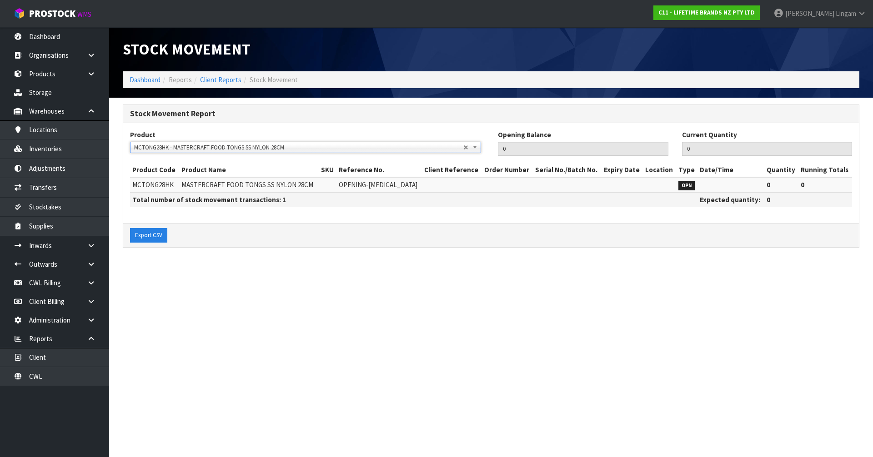
scroll to position [10680, 0]
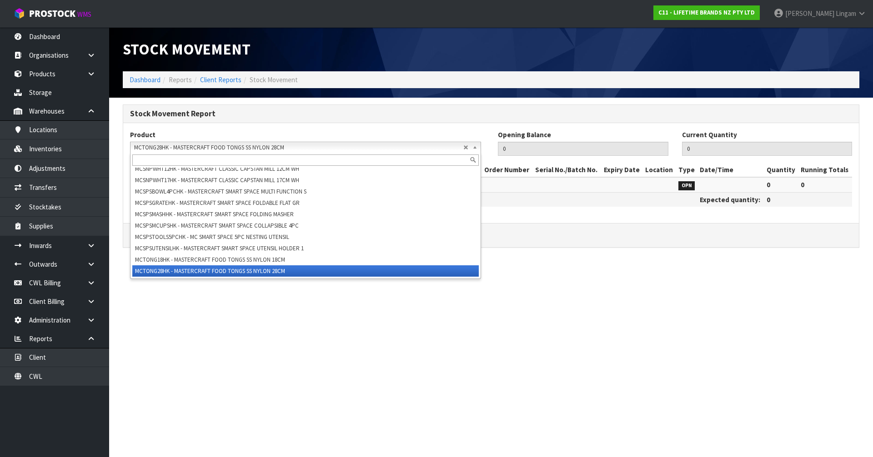
click at [253, 150] on span "MCTONG28HK - MASTERCRAFT FOOD TONGS SS NYLON 28CM" at bounding box center [298, 147] width 329 height 11
click at [246, 162] on input "text" at bounding box center [305, 160] width 347 height 11
paste input "MCTONG28"
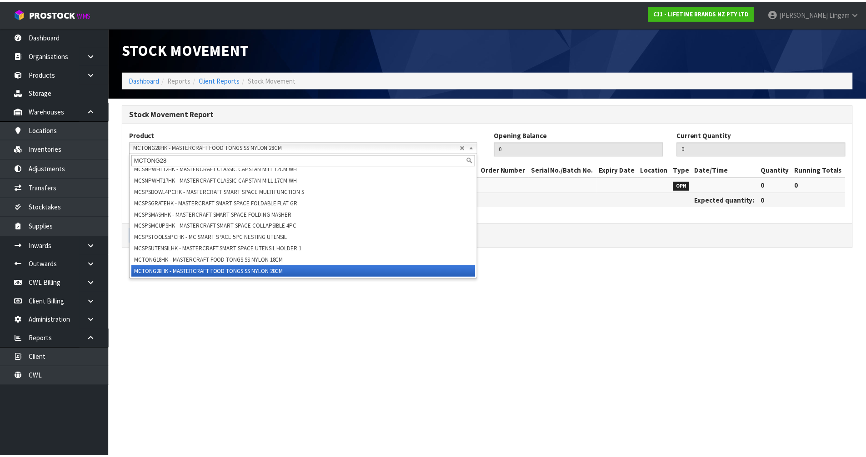
scroll to position [0, 0]
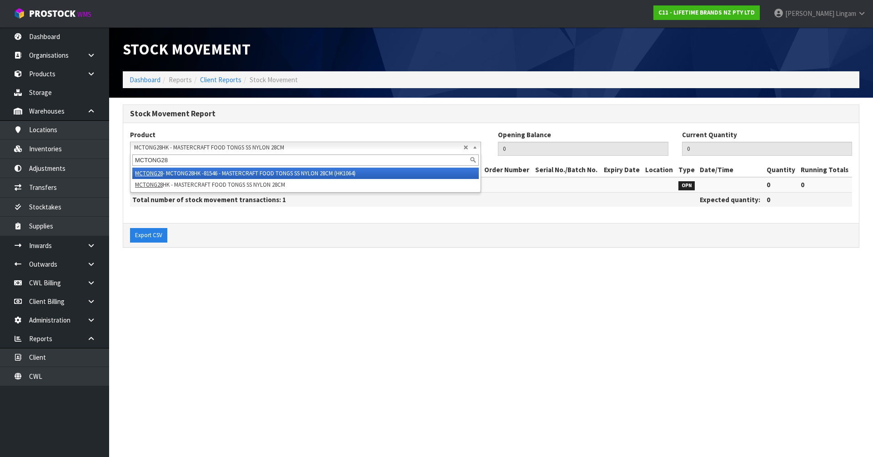
type input "MCTONG28"
click at [227, 174] on li "MCTONG28 - MCTONG28HK -81546 - MASTERCRAFT FOOD TONGS SS NYLON 28CM (HK1064)" at bounding box center [305, 173] width 347 height 11
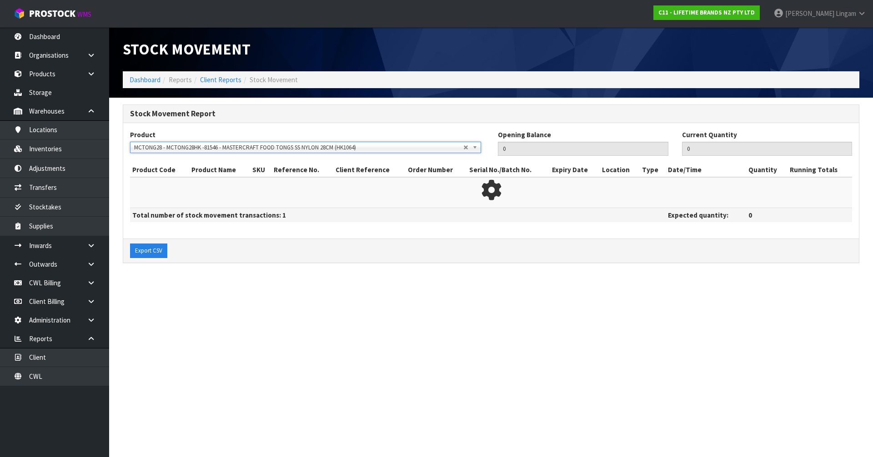
type input "178"
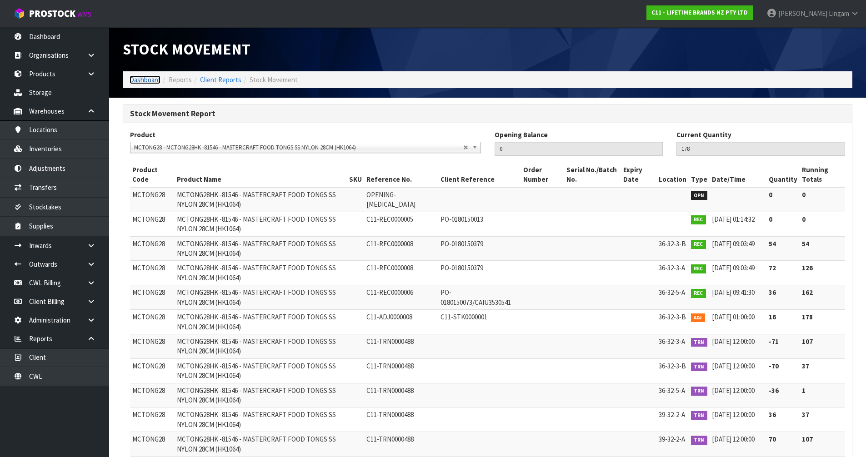
click at [149, 80] on link "Dashboard" at bounding box center [145, 79] width 31 height 9
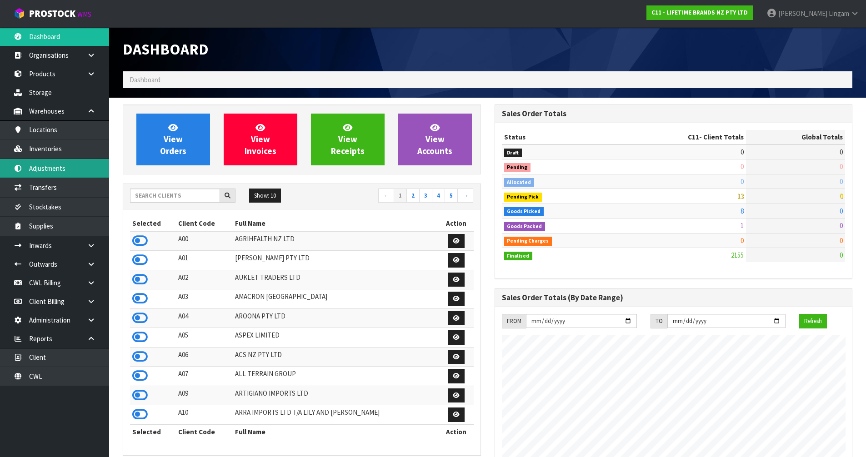
scroll to position [689, 372]
click at [161, 197] on input "text" at bounding box center [175, 196] width 90 height 14
click at [203, 197] on input "text" at bounding box center [175, 196] width 90 height 14
click at [48, 78] on link "Products" at bounding box center [54, 74] width 109 height 19
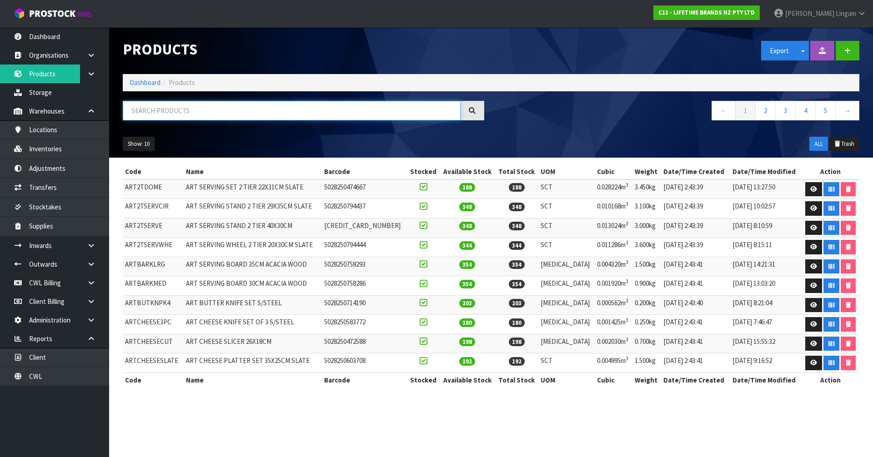
click at [241, 111] on input "text" at bounding box center [292, 111] width 338 height 20
paste input "MCGRAVYGL"
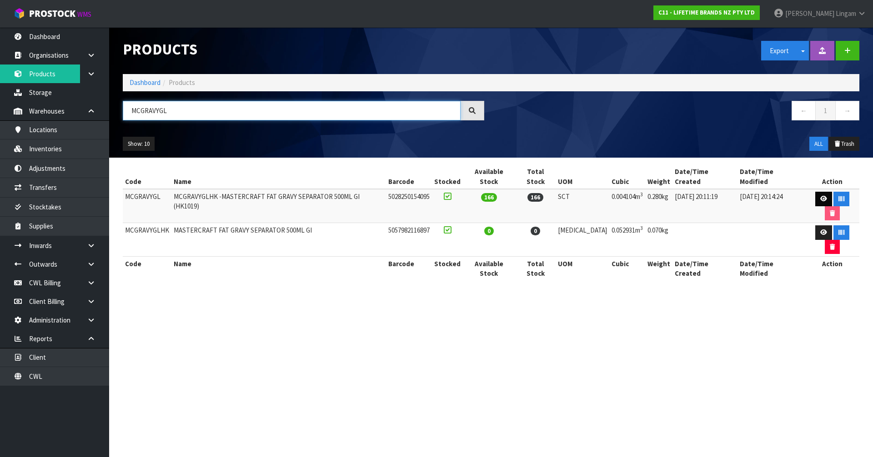
type input "MCGRAVYGL"
click at [815, 193] on link at bounding box center [823, 199] width 17 height 15
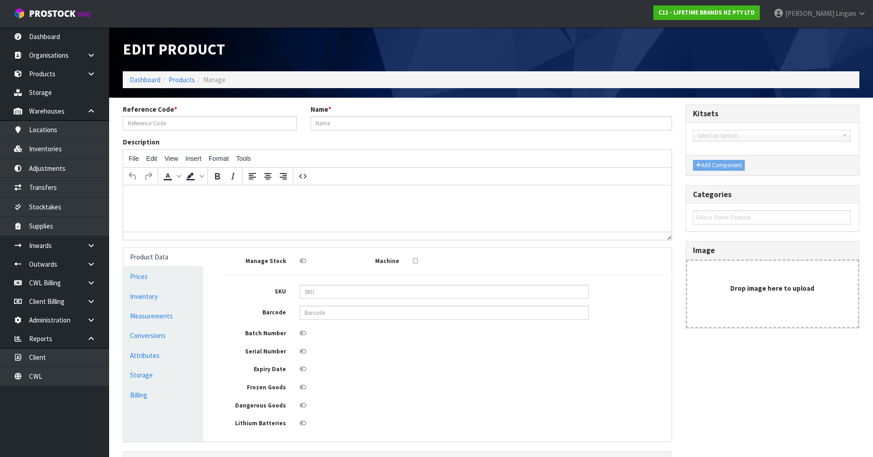
type input "MCGRAVYGL"
type input "MCGRAVYGLHK -MASTERCRAFT FAT GRAVY SEPARATOR 500ML GI (HK1019)"
type input "5028250154095"
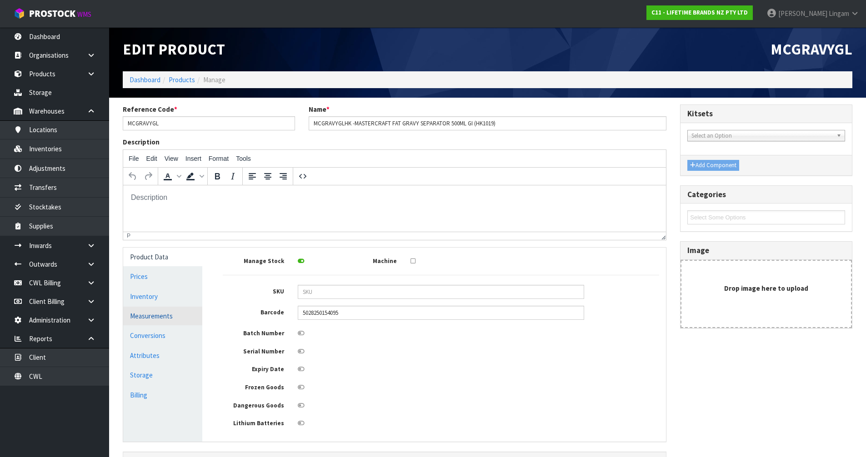
click at [160, 315] on link "Measurements" at bounding box center [162, 316] width 79 height 19
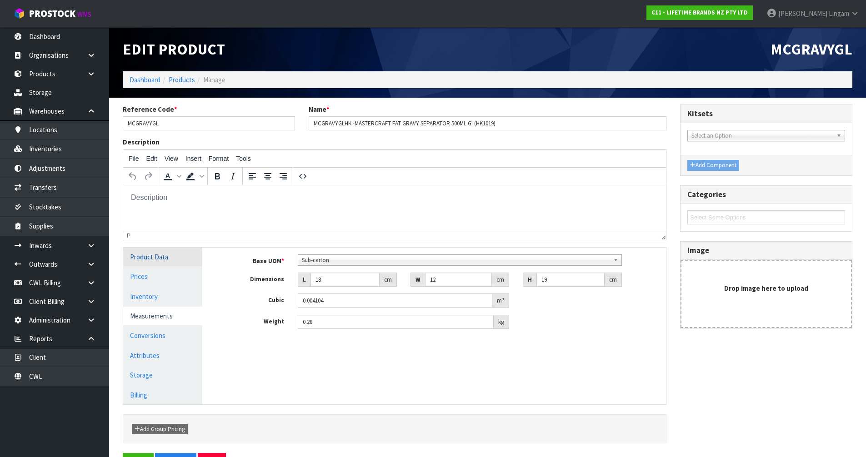
click at [162, 257] on link "Product Data" at bounding box center [162, 257] width 79 height 19
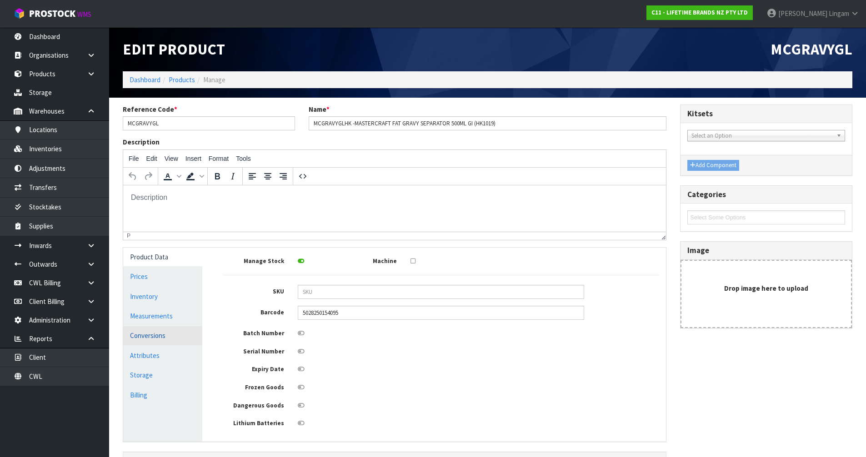
click at [165, 338] on link "Conversions" at bounding box center [162, 336] width 79 height 19
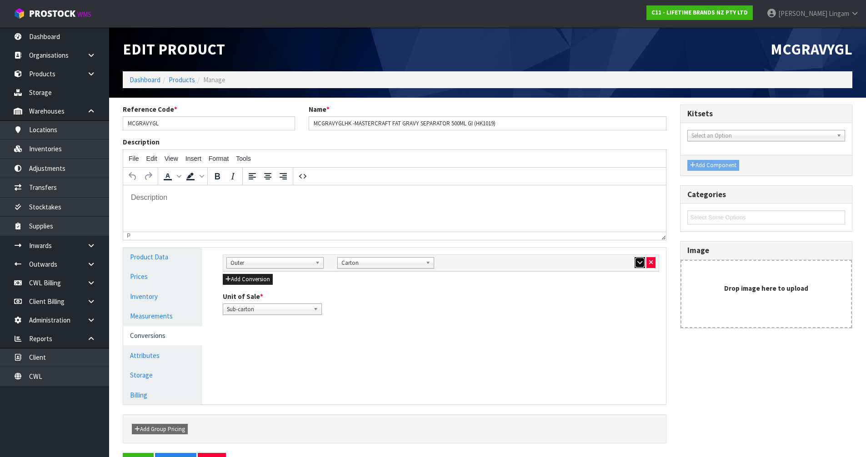
click at [641, 264] on icon "button" at bounding box center [640, 263] width 5 height 6
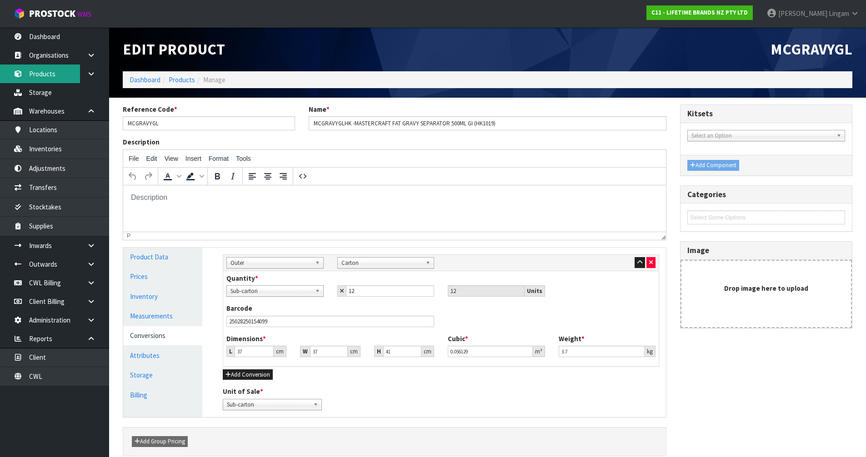
click at [41, 80] on link "Products" at bounding box center [54, 74] width 109 height 19
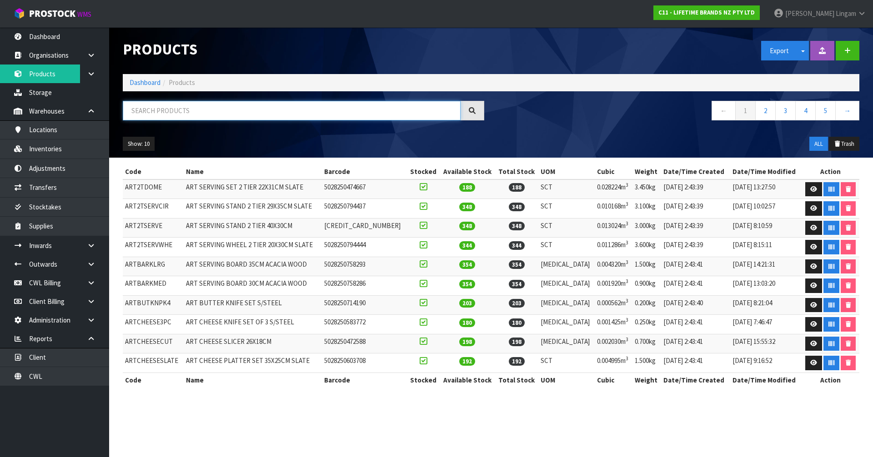
click at [267, 112] on input "text" at bounding box center [292, 111] width 338 height 20
paste input "MCSNPOMBGRY17HK"
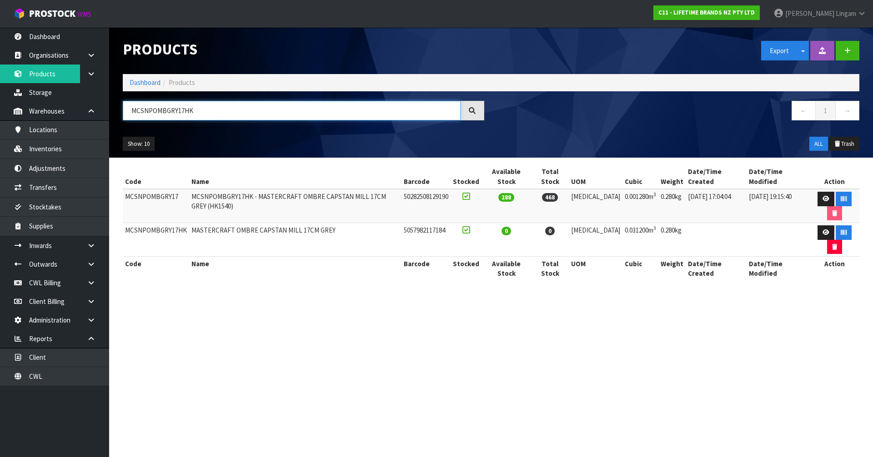
type input "MCSNPOMBGRY17HK"
click at [151, 189] on td "MCSNPOMBGRY17" at bounding box center [156, 206] width 66 height 34
copy td "MCSNPOMBGRY17"
click at [61, 149] on link "Inventories" at bounding box center [54, 149] width 109 height 19
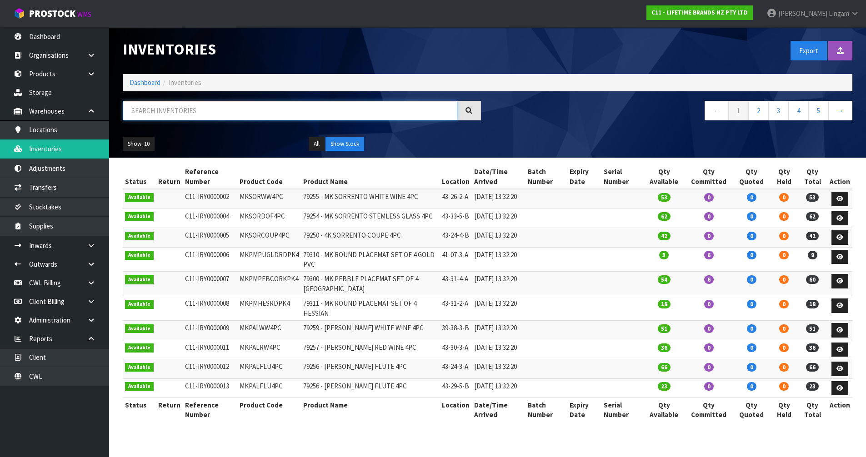
click at [212, 112] on input "text" at bounding box center [290, 111] width 335 height 20
paste input "MCSNPOMBGRY17"
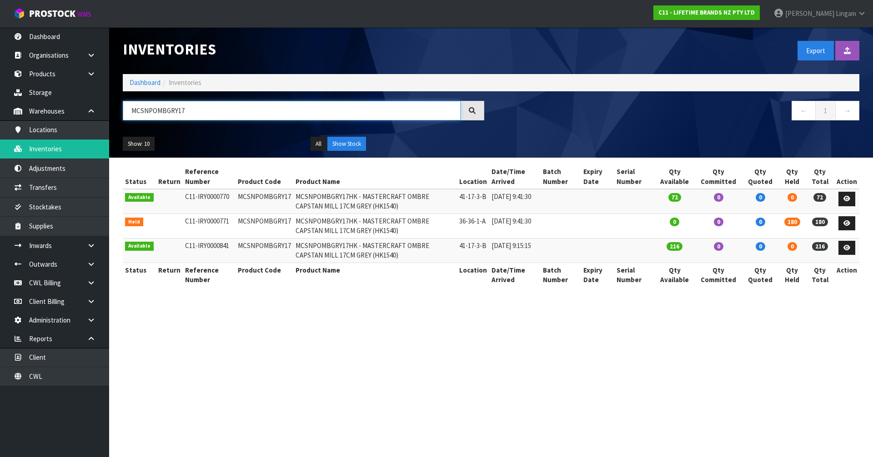
type input "MCSNPOMBGRY17"
drag, startPoint x: 217, startPoint y: 116, endPoint x: 166, endPoint y: 126, distance: 52.4
click at [159, 125] on div "MCSNPOMBGRY17" at bounding box center [303, 114] width 375 height 26
click at [266, 56] on h1 "Inventories" at bounding box center [304, 49] width 362 height 17
drag, startPoint x: 198, startPoint y: 106, endPoint x: 128, endPoint y: 114, distance: 70.5
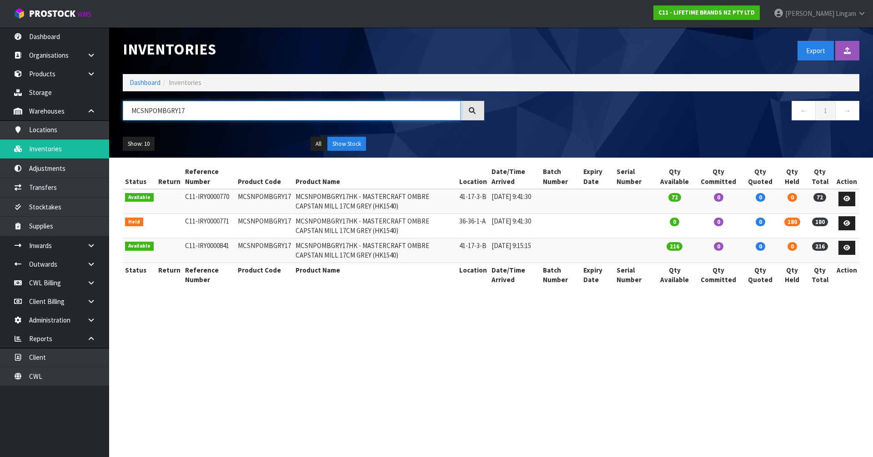
click at [128, 114] on input "MCSNPOMBGRY17" at bounding box center [292, 111] width 338 height 20
click at [39, 80] on link "Products" at bounding box center [54, 74] width 109 height 19
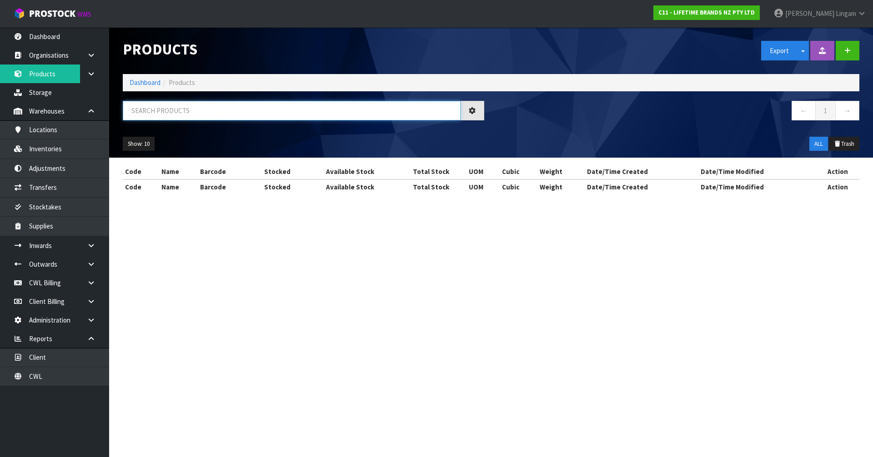
click at [235, 112] on input "text" at bounding box center [292, 111] width 338 height 20
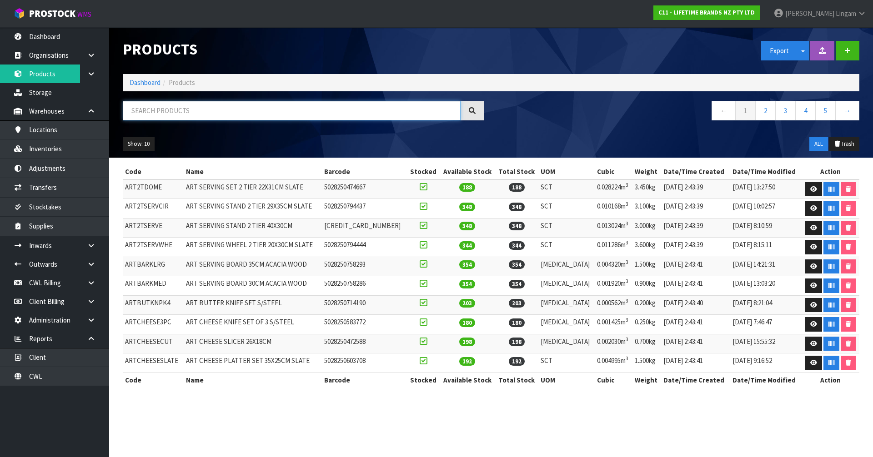
paste input "MCSNPOMBGRY17"
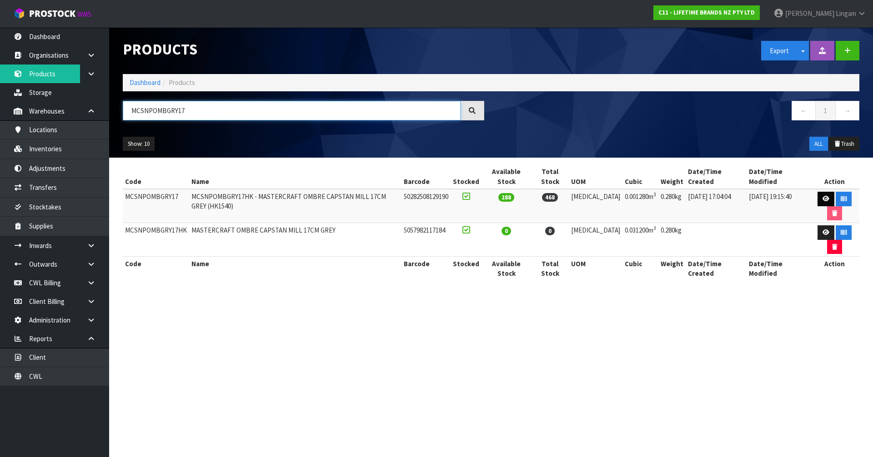
type input "MCSNPOMBGRY17"
click at [823, 196] on icon at bounding box center [826, 199] width 7 height 6
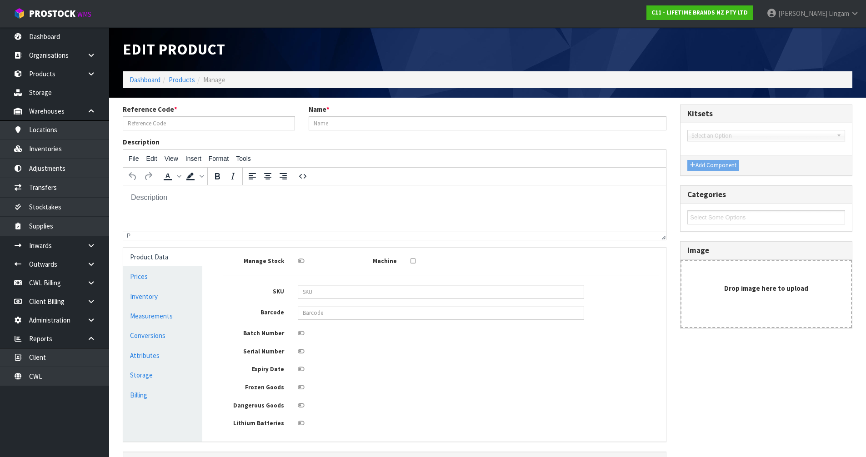
type input "MCSNPOMBGRY17"
type input "MCSNPOMBGRY17HK - MASTERCRAFT OMBRE CAPSTAN MILL 17CM GREY (HK1540)"
type input "50282508129190"
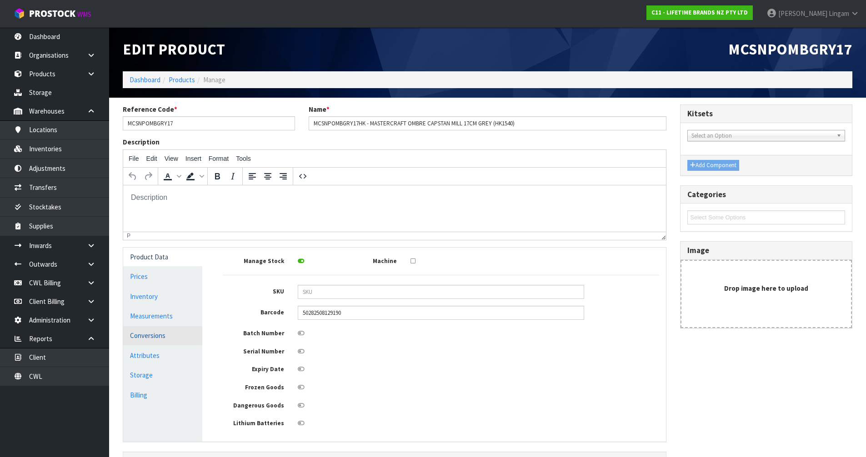
click at [187, 339] on link "Conversions" at bounding box center [162, 336] width 79 height 19
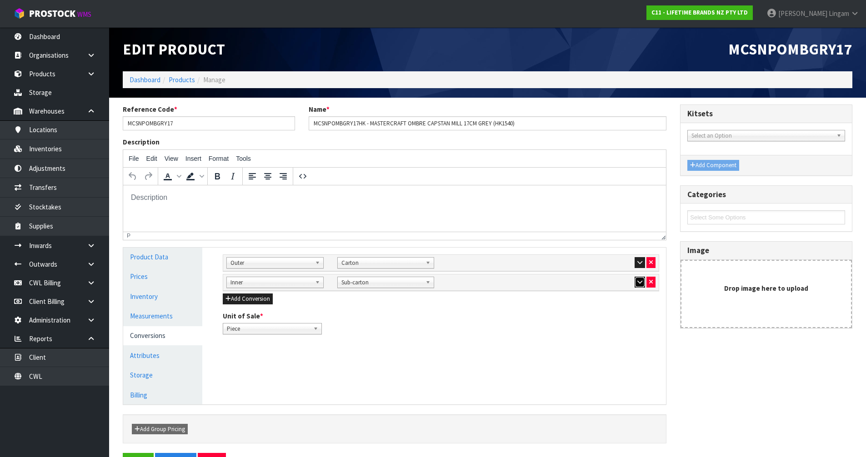
click at [638, 283] on icon "button" at bounding box center [640, 282] width 5 height 6
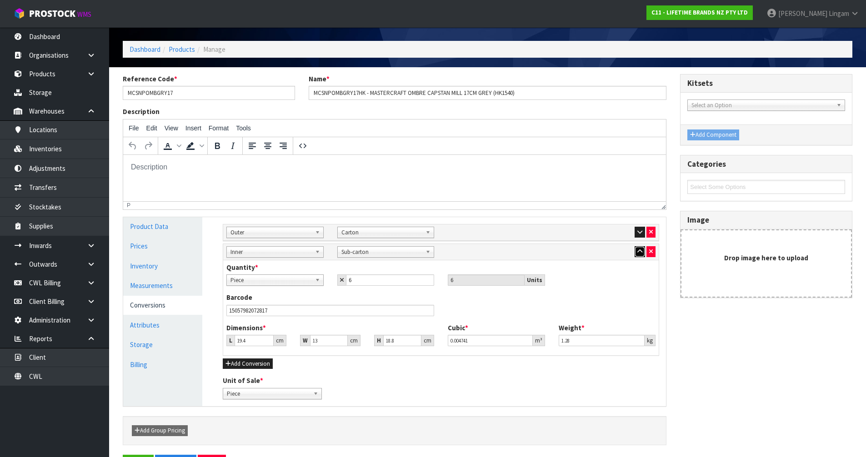
scroll to position [61, 0]
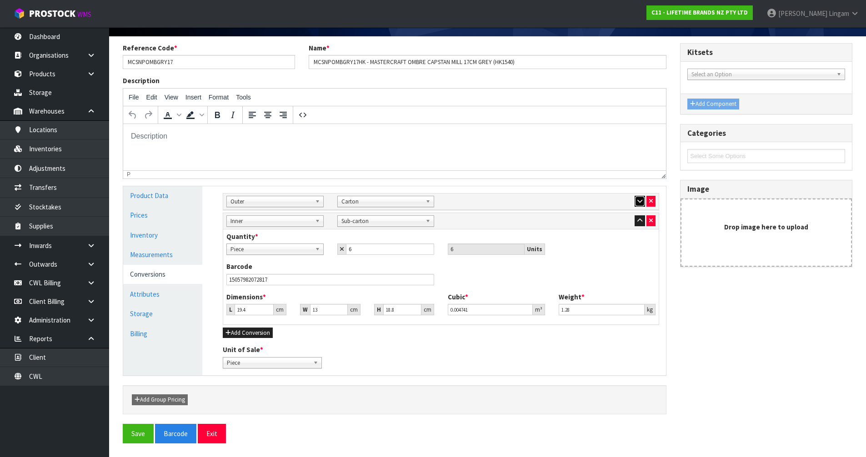
click at [642, 204] on icon "button" at bounding box center [640, 201] width 5 height 6
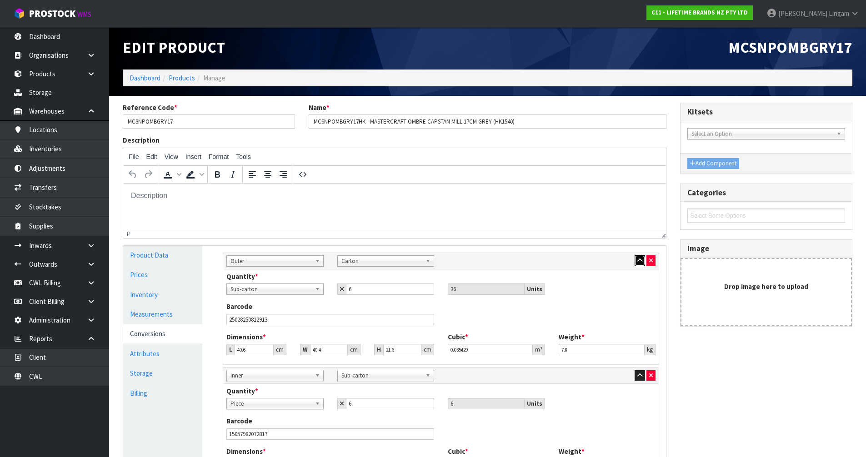
scroll to position [0, 0]
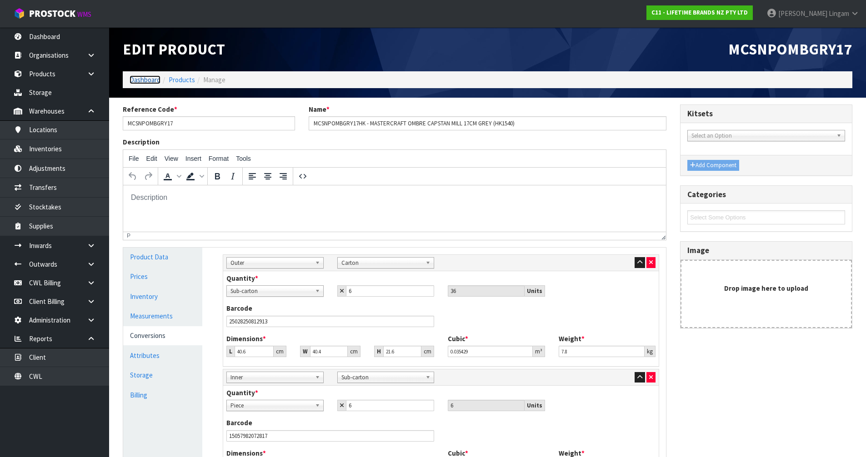
click at [143, 81] on link "Dashboard" at bounding box center [145, 79] width 31 height 9
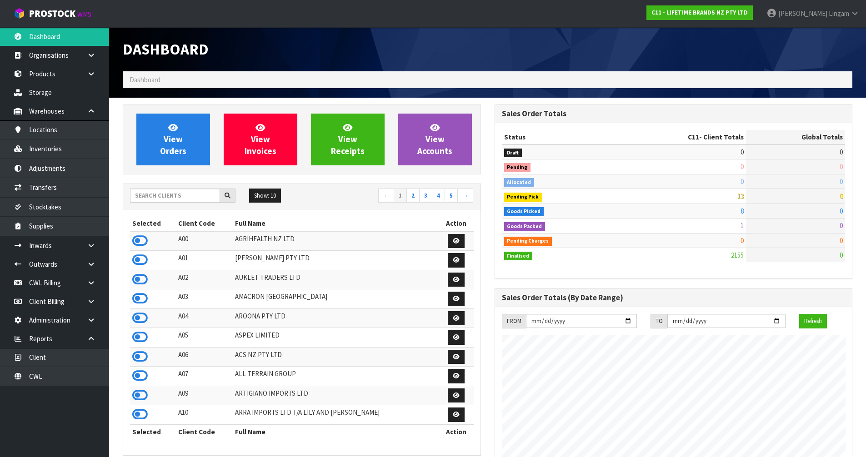
scroll to position [689, 372]
click at [192, 197] on input "text" at bounding box center [175, 196] width 90 height 14
click at [177, 197] on input "text" at bounding box center [175, 196] width 90 height 14
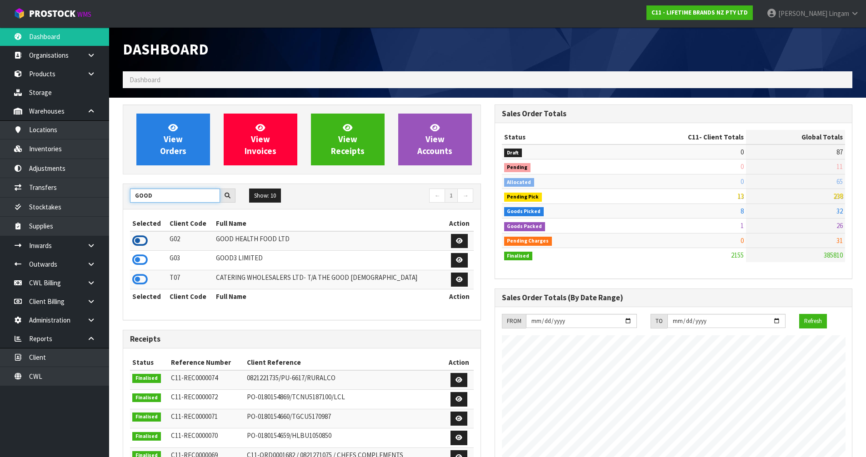
type input "GOOD"
click at [137, 240] on icon at bounding box center [139, 241] width 15 height 14
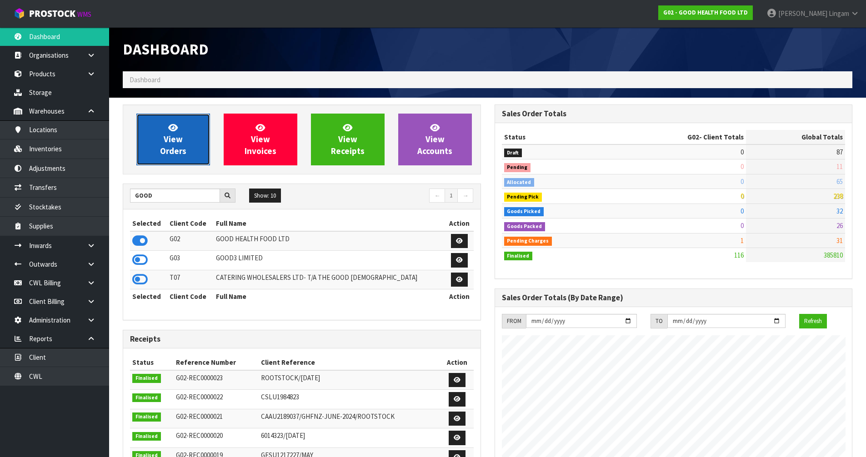
scroll to position [674, 372]
click at [187, 153] on link "View Orders" at bounding box center [173, 140] width 74 height 52
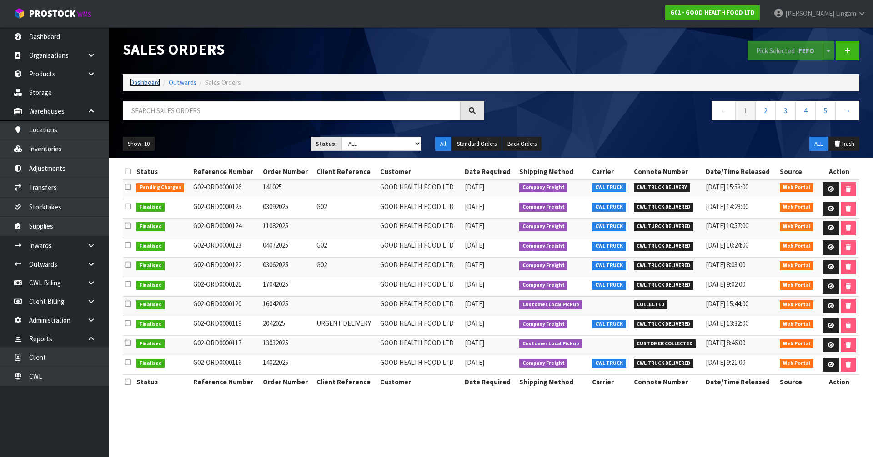
click at [155, 79] on link "Dashboard" at bounding box center [145, 82] width 31 height 9
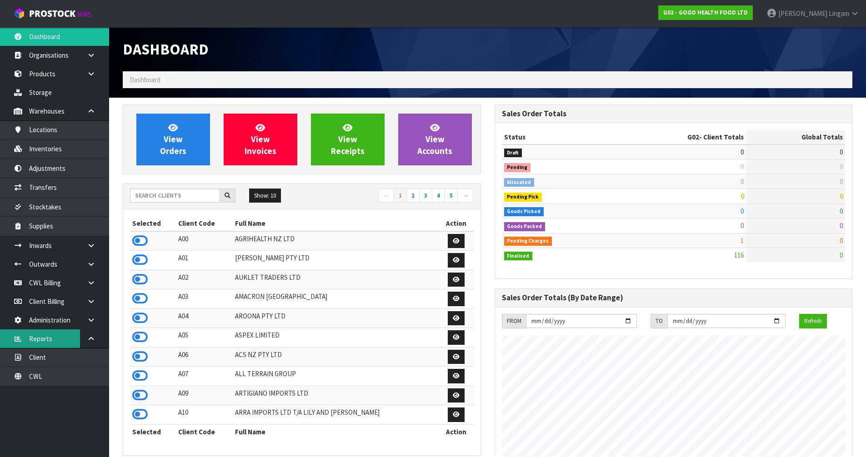
scroll to position [674, 372]
click at [204, 200] on input "text" at bounding box center [175, 196] width 90 height 14
click at [184, 199] on input "text" at bounding box center [175, 196] width 90 height 14
click at [196, 196] on input "text" at bounding box center [175, 196] width 90 height 14
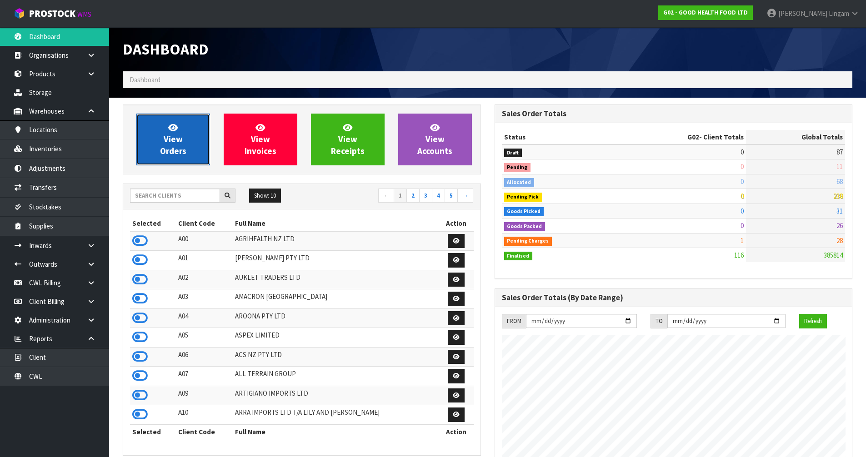
click at [171, 147] on span "View Orders" at bounding box center [173, 139] width 26 height 34
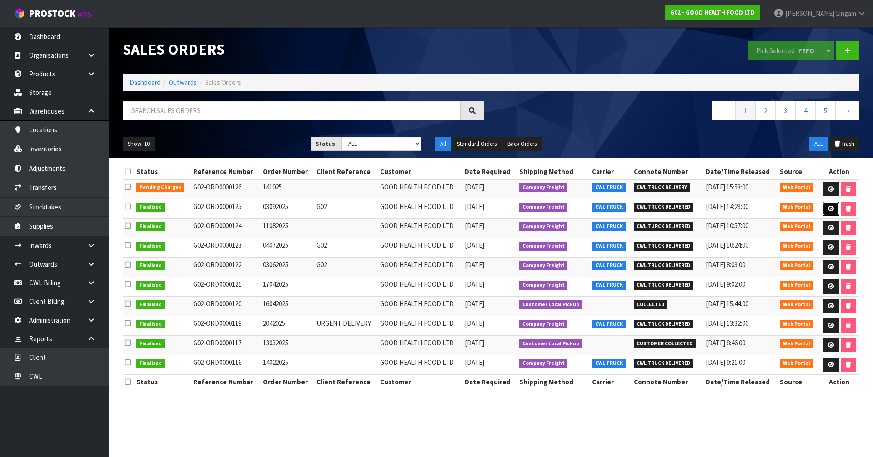
click at [830, 209] on icon at bounding box center [831, 209] width 7 height 6
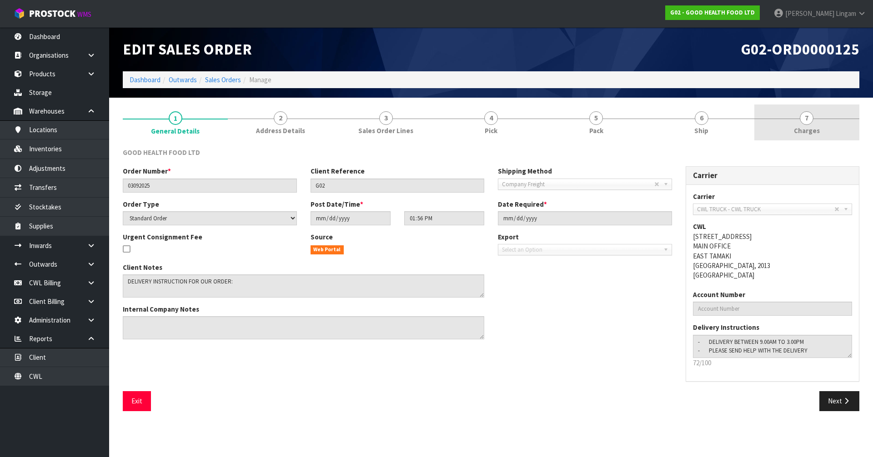
click at [835, 134] on link "7 [GEOGRAPHIC_DATA]" at bounding box center [806, 123] width 105 height 36
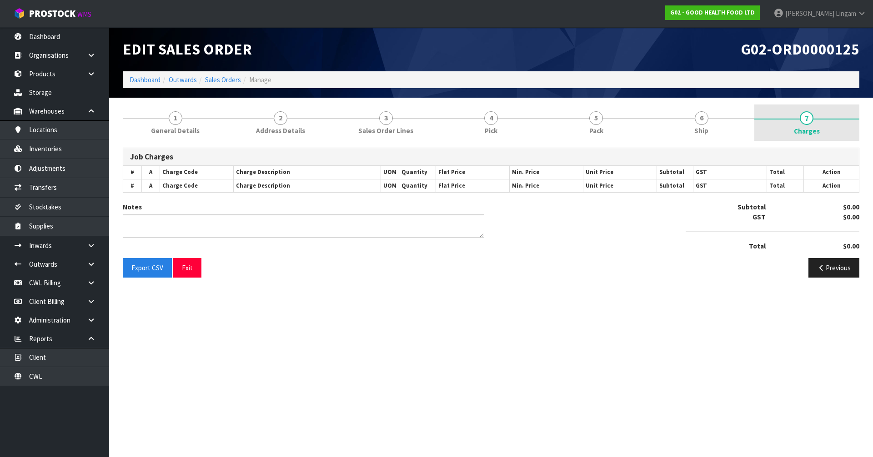
type textarea "CREDIT $35.22"
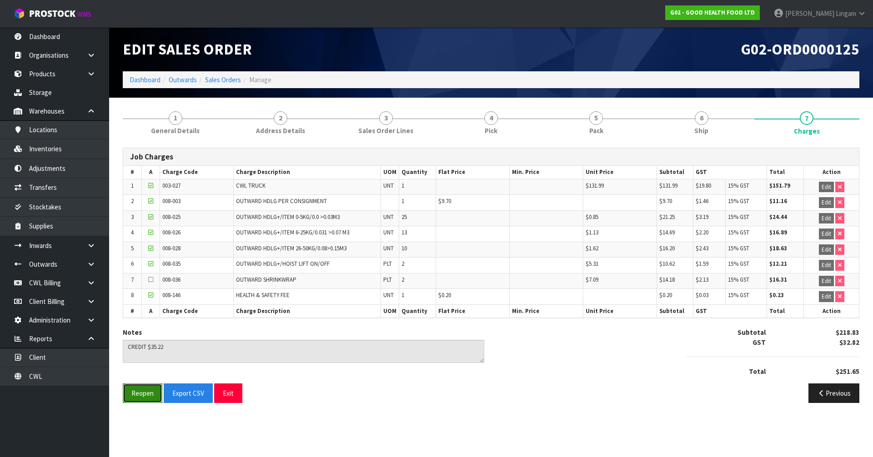
click at [147, 392] on button "Reopen" at bounding box center [143, 394] width 40 height 20
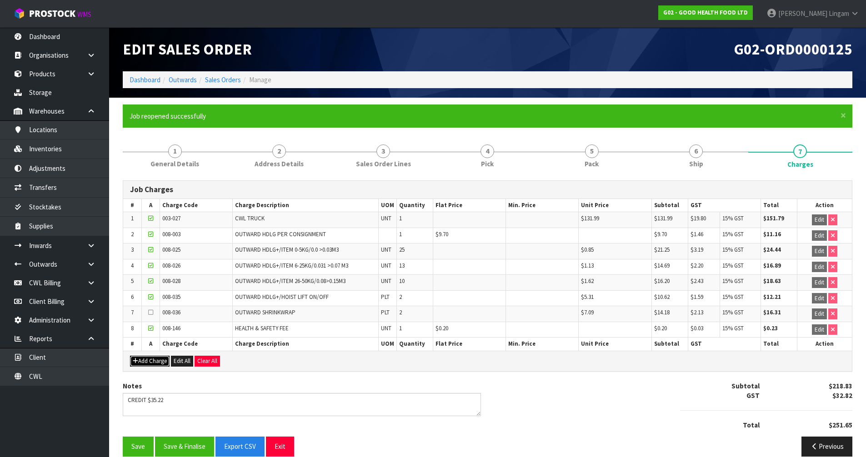
click at [154, 364] on button "Add Charge" at bounding box center [150, 361] width 40 height 11
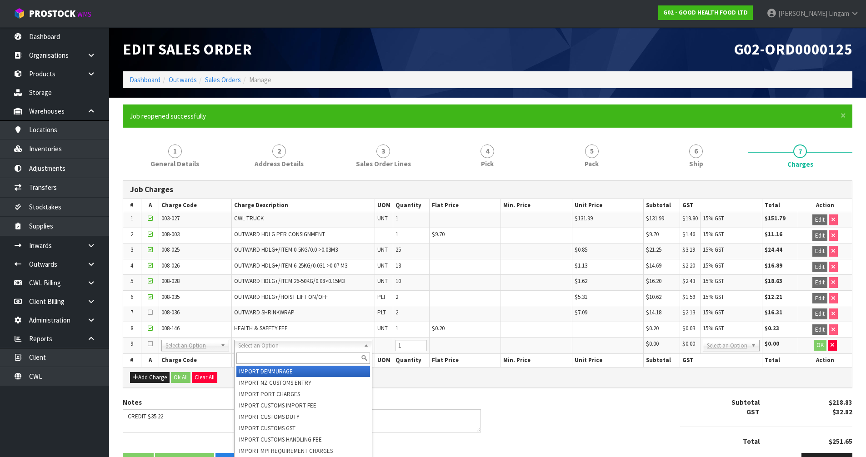
click at [248, 359] on input "text" at bounding box center [303, 358] width 134 height 11
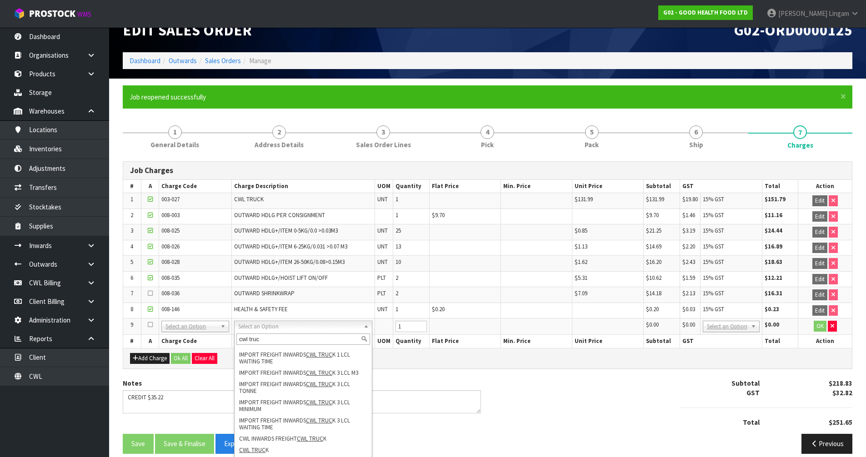
scroll to position [30, 0]
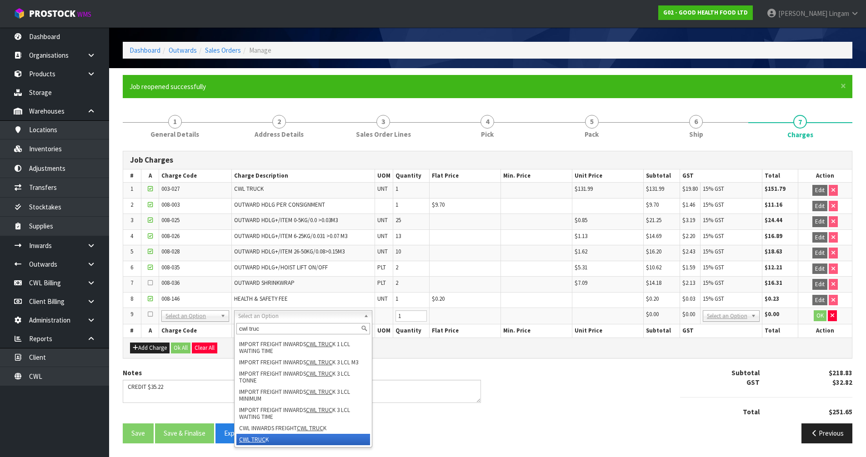
type input "cwl truc"
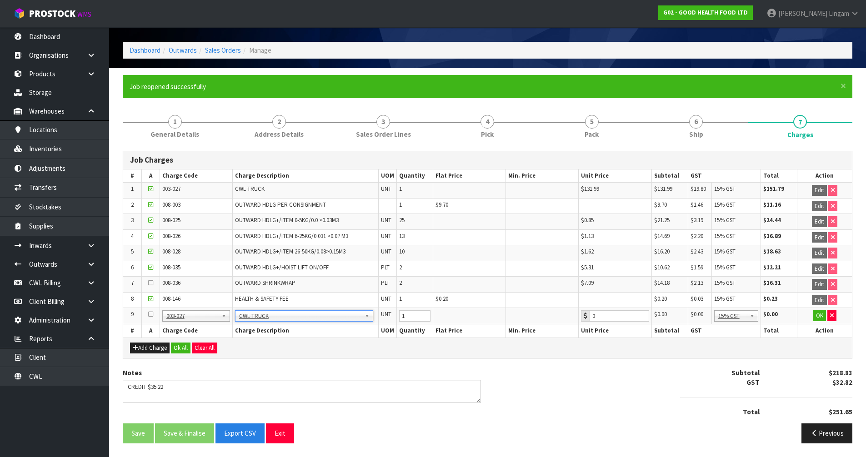
type input "135"
drag, startPoint x: 147, startPoint y: 348, endPoint x: 154, endPoint y: 347, distance: 6.9
click at [148, 348] on button "Add Charge" at bounding box center [150, 348] width 40 height 11
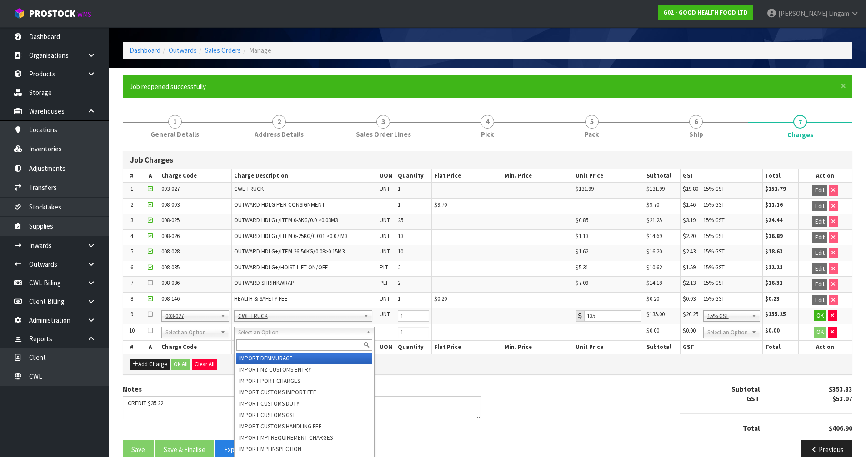
click at [246, 343] on input "text" at bounding box center [304, 345] width 136 height 11
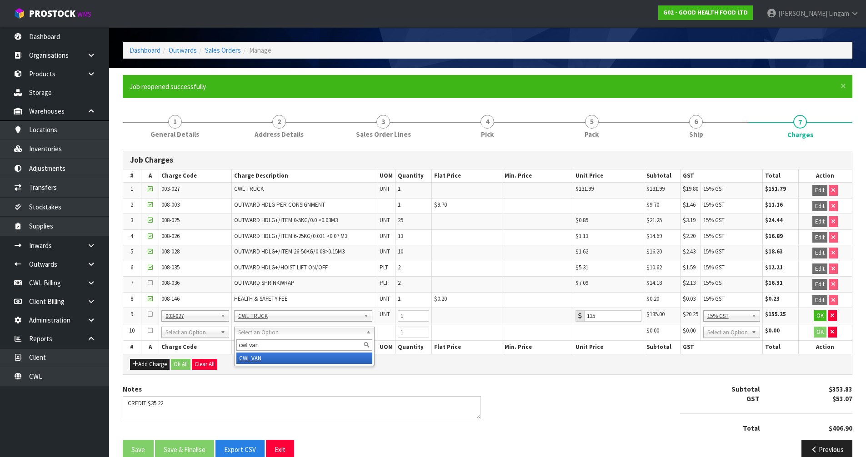
type input "cwl van"
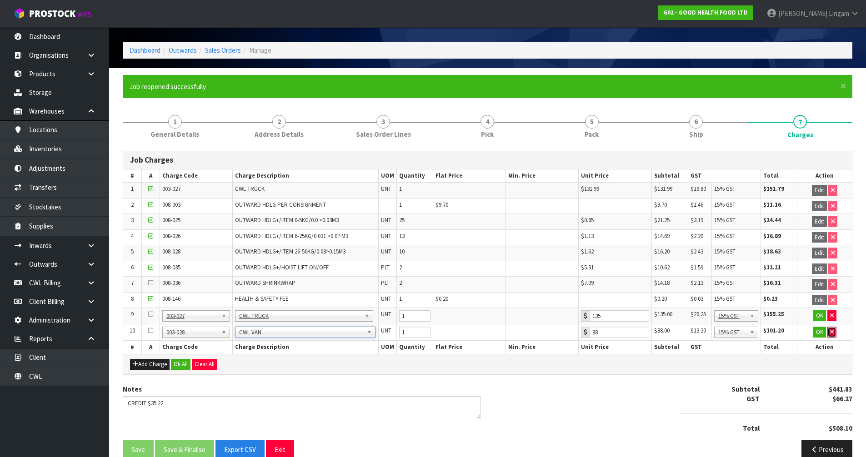
click at [833, 332] on icon "button" at bounding box center [832, 332] width 4 height 6
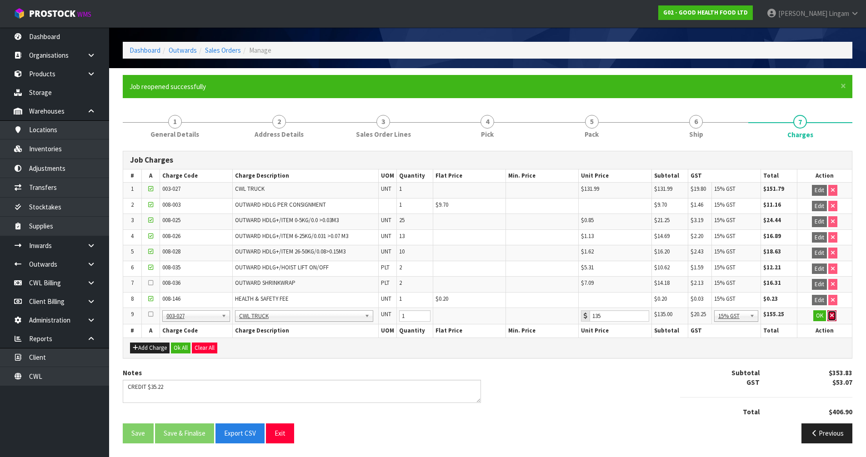
click at [834, 318] on button "button" at bounding box center [832, 316] width 9 height 11
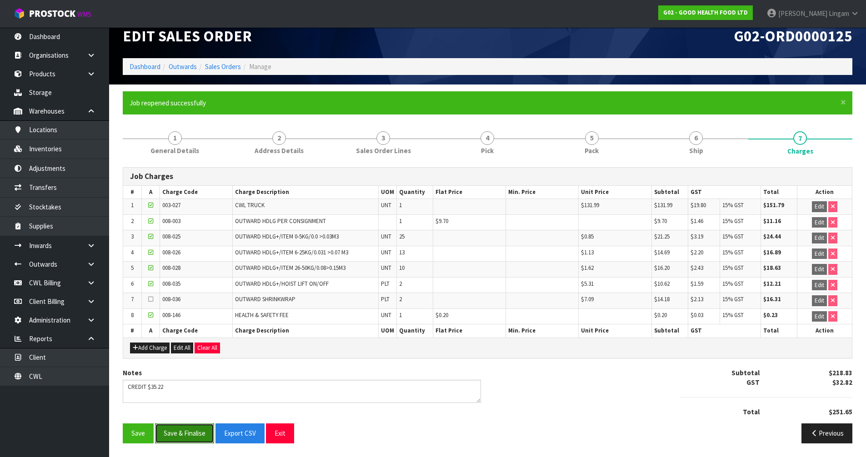
click at [173, 438] on button "Save & Finalise" at bounding box center [184, 434] width 59 height 20
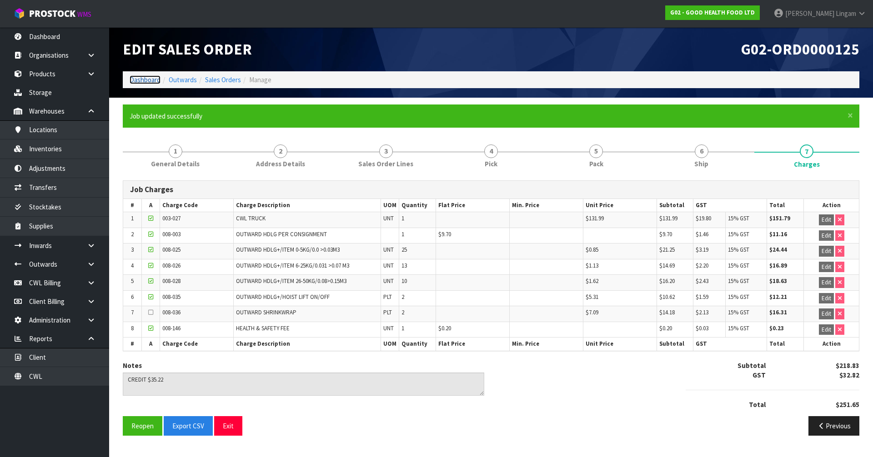
click at [151, 83] on link "Dashboard" at bounding box center [145, 79] width 31 height 9
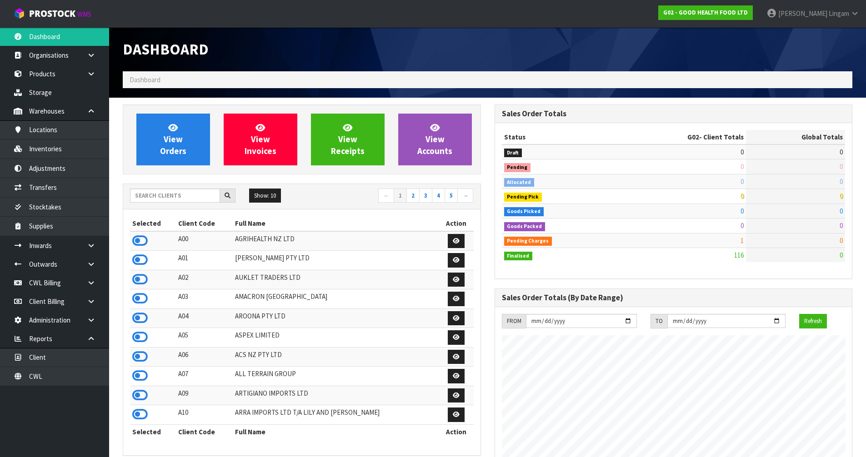
scroll to position [674, 372]
click at [171, 200] on input "text" at bounding box center [175, 196] width 90 height 14
click at [46, 74] on link "Products" at bounding box center [54, 74] width 109 height 19
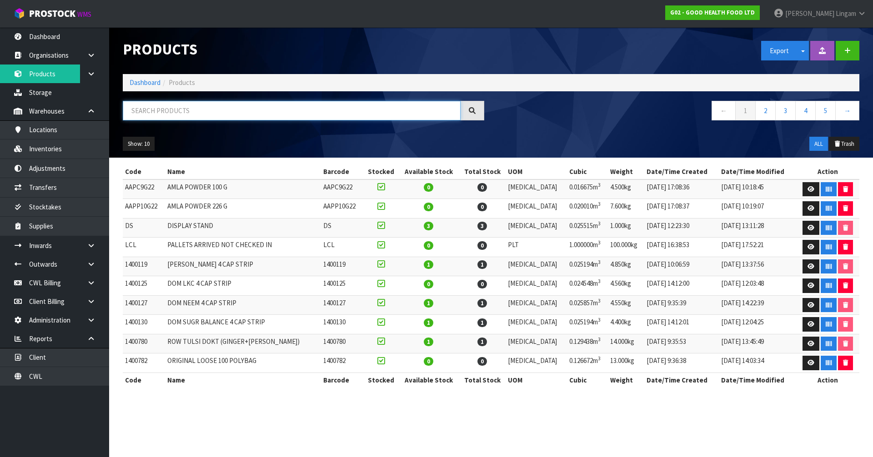
click at [251, 113] on input "text" at bounding box center [292, 111] width 338 height 20
paste input "MCSNPOMBGRY17"
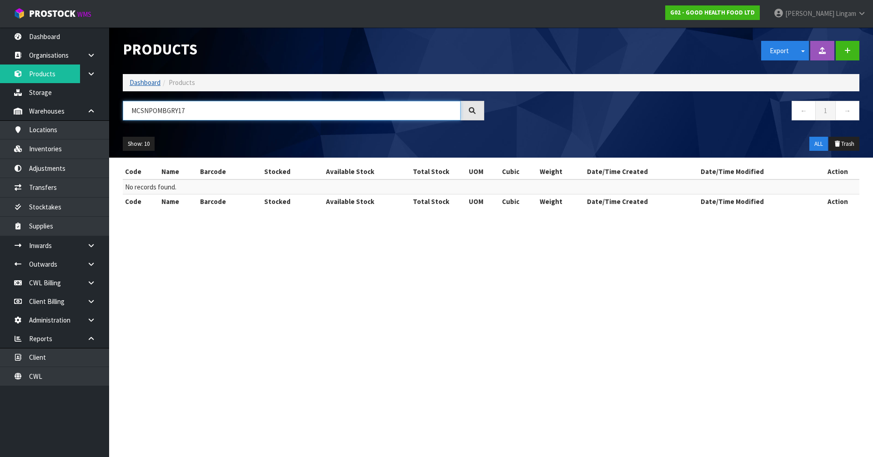
type input "MCSNPOMBGRY17"
click at [141, 84] on link "Dashboard" at bounding box center [145, 82] width 31 height 9
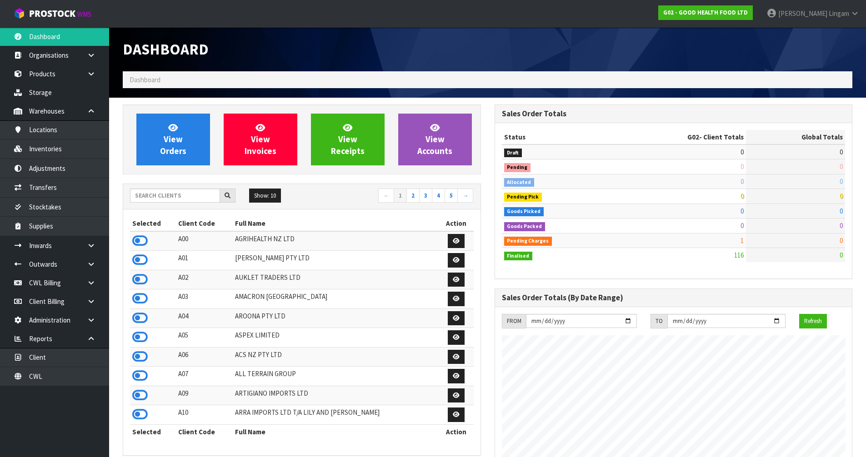
scroll to position [674, 372]
click at [188, 200] on input "text" at bounding box center [175, 196] width 90 height 14
click at [32, 73] on link "Products" at bounding box center [54, 74] width 109 height 19
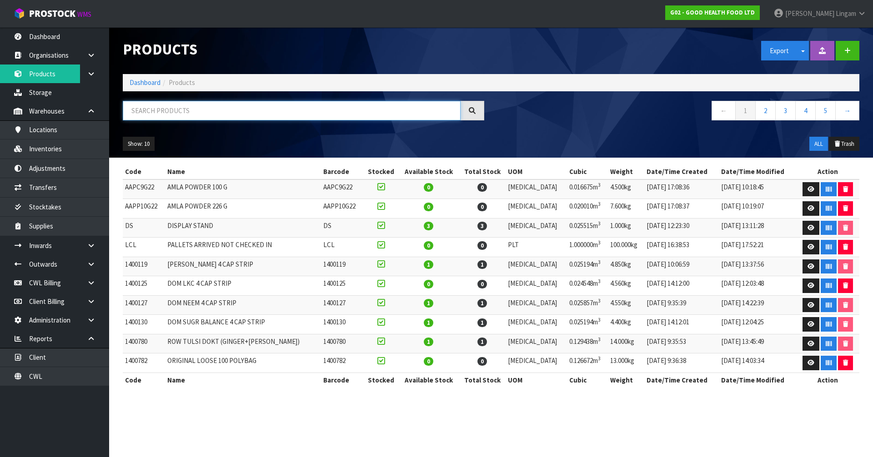
click at [257, 113] on input "text" at bounding box center [292, 111] width 338 height 20
paste input "MCSNPBEECH12"
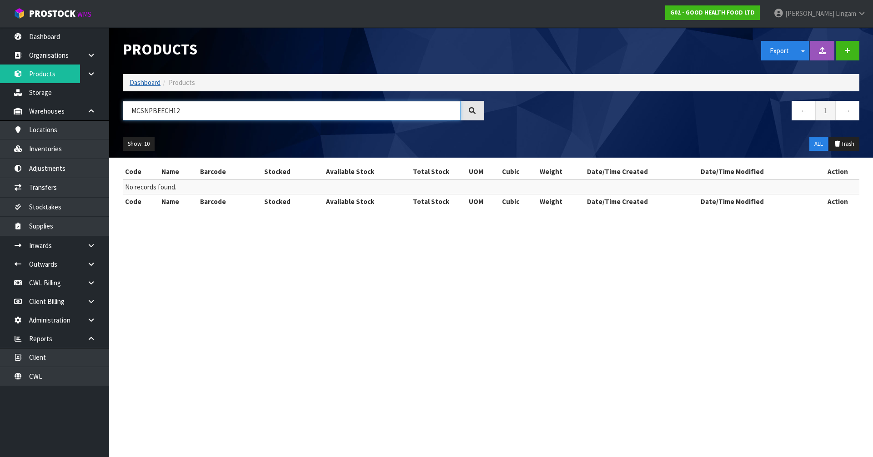
type input "MCSNPBEECH12"
click at [139, 85] on link "Dashboard" at bounding box center [145, 82] width 31 height 9
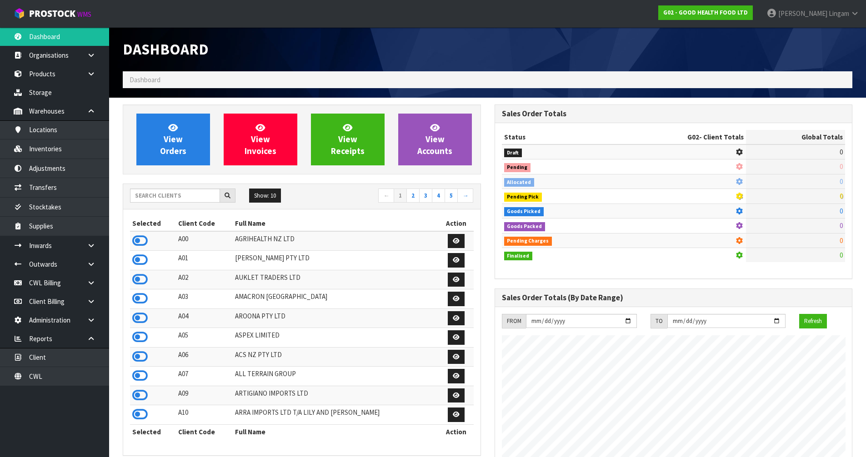
scroll to position [674, 372]
click at [179, 199] on input "text" at bounding box center [175, 196] width 90 height 14
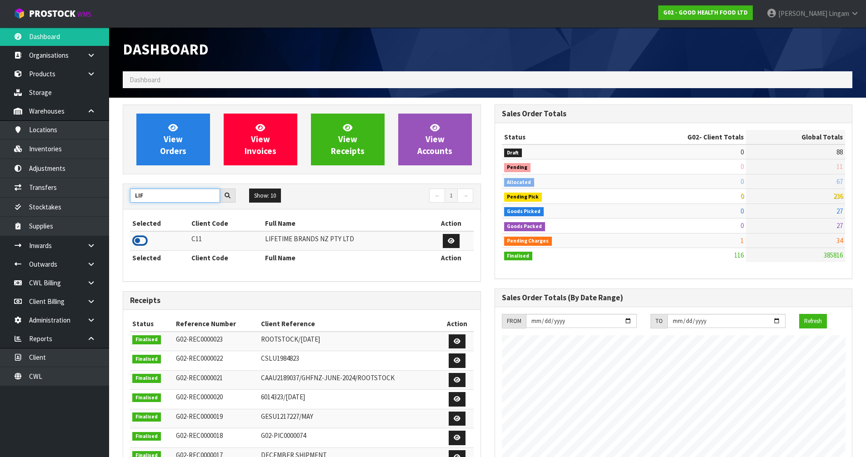
type input "LIF"
click at [140, 241] on icon at bounding box center [139, 241] width 15 height 14
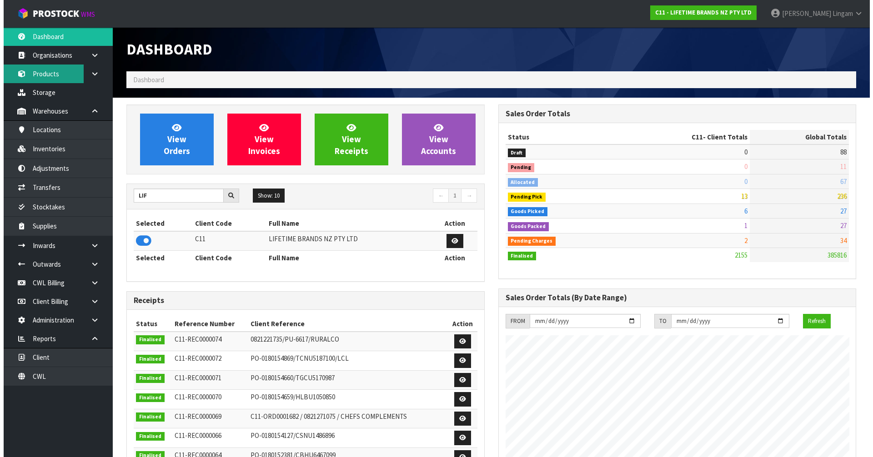
scroll to position [689, 372]
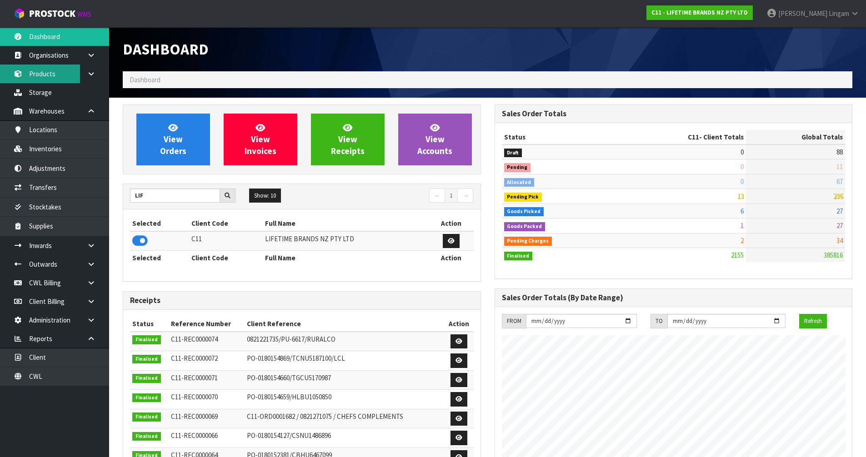
click at [48, 73] on link "Products" at bounding box center [54, 74] width 109 height 19
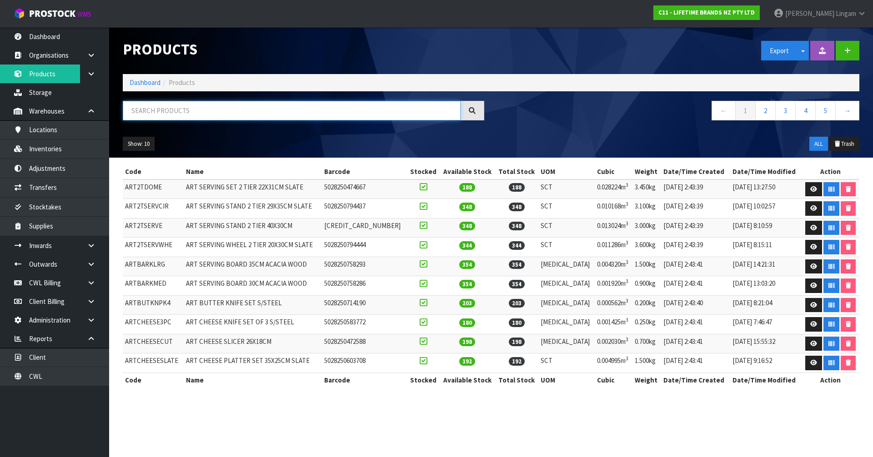
click at [264, 112] on input "text" at bounding box center [292, 111] width 338 height 20
paste input "MCSNPBEECH12"
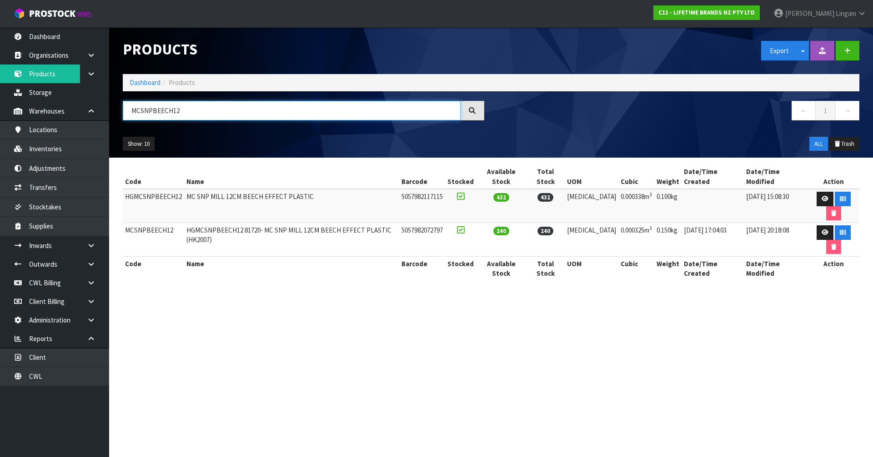
drag, startPoint x: 201, startPoint y: 112, endPoint x: 129, endPoint y: 112, distance: 72.3
click at [129, 112] on input "MCSNPBEECH12" at bounding box center [292, 111] width 338 height 20
paste input "HG"
type input "HGMCSNPBEECH12"
click at [163, 189] on td "HGMCSNPBEECH12" at bounding box center [153, 206] width 61 height 34
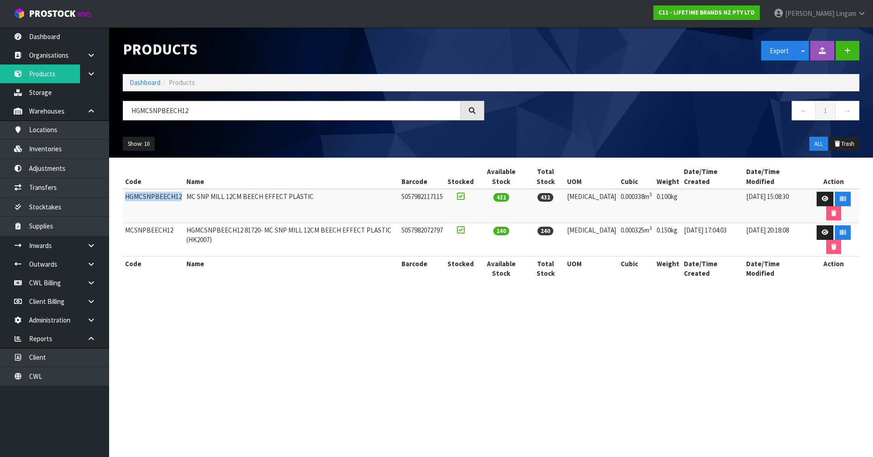
click at [163, 189] on td "HGMCSNPBEECH12" at bounding box center [153, 206] width 61 height 34
copy td "HGMCSNPBEECH12"
click at [54, 151] on link "Inventories" at bounding box center [54, 149] width 109 height 19
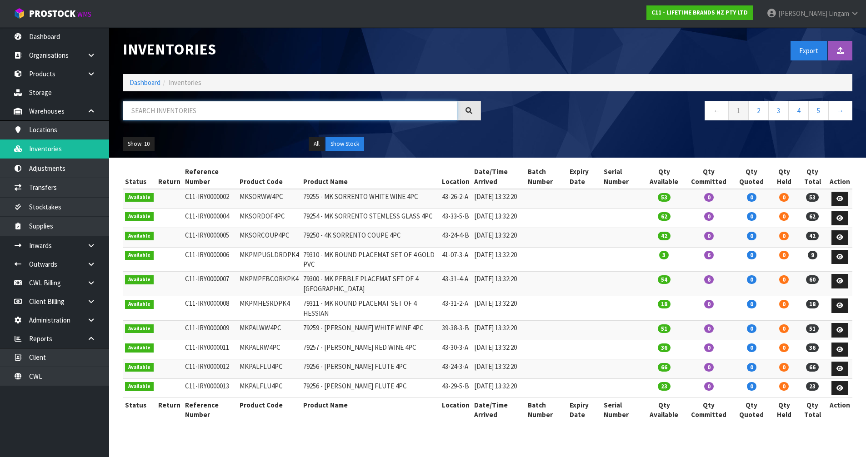
click at [266, 111] on input "text" at bounding box center [290, 111] width 335 height 20
paste input "HGMCSNPBEECH12"
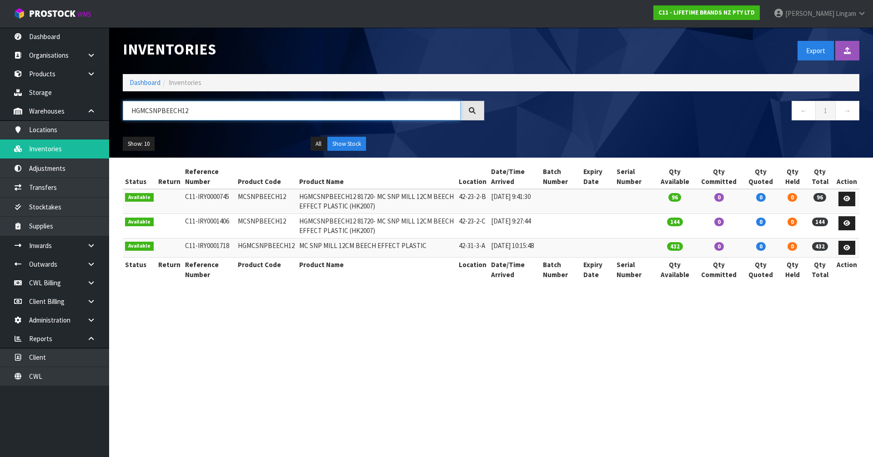
type input "HGMCSNPBEECH12"
